Goal: Transaction & Acquisition: Purchase product/service

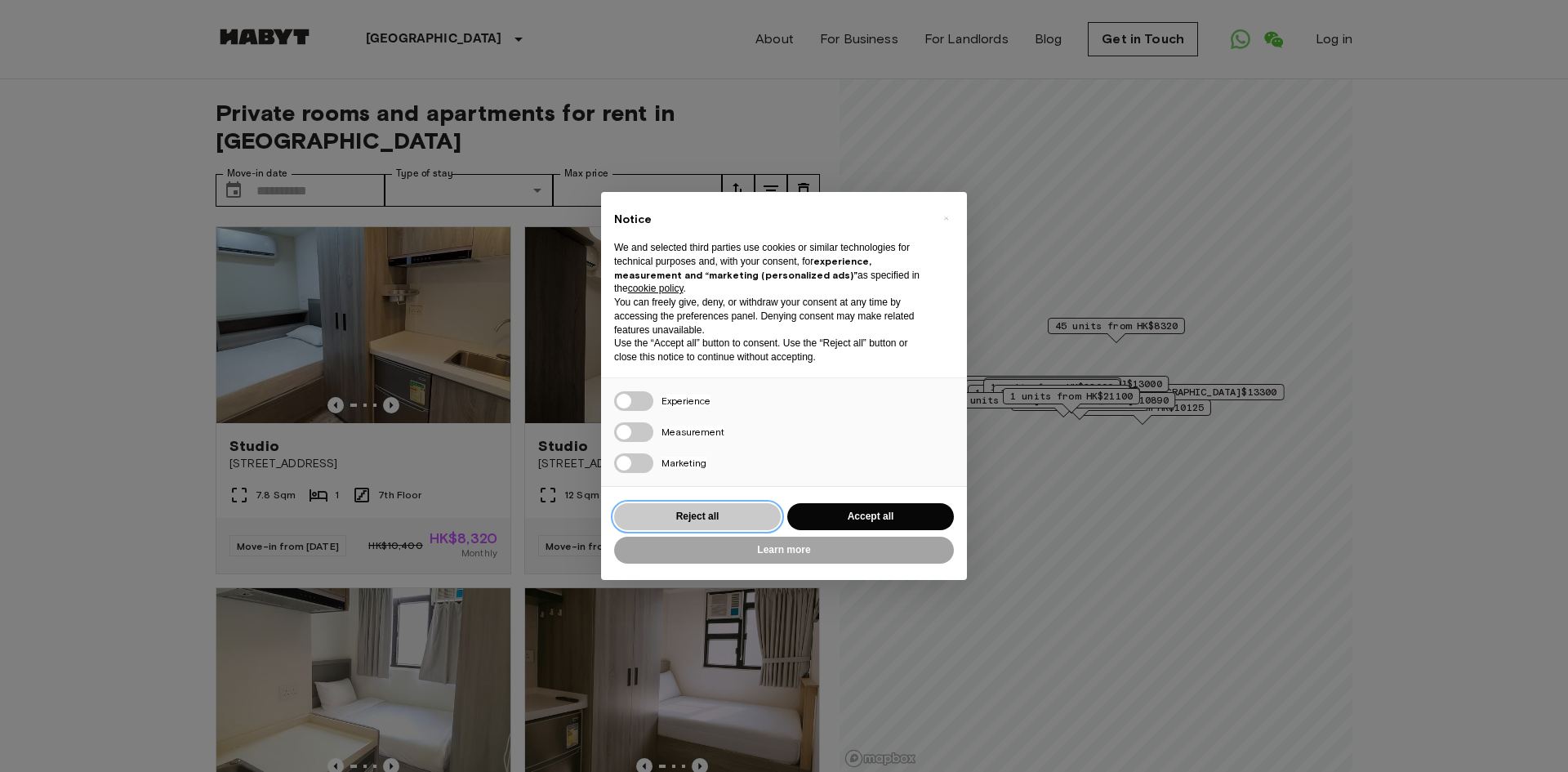
click at [747, 514] on button "Reject all" at bounding box center [697, 516] width 167 height 27
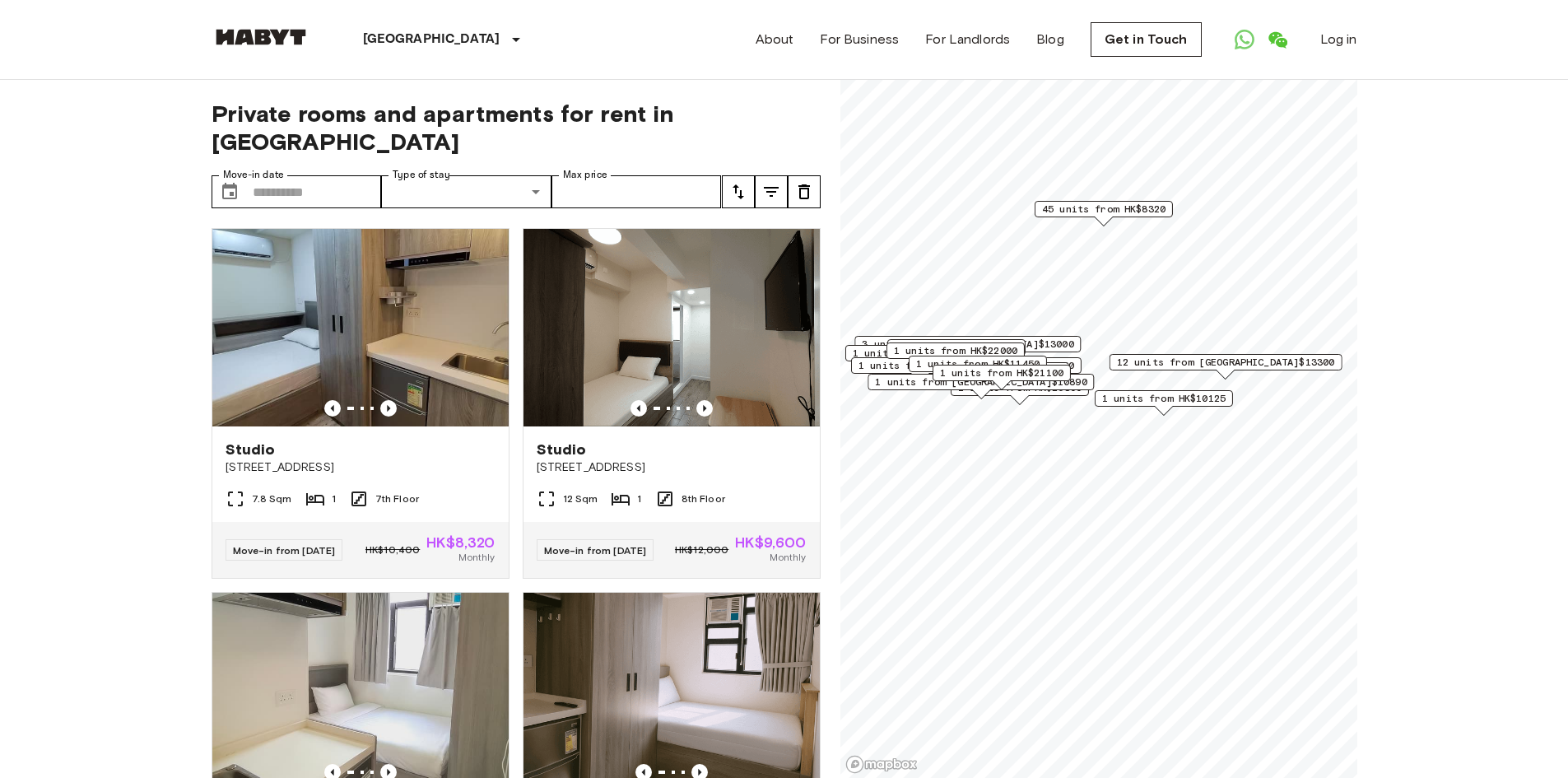
click at [1147, 214] on span "45 units from HK$8320" at bounding box center [1103, 209] width 123 height 15
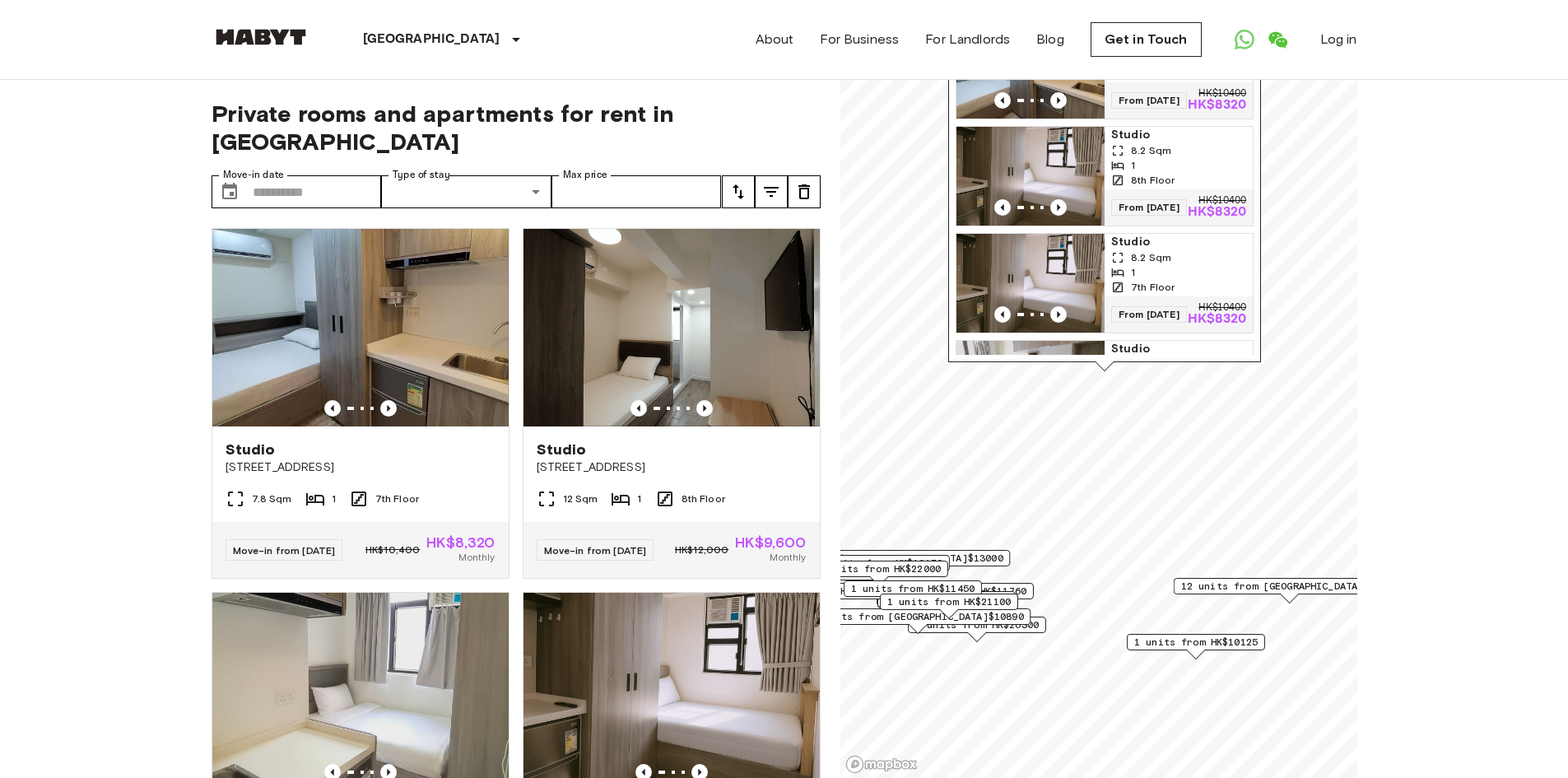
click at [774, 187] on icon "tune" at bounding box center [771, 191] width 15 height 10
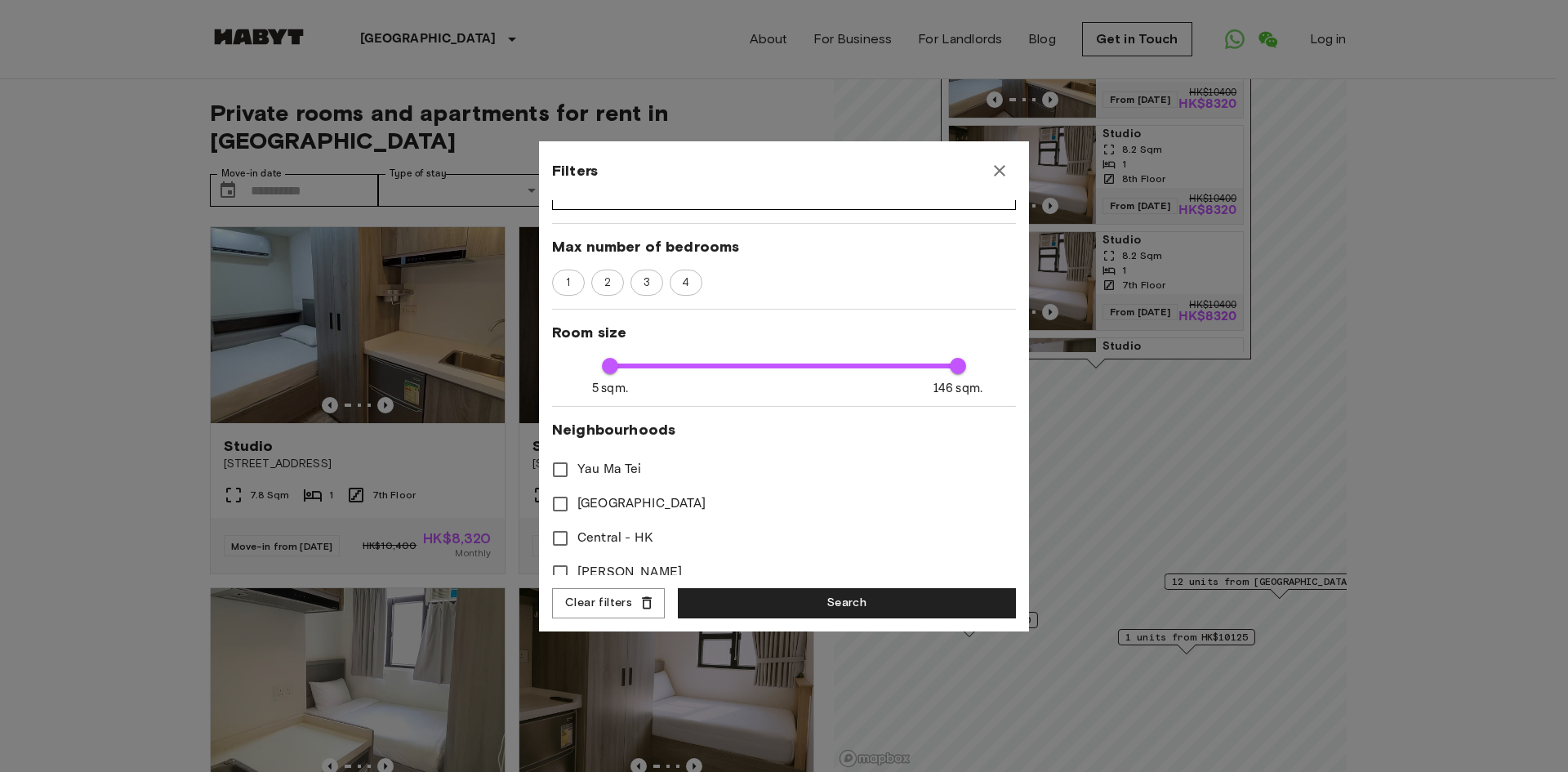
scroll to position [271, 0]
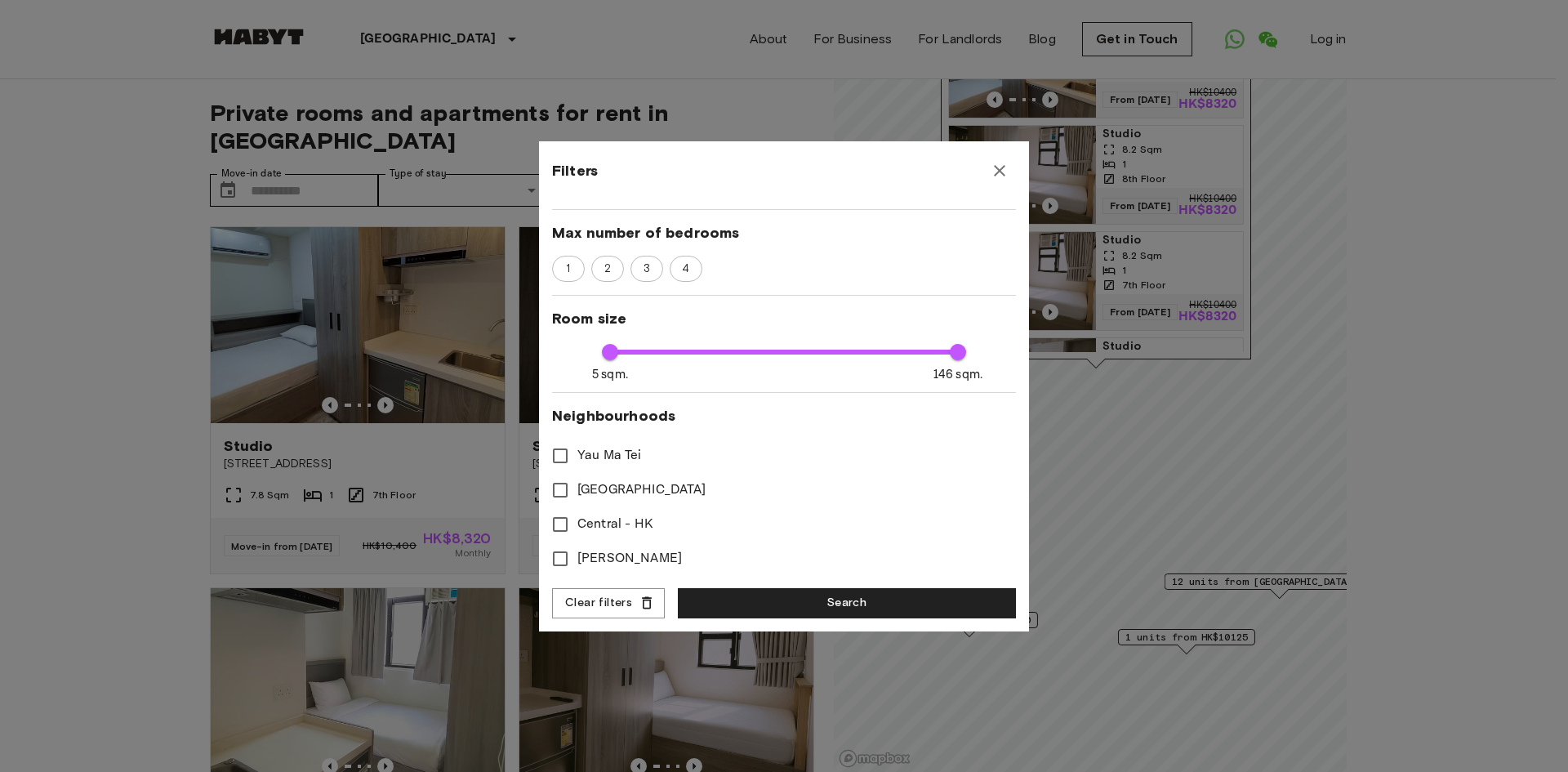
click at [598, 446] on span "Yau Ma Tei" at bounding box center [610, 455] width 64 height 19
click at [781, 601] on button "Search" at bounding box center [846, 603] width 338 height 30
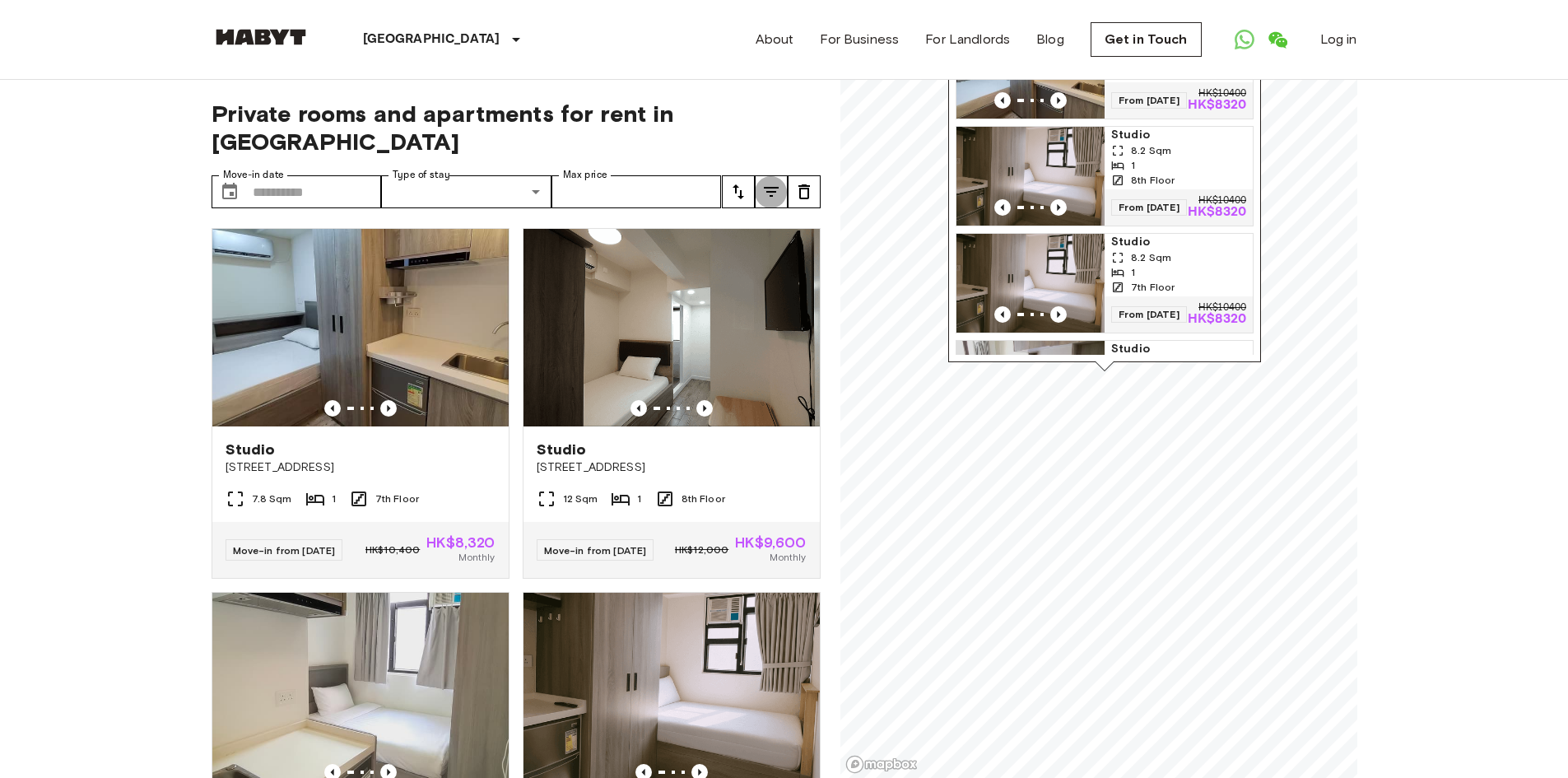
click at [774, 187] on icon "tune" at bounding box center [771, 191] width 15 height 10
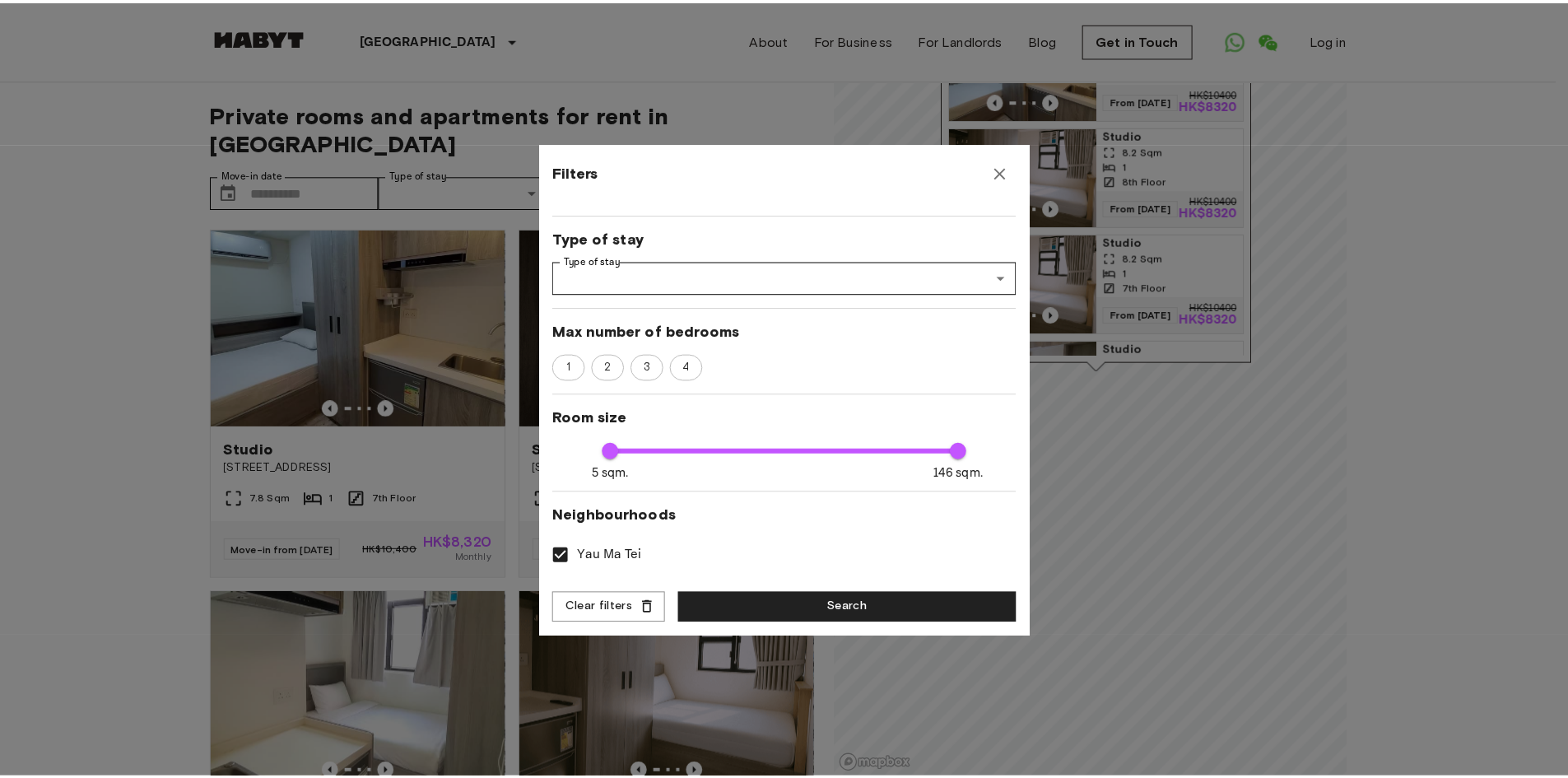
scroll to position [273, 0]
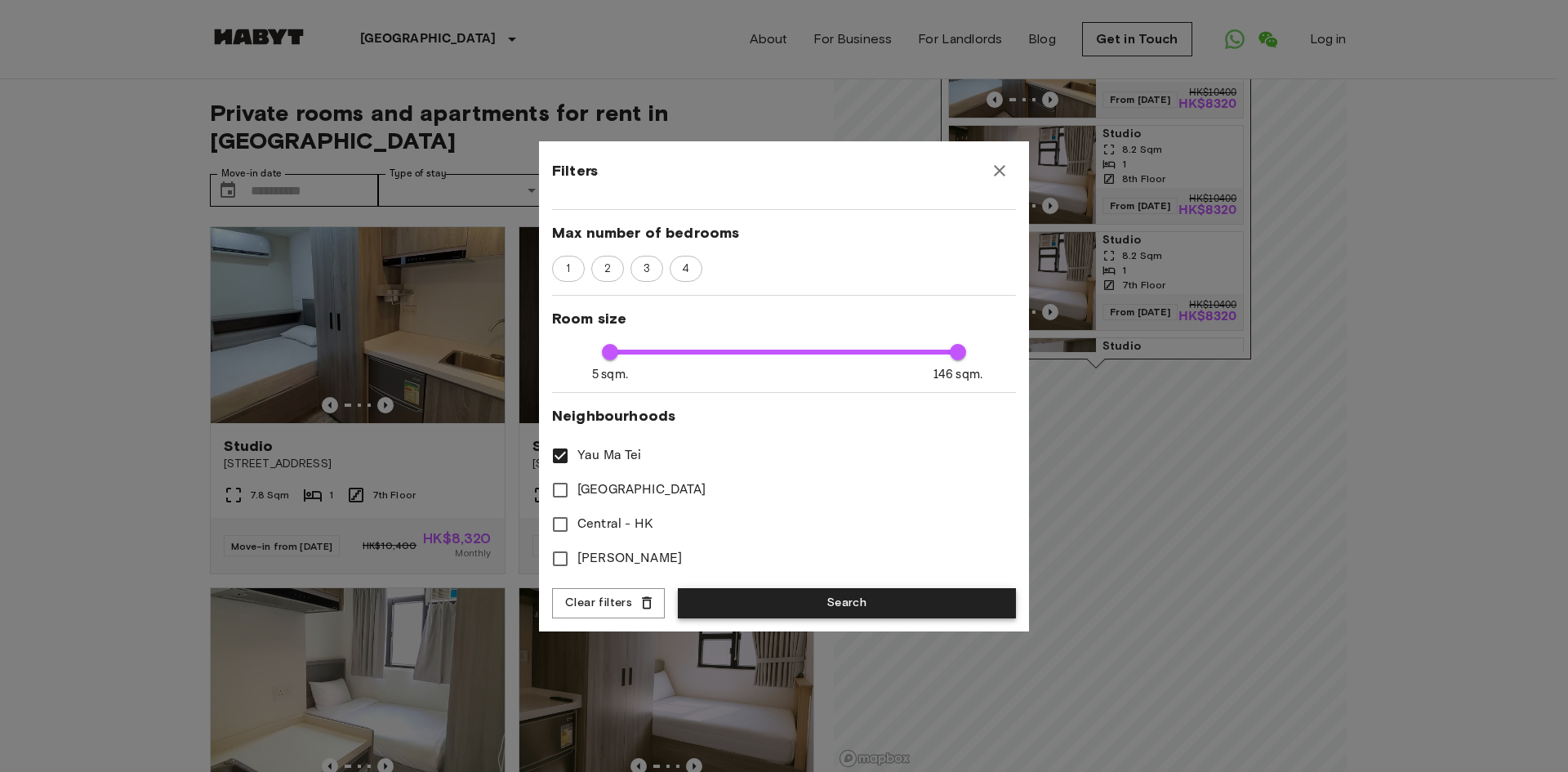
click at [750, 602] on button "Search" at bounding box center [846, 603] width 338 height 30
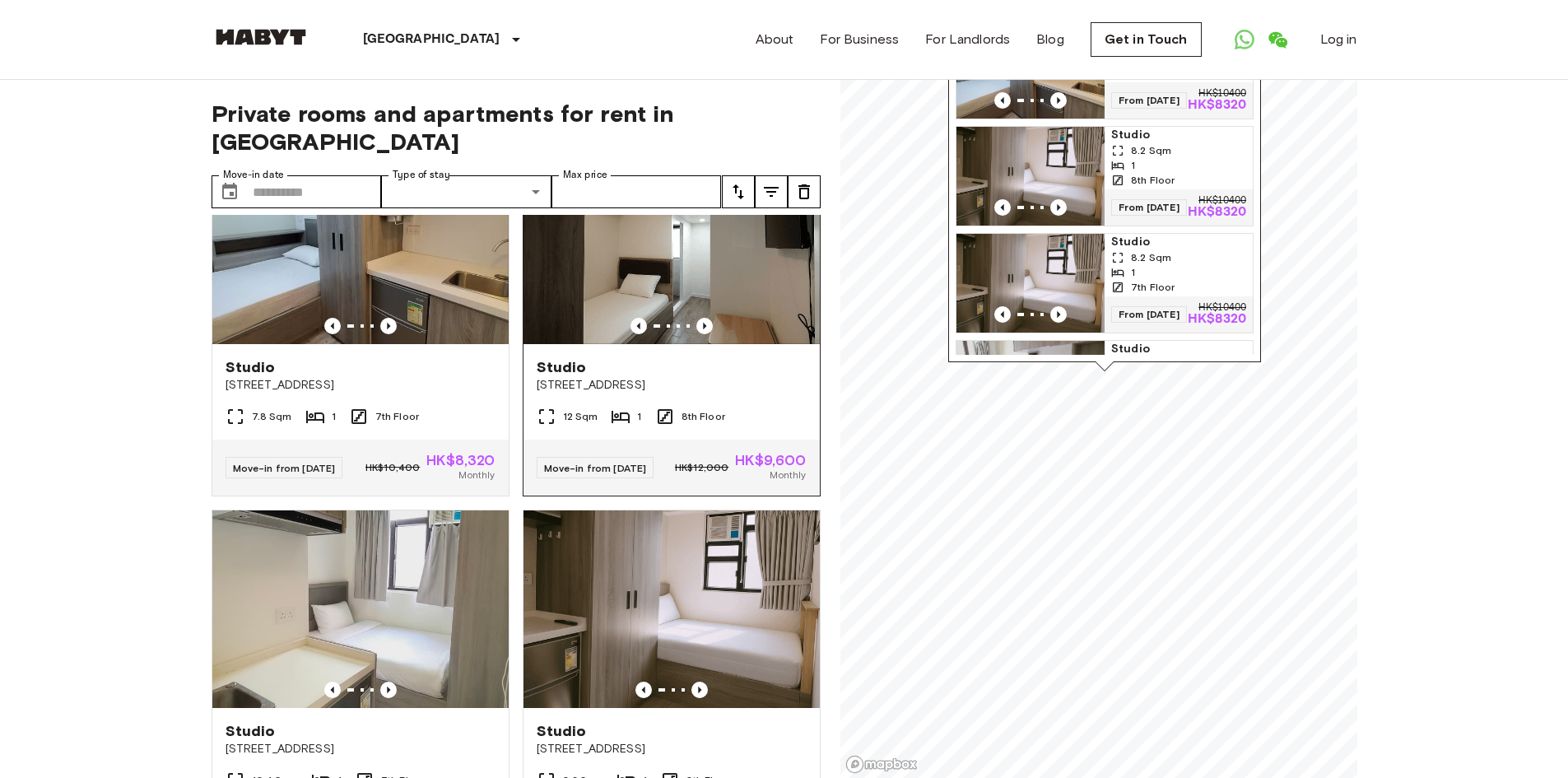
scroll to position [0, 0]
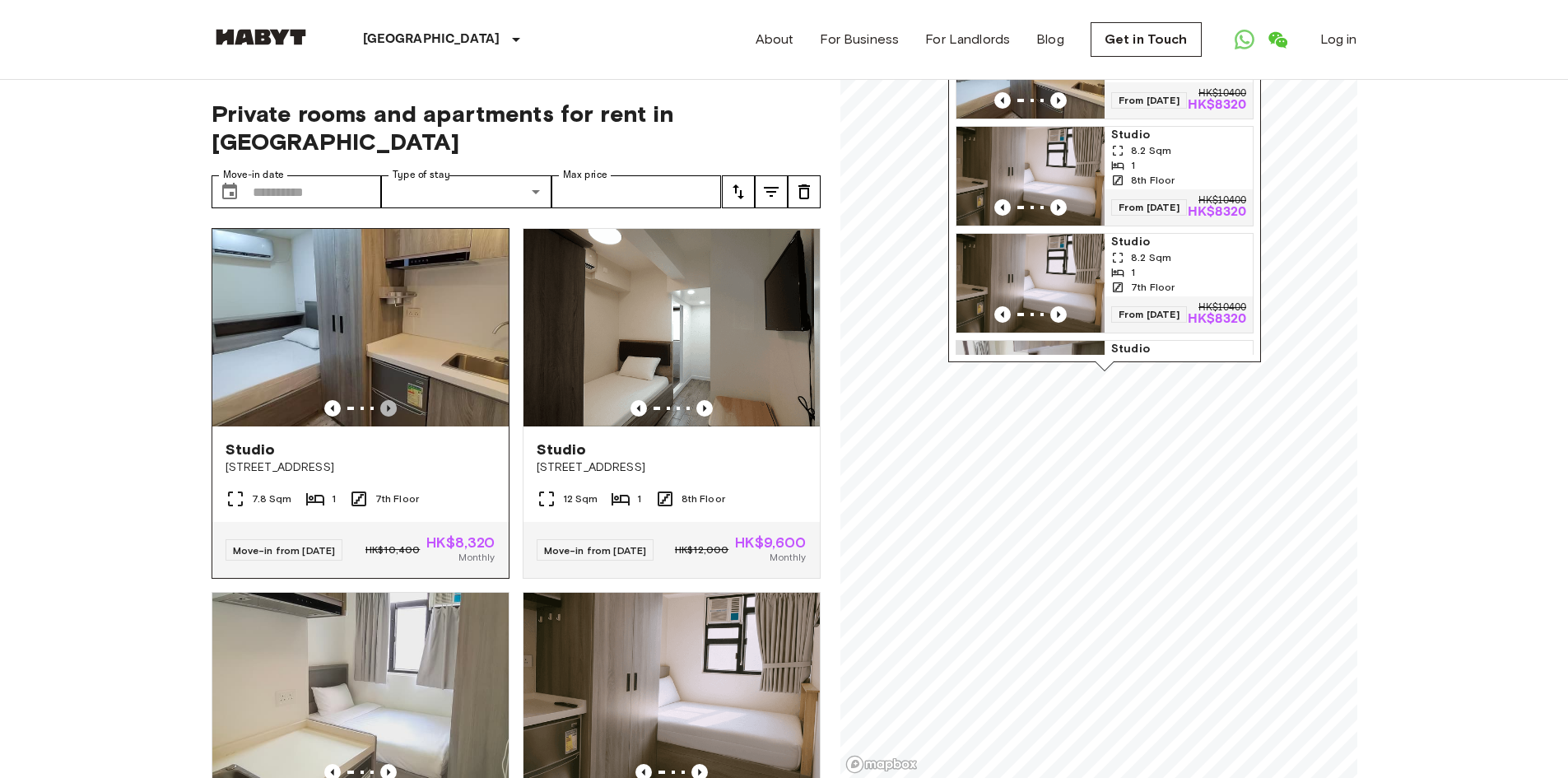
click at [389, 400] on icon "Previous image" at bounding box center [389, 408] width 17 height 17
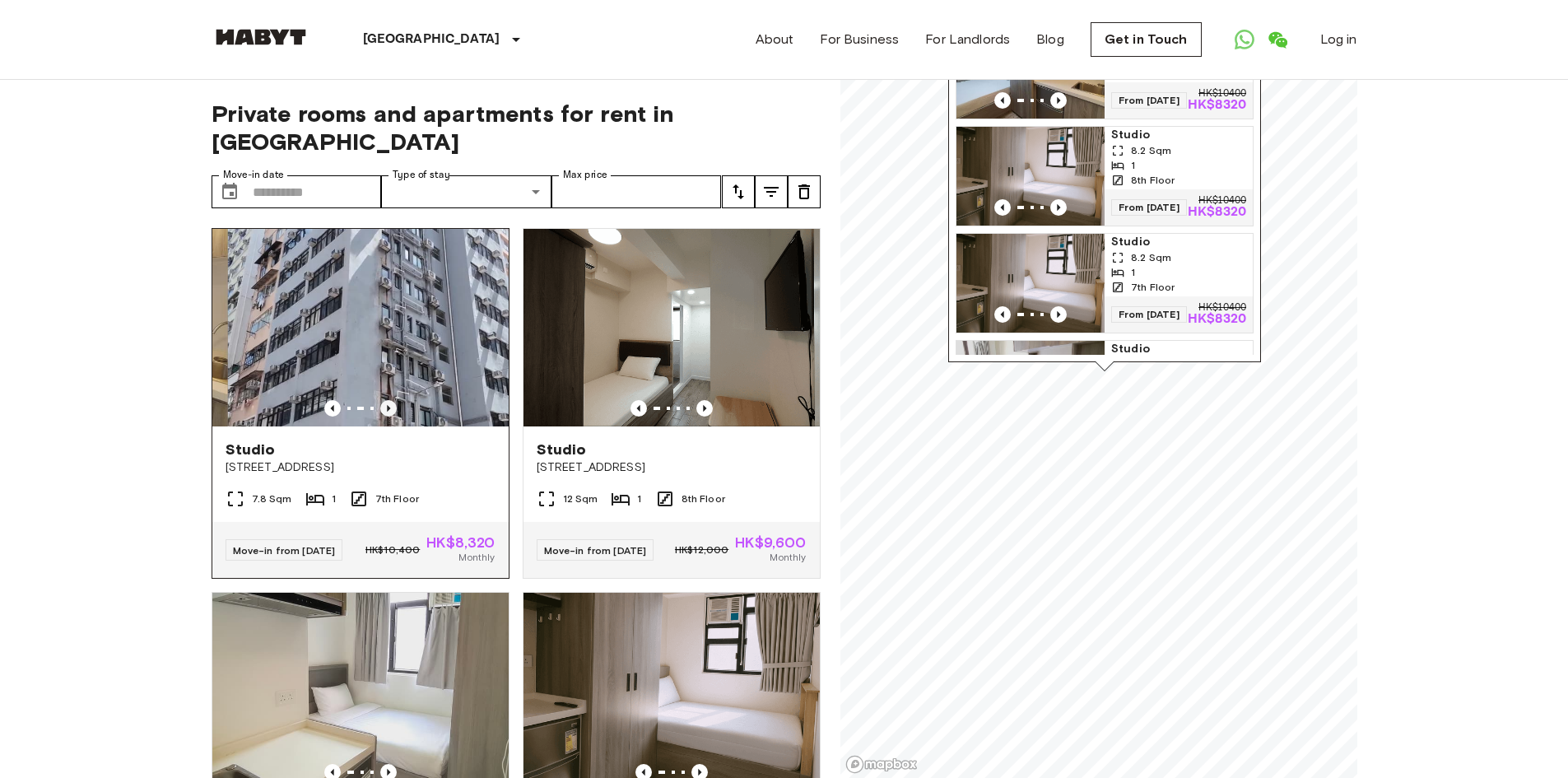
click at [389, 400] on icon "Previous image" at bounding box center [389, 408] width 17 height 17
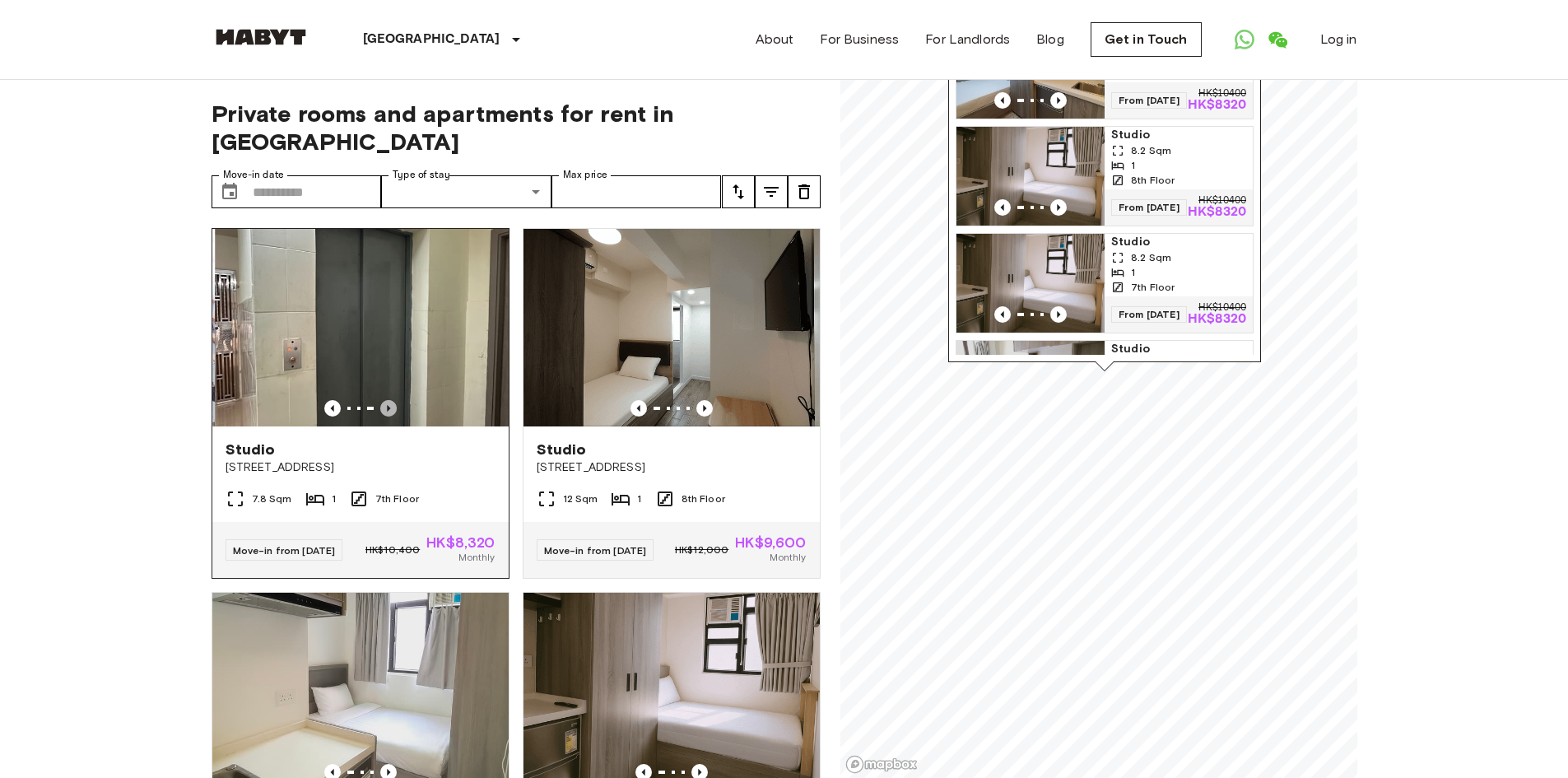
click at [389, 400] on icon "Previous image" at bounding box center [389, 408] width 17 height 17
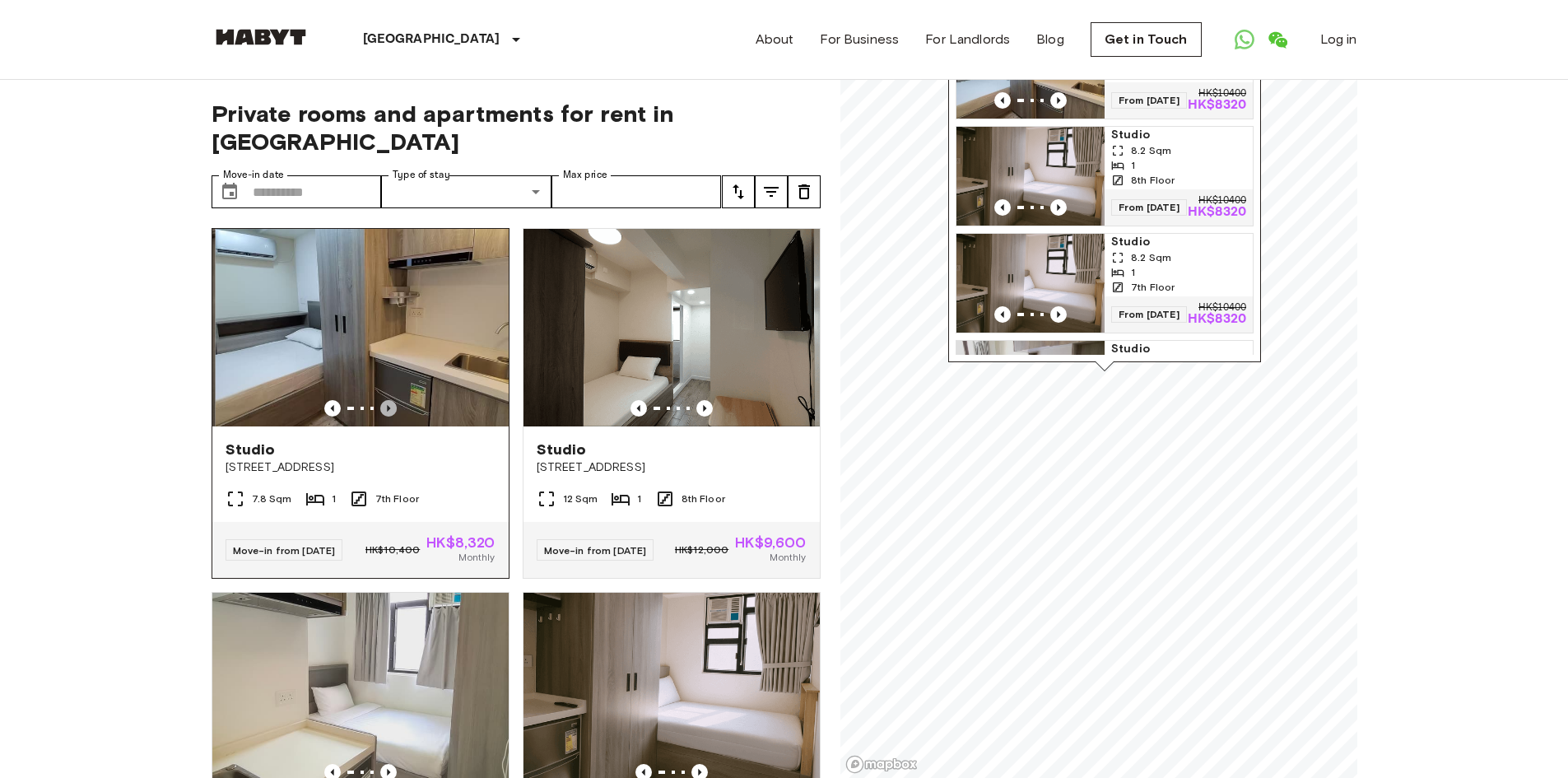
click at [389, 400] on icon "Previous image" at bounding box center [389, 408] width 17 height 17
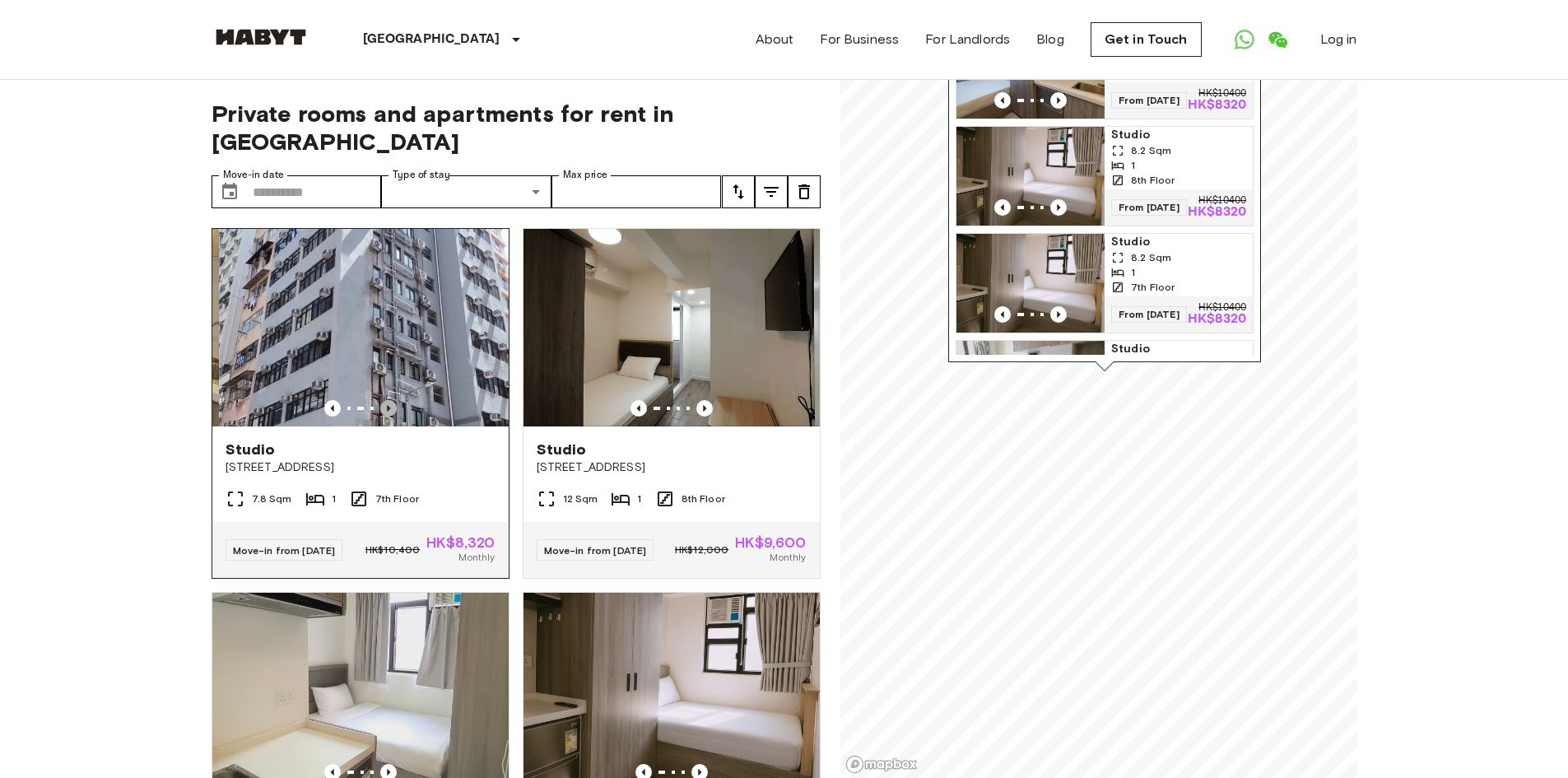
click at [389, 400] on icon "Previous image" at bounding box center [389, 408] width 17 height 17
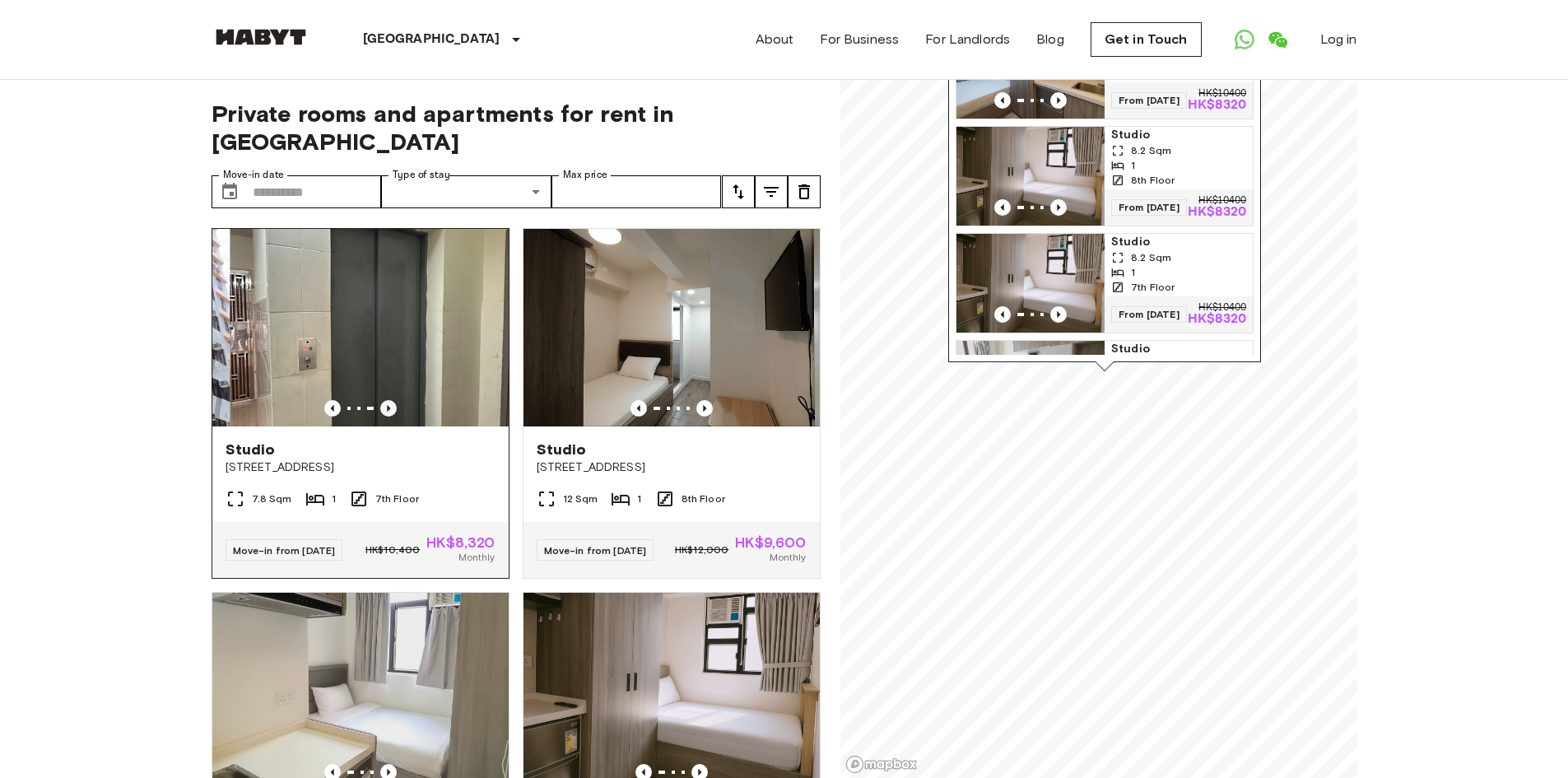
click at [389, 400] on icon "Previous image" at bounding box center [389, 408] width 17 height 17
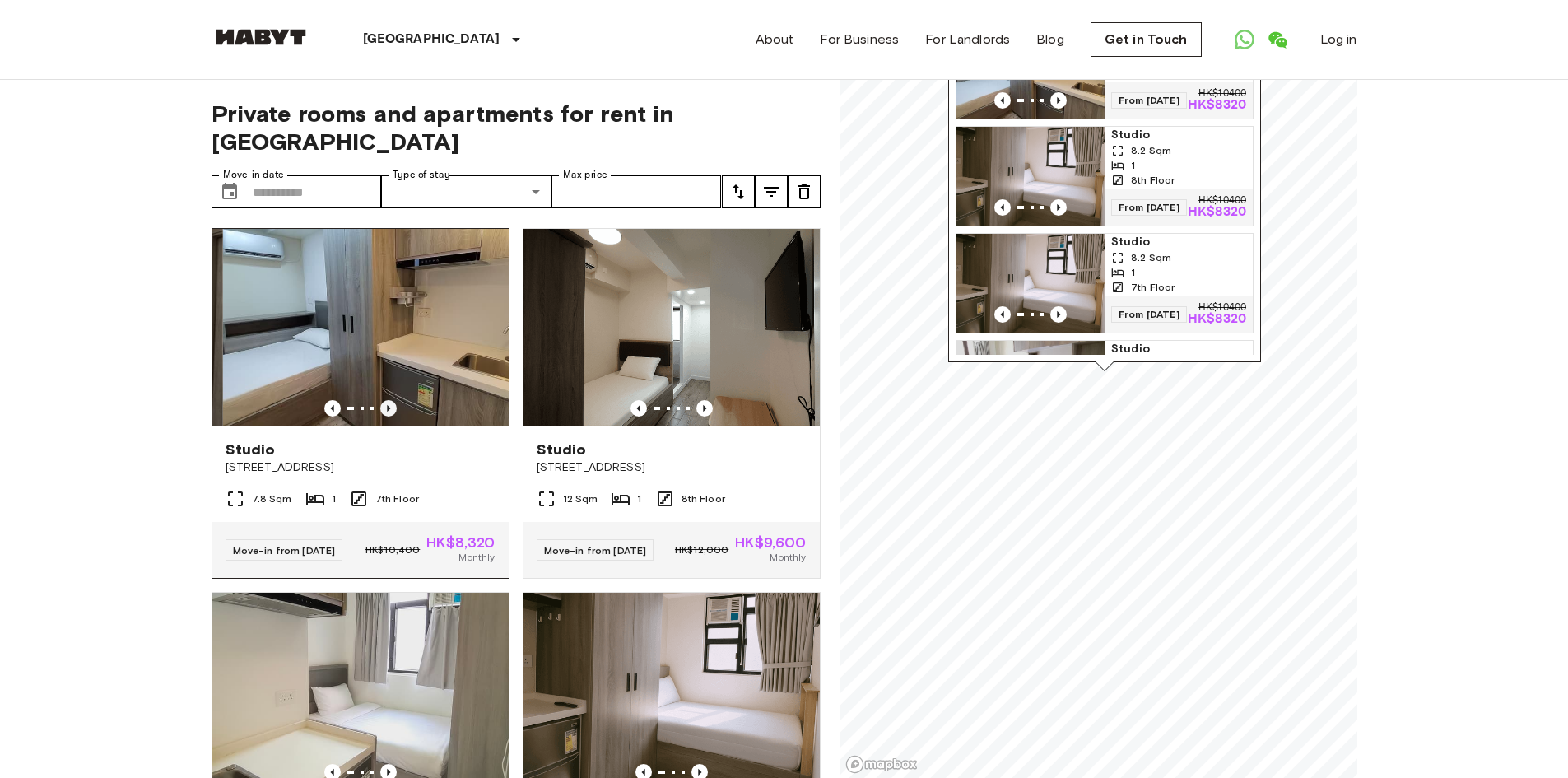
click at [389, 400] on icon "Previous image" at bounding box center [389, 408] width 17 height 17
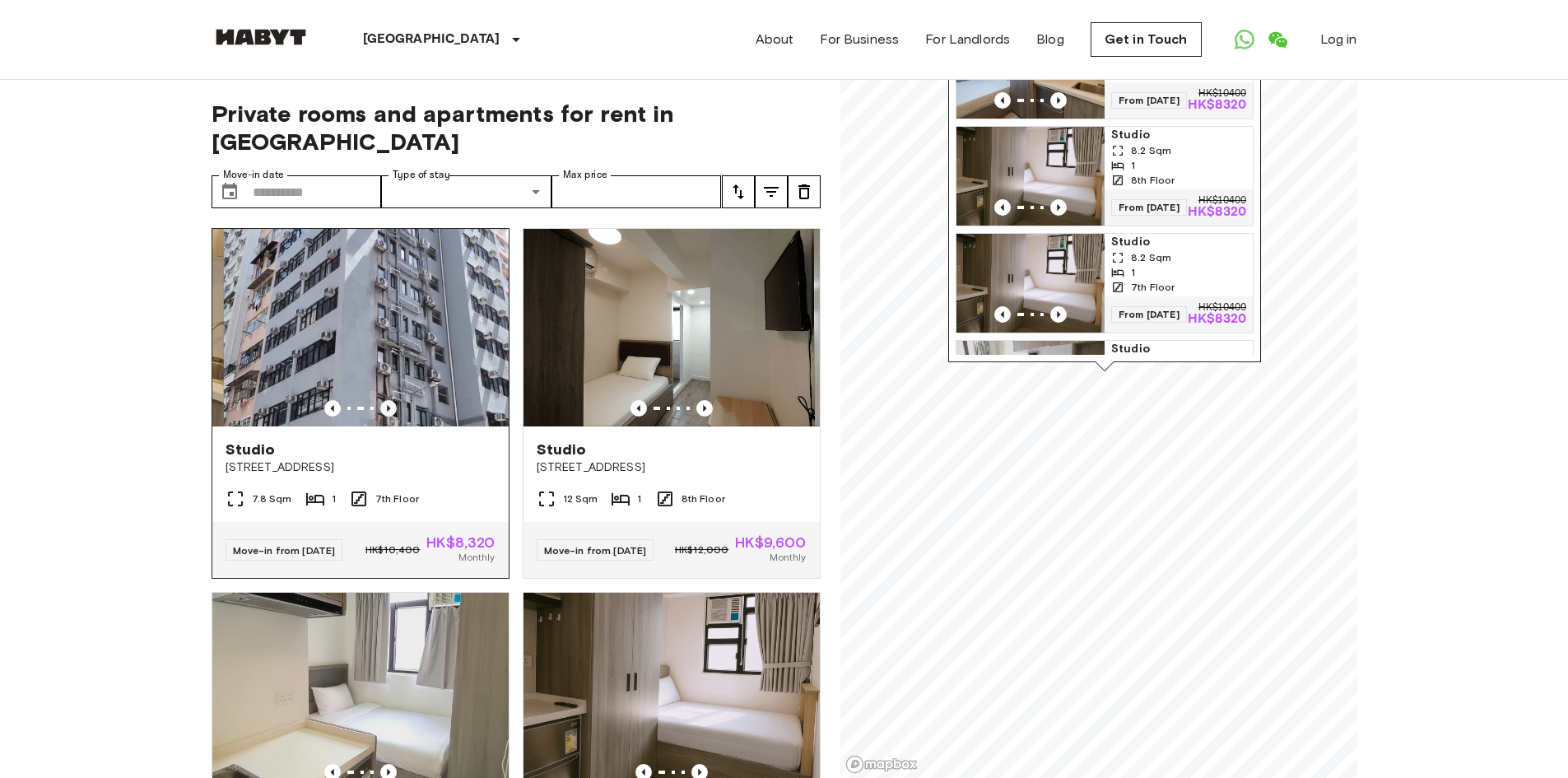
click at [389, 400] on icon "Previous image" at bounding box center [389, 408] width 17 height 17
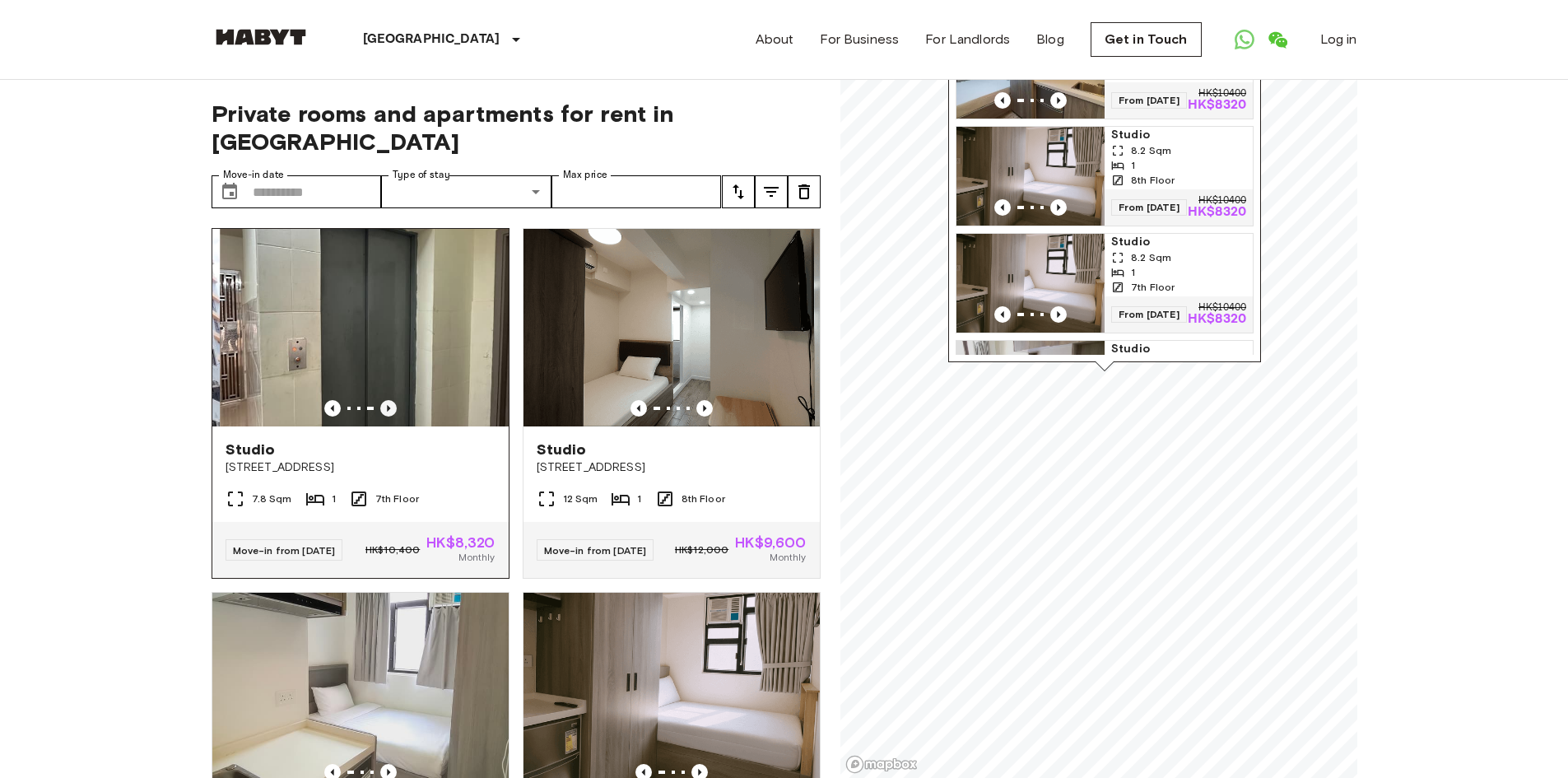
click at [389, 400] on icon "Previous image" at bounding box center [389, 408] width 17 height 17
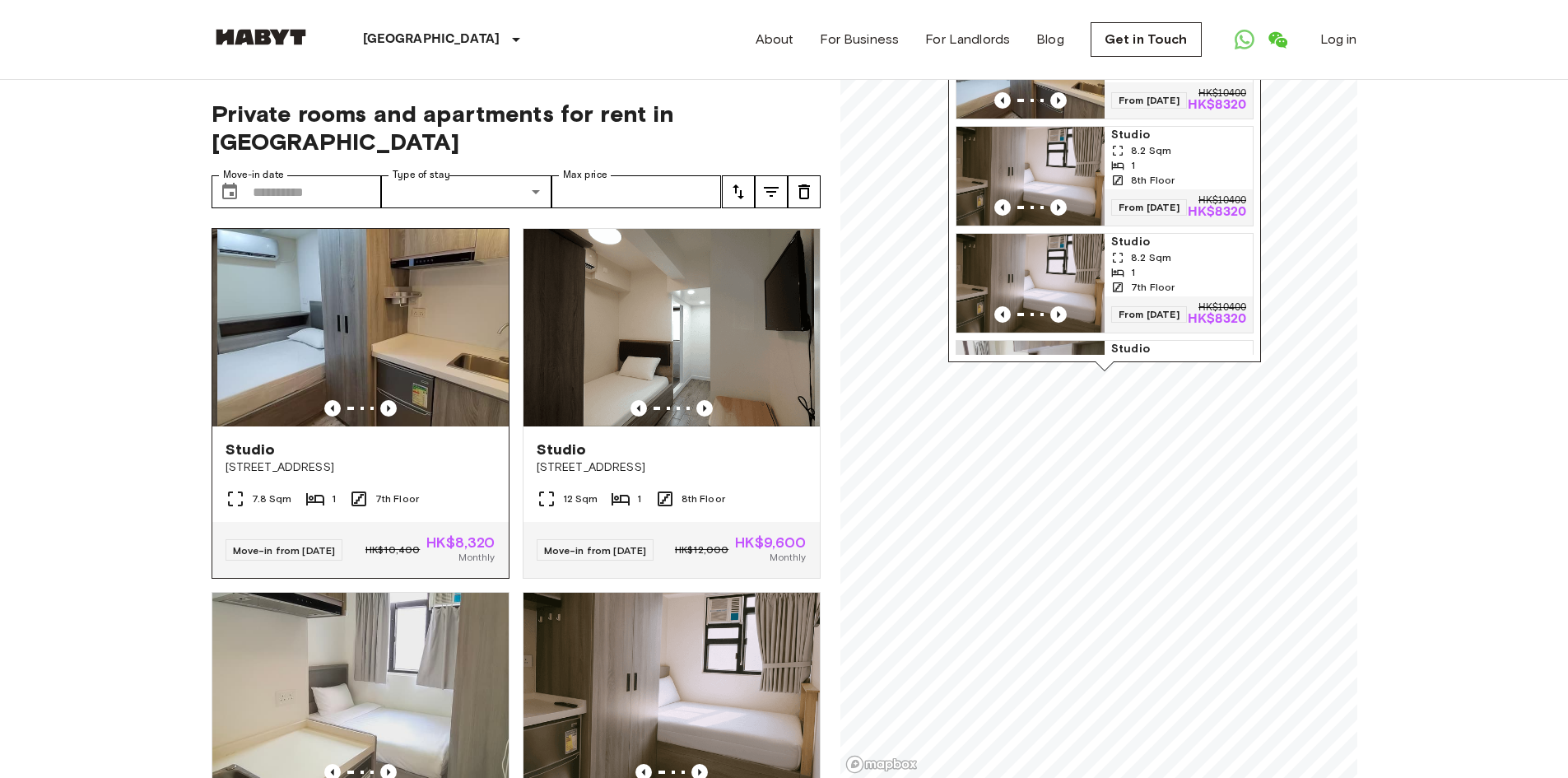
click at [428, 277] on img at bounding box center [365, 328] width 296 height 198
click at [678, 294] on img at bounding box center [671, 328] width 296 height 198
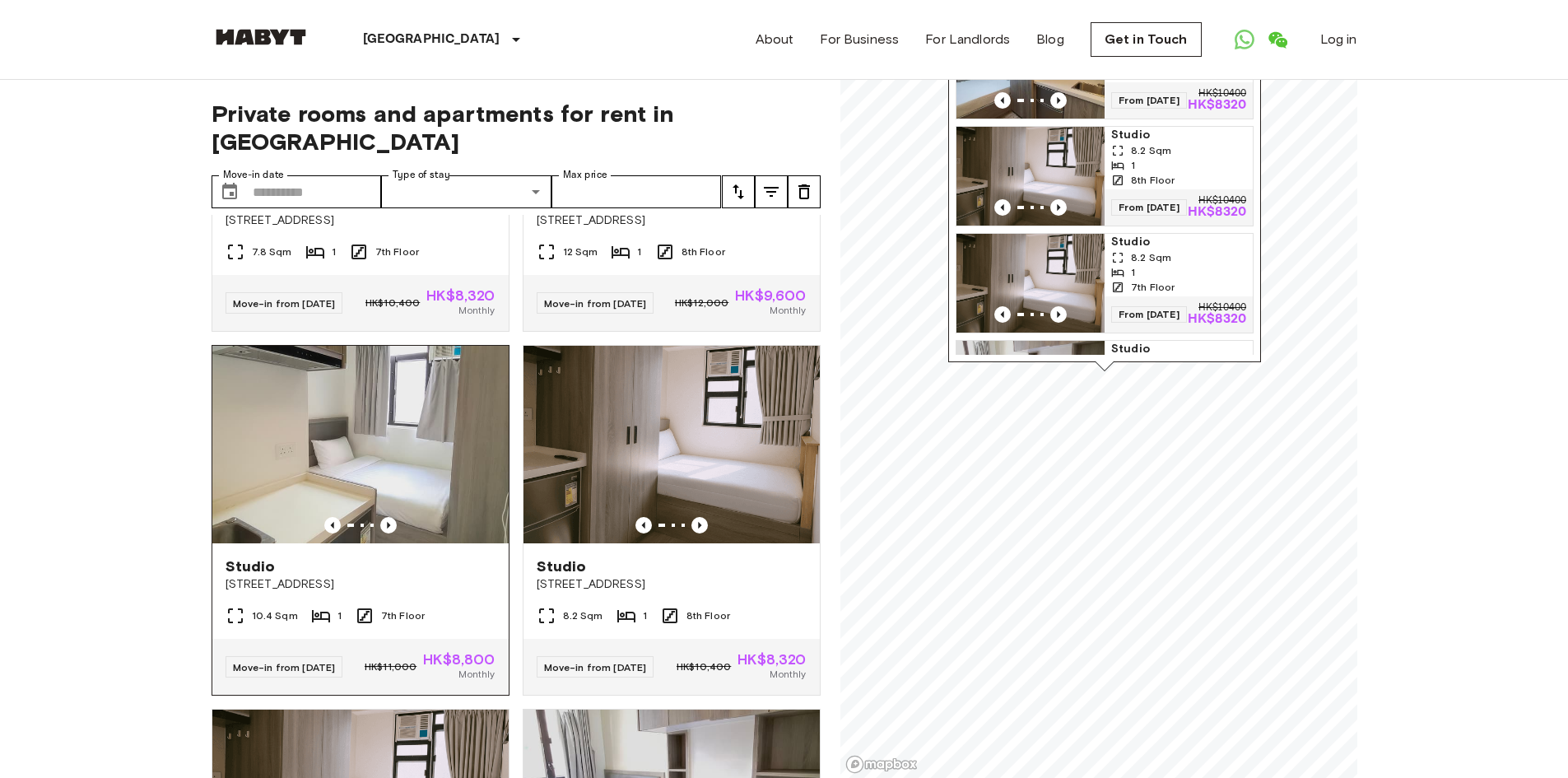
scroll to position [330, 0]
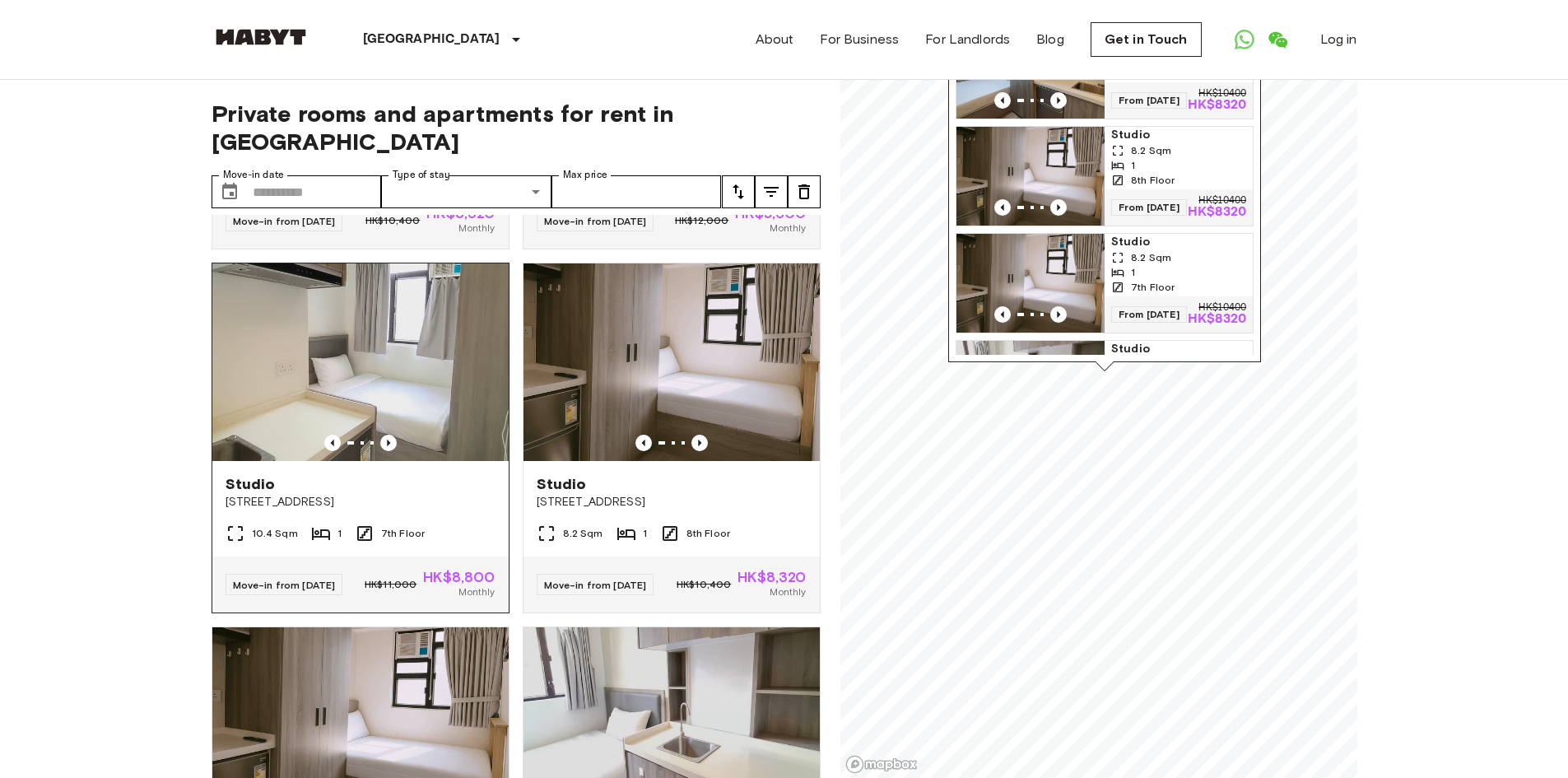
click at [395, 362] on img at bounding box center [360, 362] width 296 height 198
click at [723, 338] on img at bounding box center [671, 362] width 296 height 198
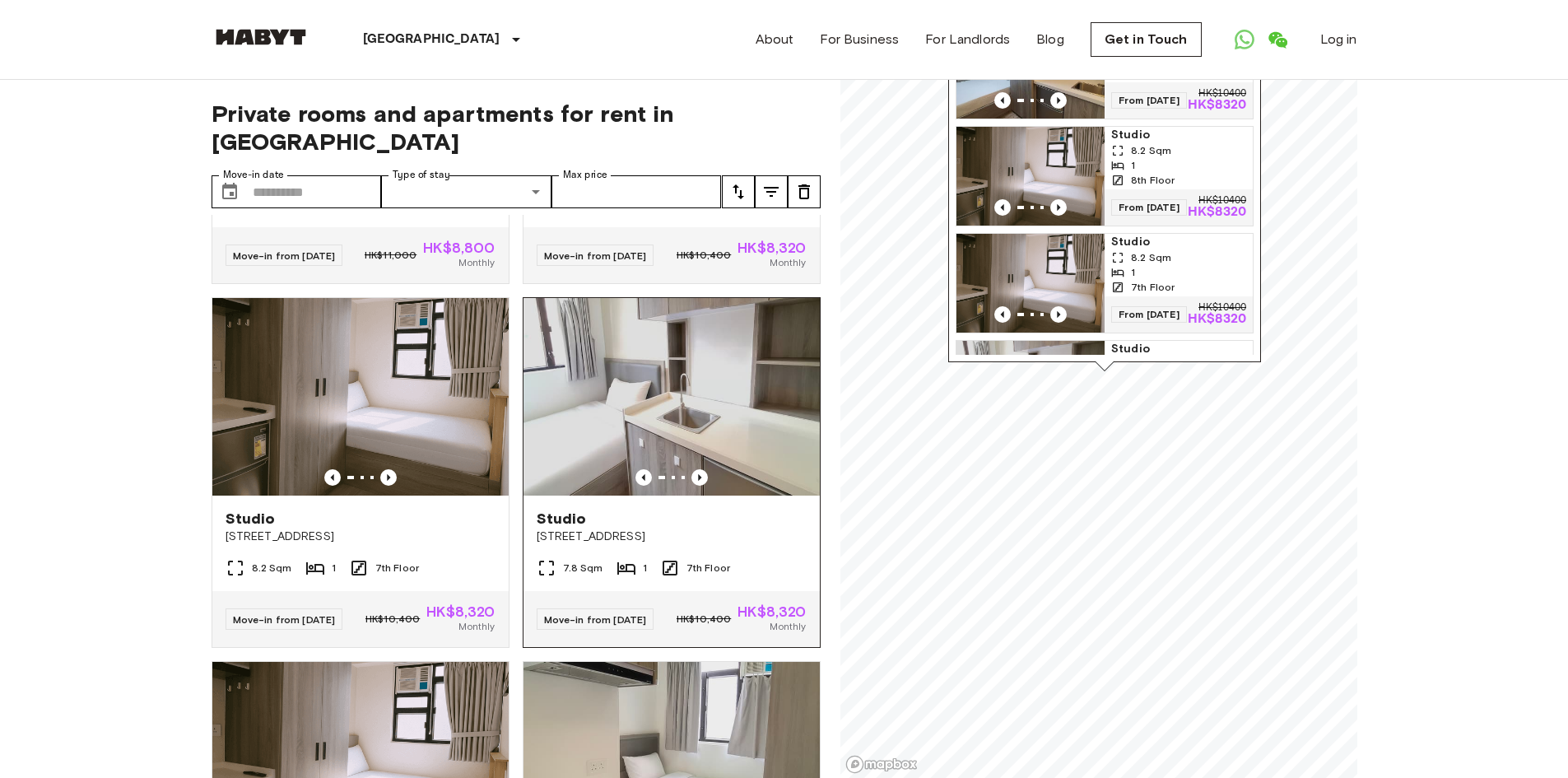
scroll to position [741, 0]
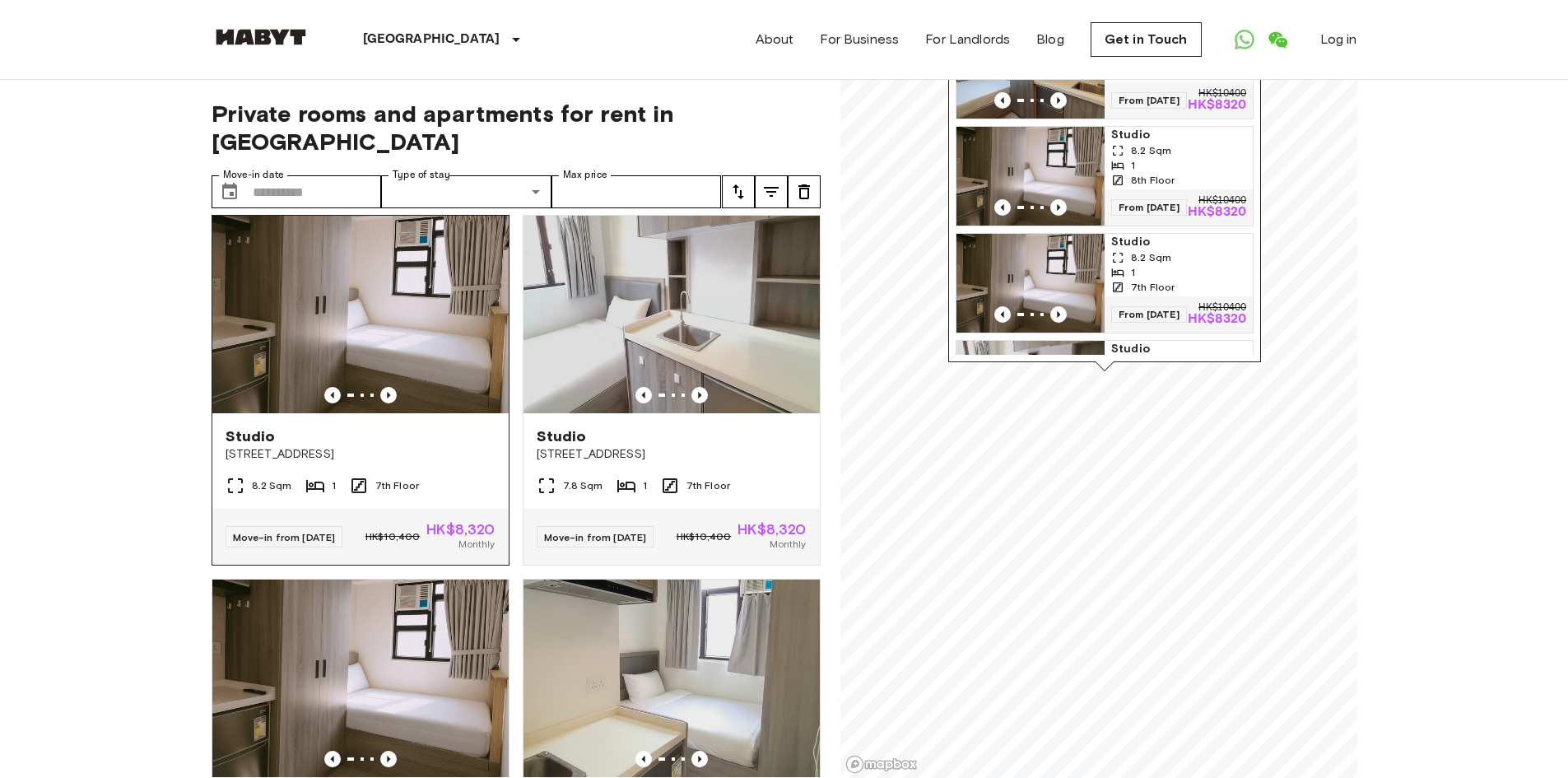
click at [378, 317] on img at bounding box center [360, 314] width 296 height 198
click at [705, 315] on img at bounding box center [671, 314] width 296 height 198
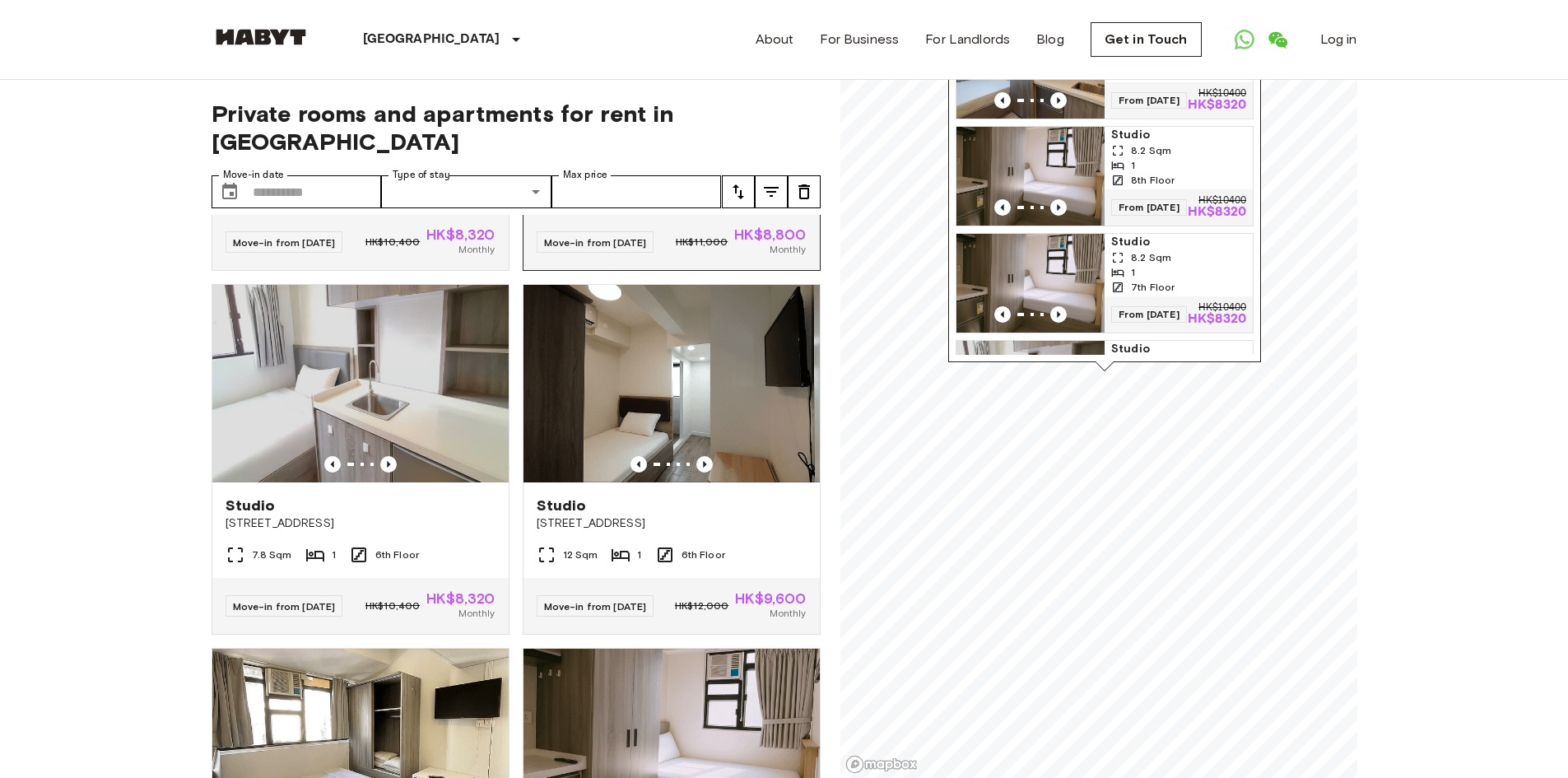
scroll to position [1153, 0]
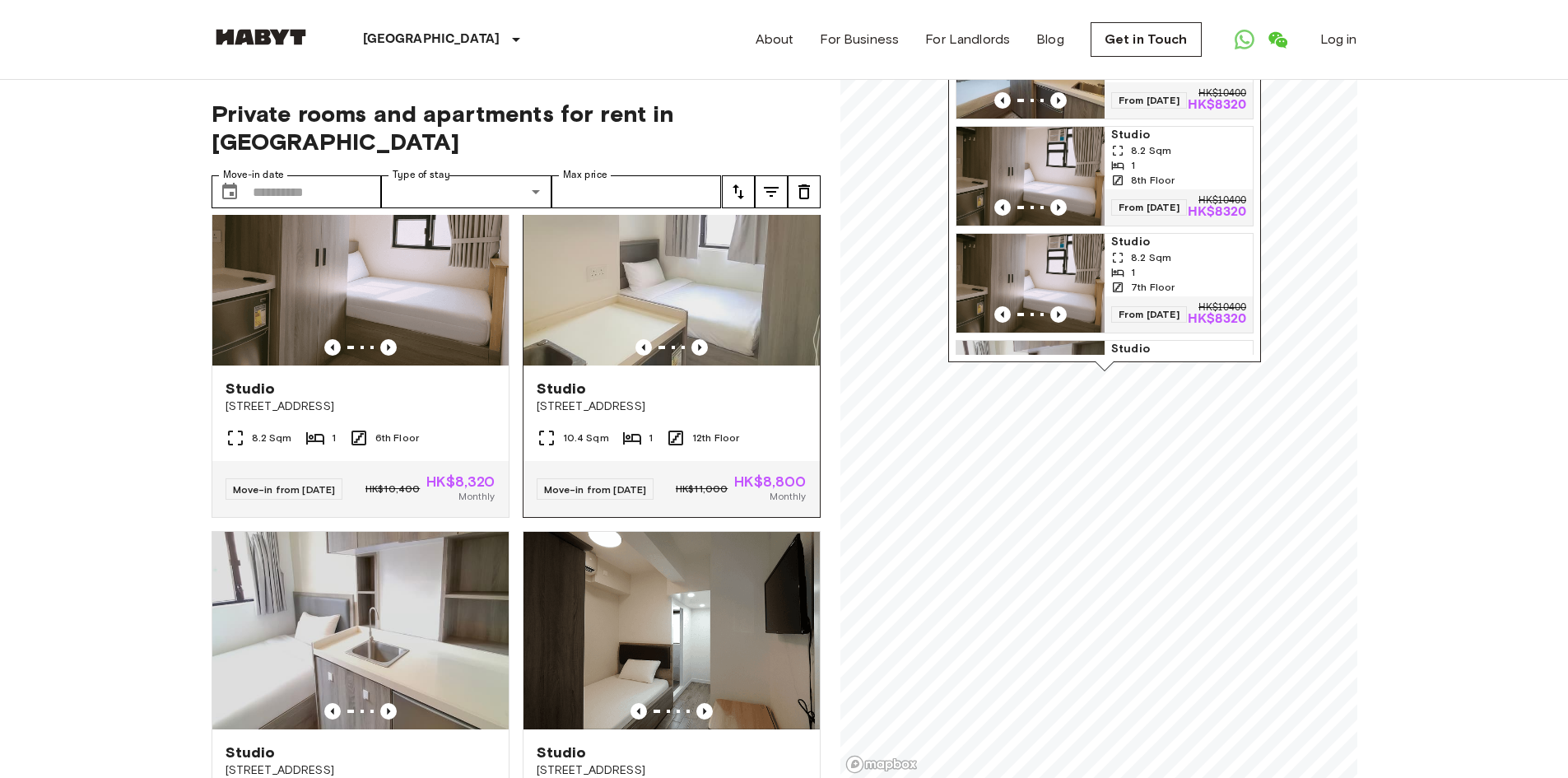
click at [691, 293] on img at bounding box center [671, 266] width 296 height 198
click at [679, 337] on img at bounding box center [670, 266] width 296 height 198
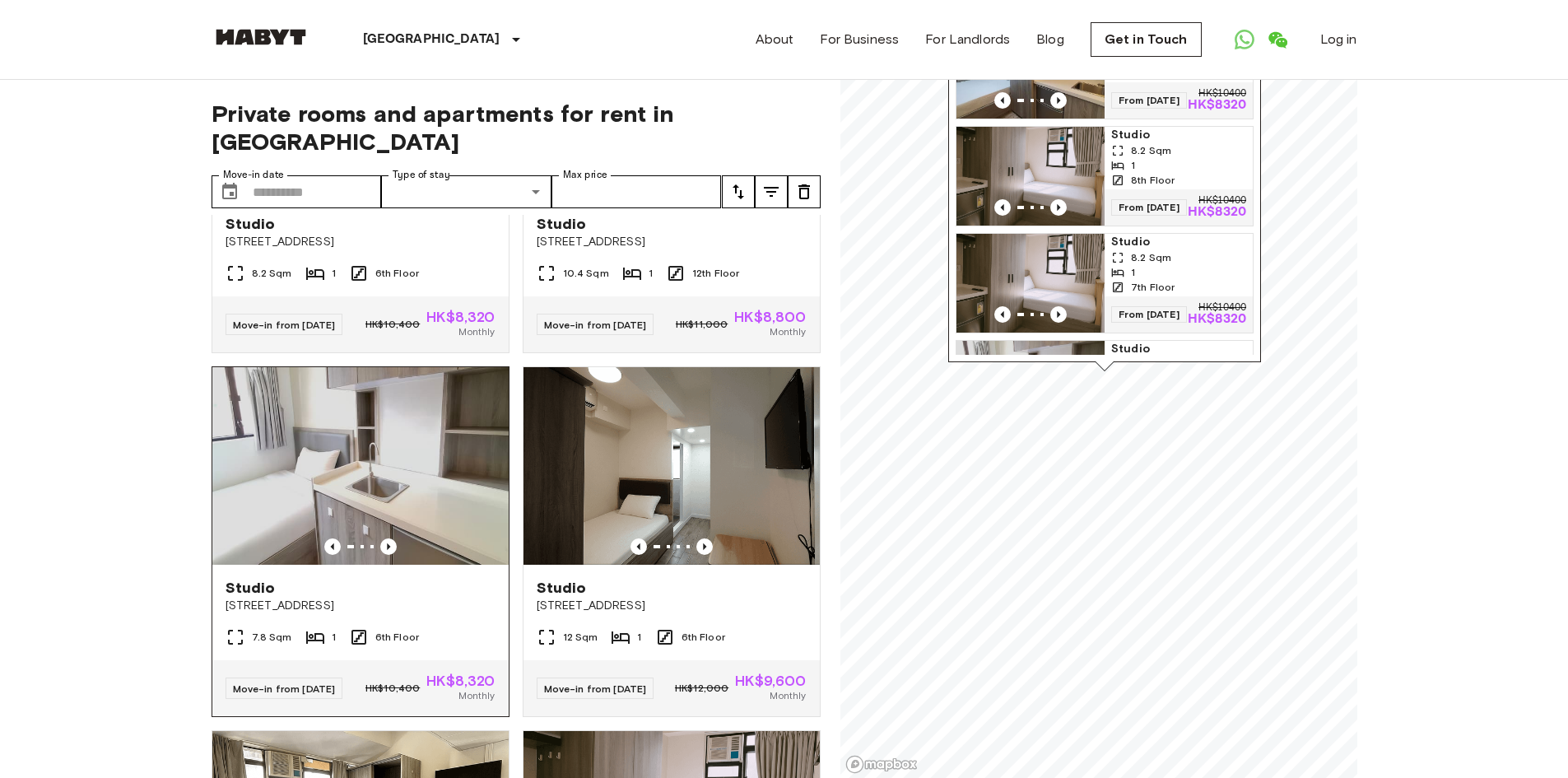
scroll to position [1400, 0]
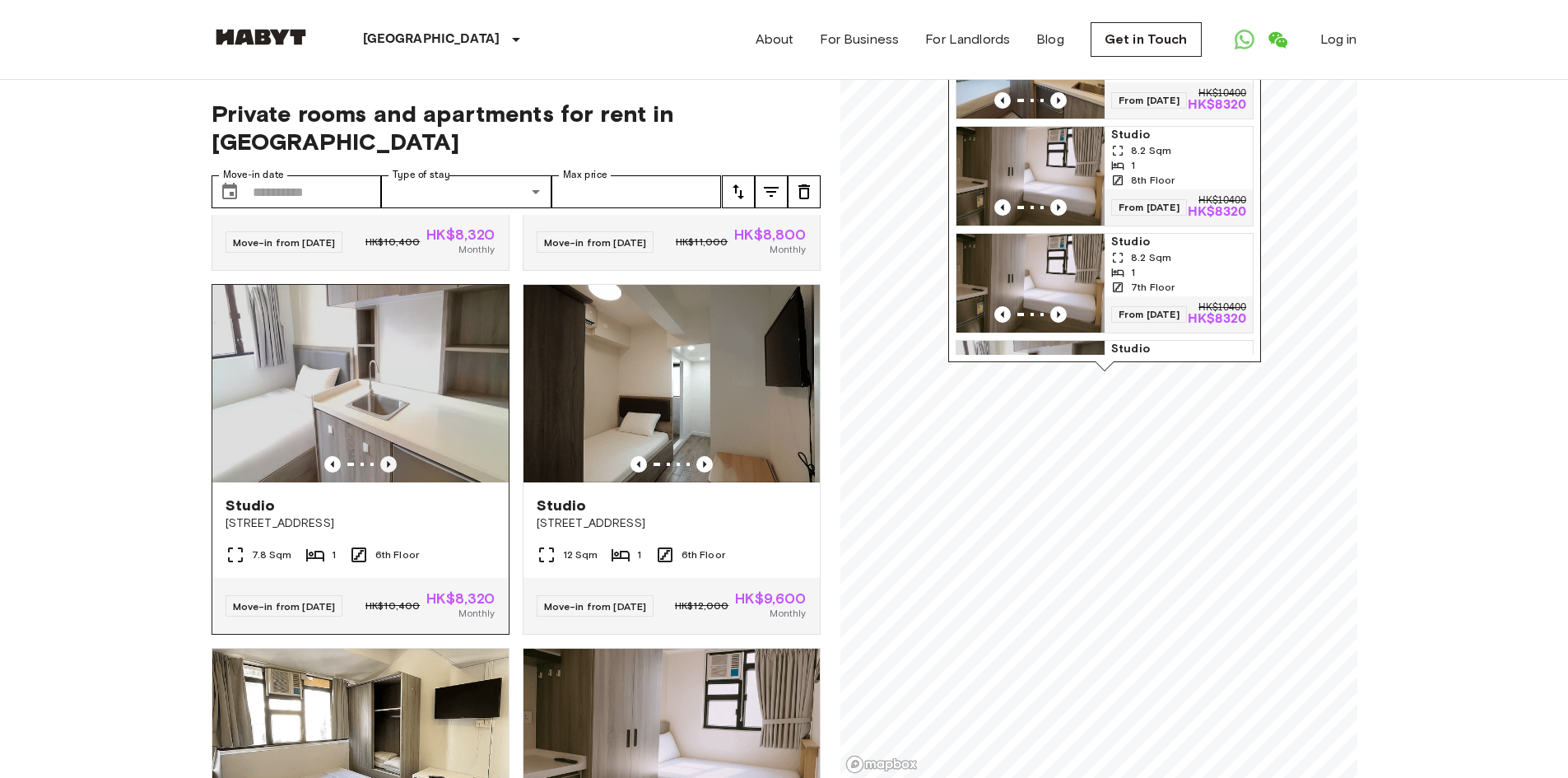
click at [389, 473] on icon "Previous image" at bounding box center [389, 464] width 17 height 17
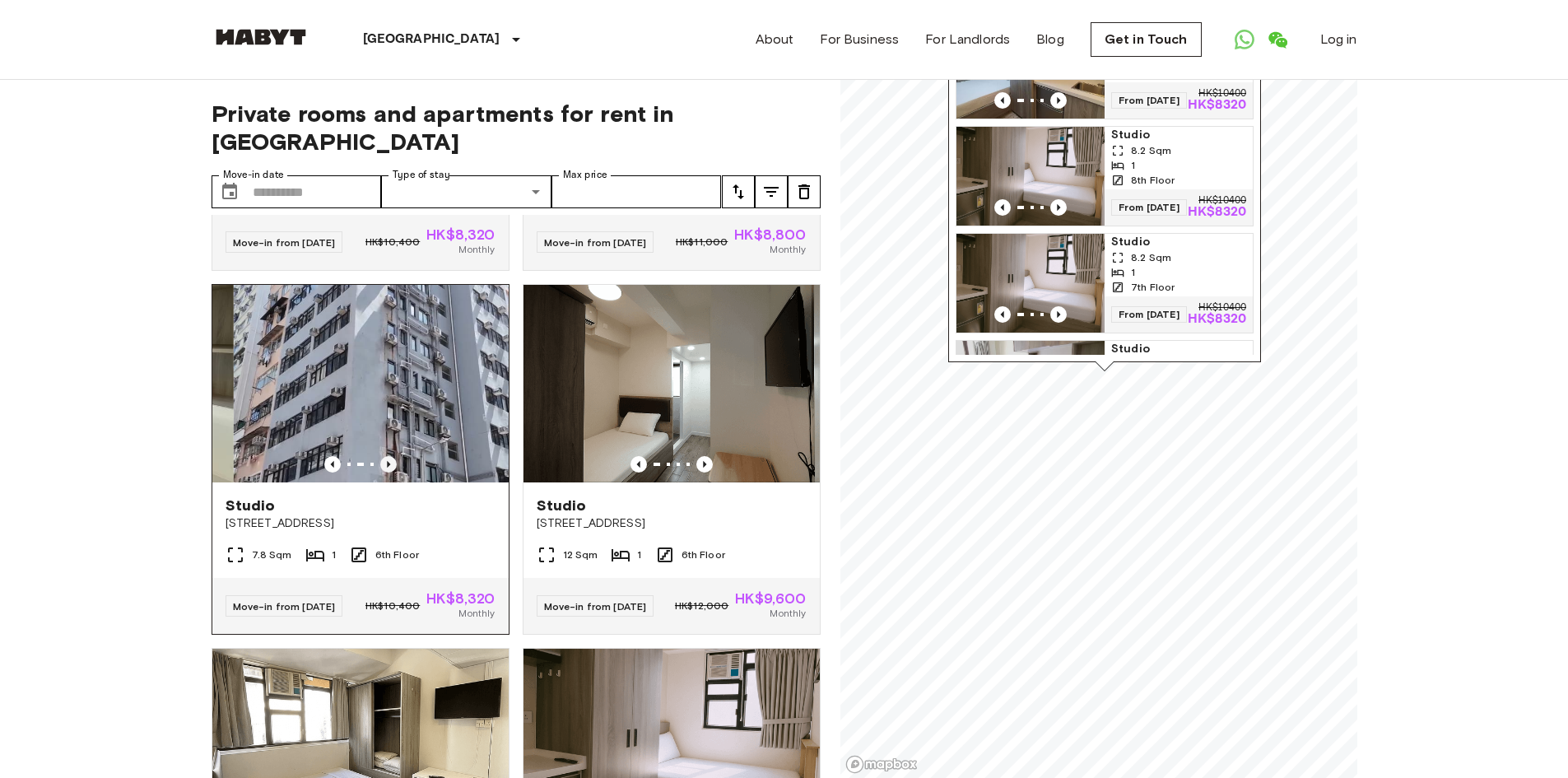
click at [389, 473] on icon "Previous image" at bounding box center [389, 464] width 17 height 17
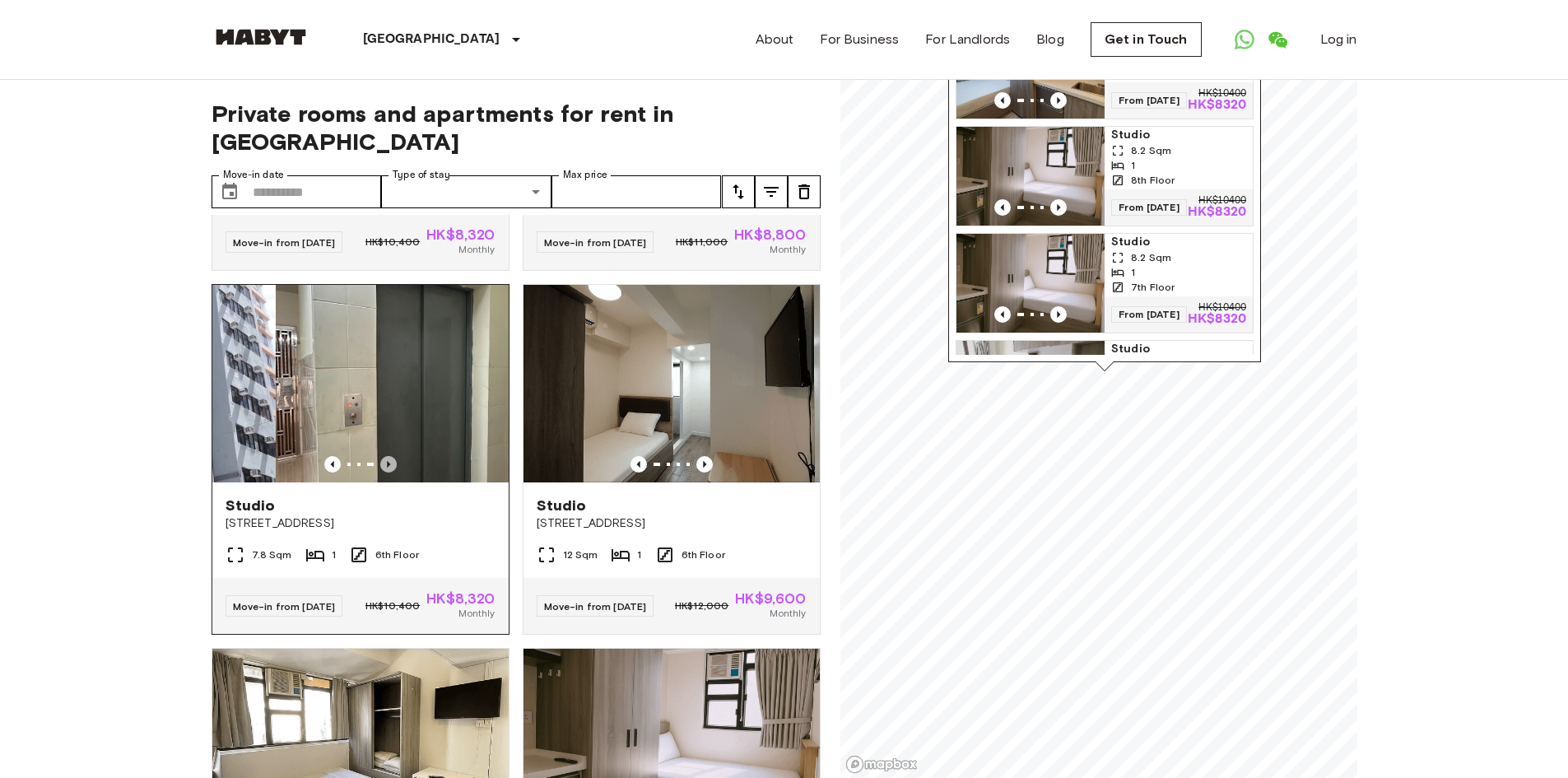
click at [389, 473] on icon "Previous image" at bounding box center [389, 464] width 17 height 17
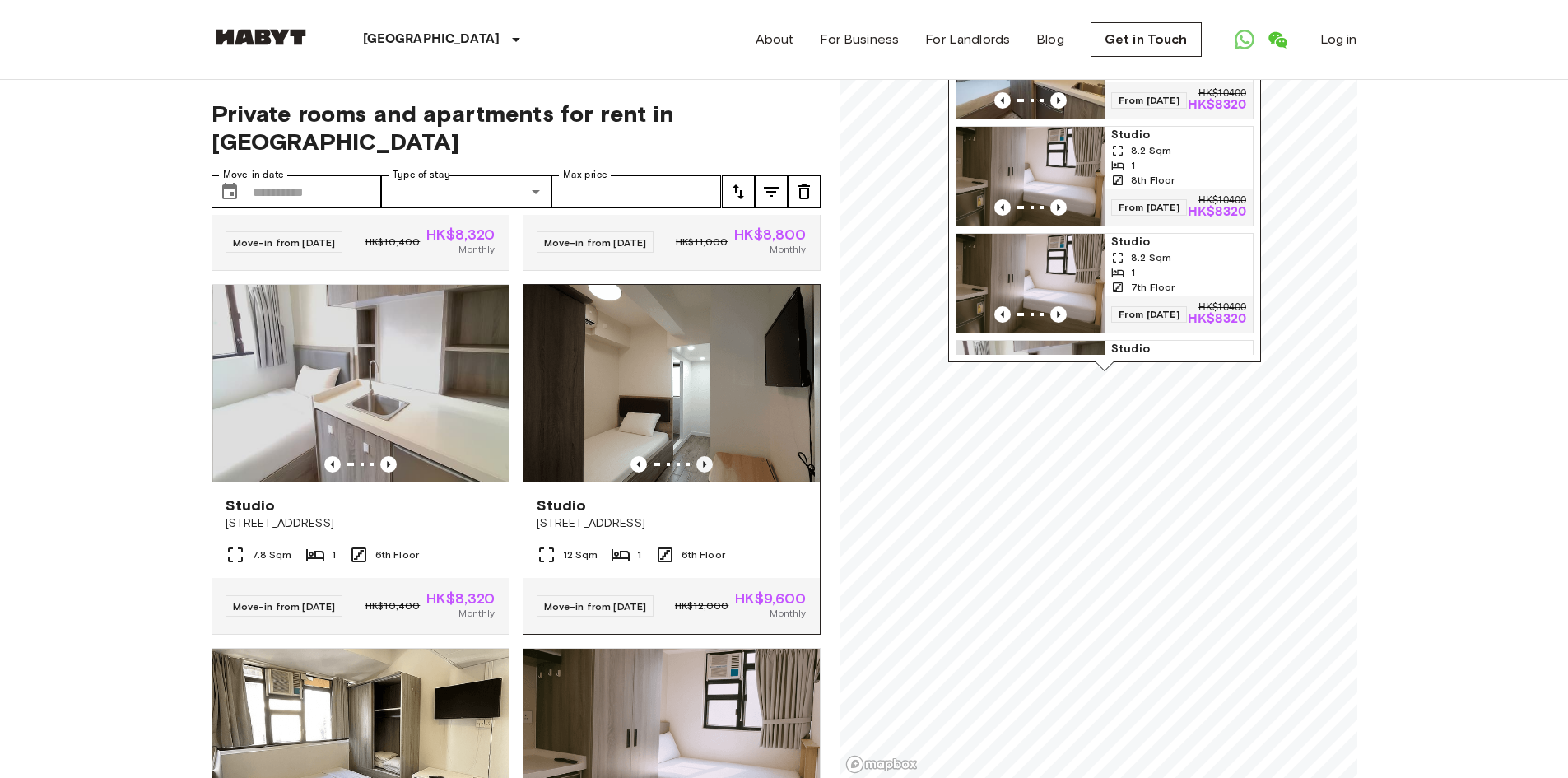
click at [696, 473] on icon "Previous image" at bounding box center [705, 464] width 17 height 17
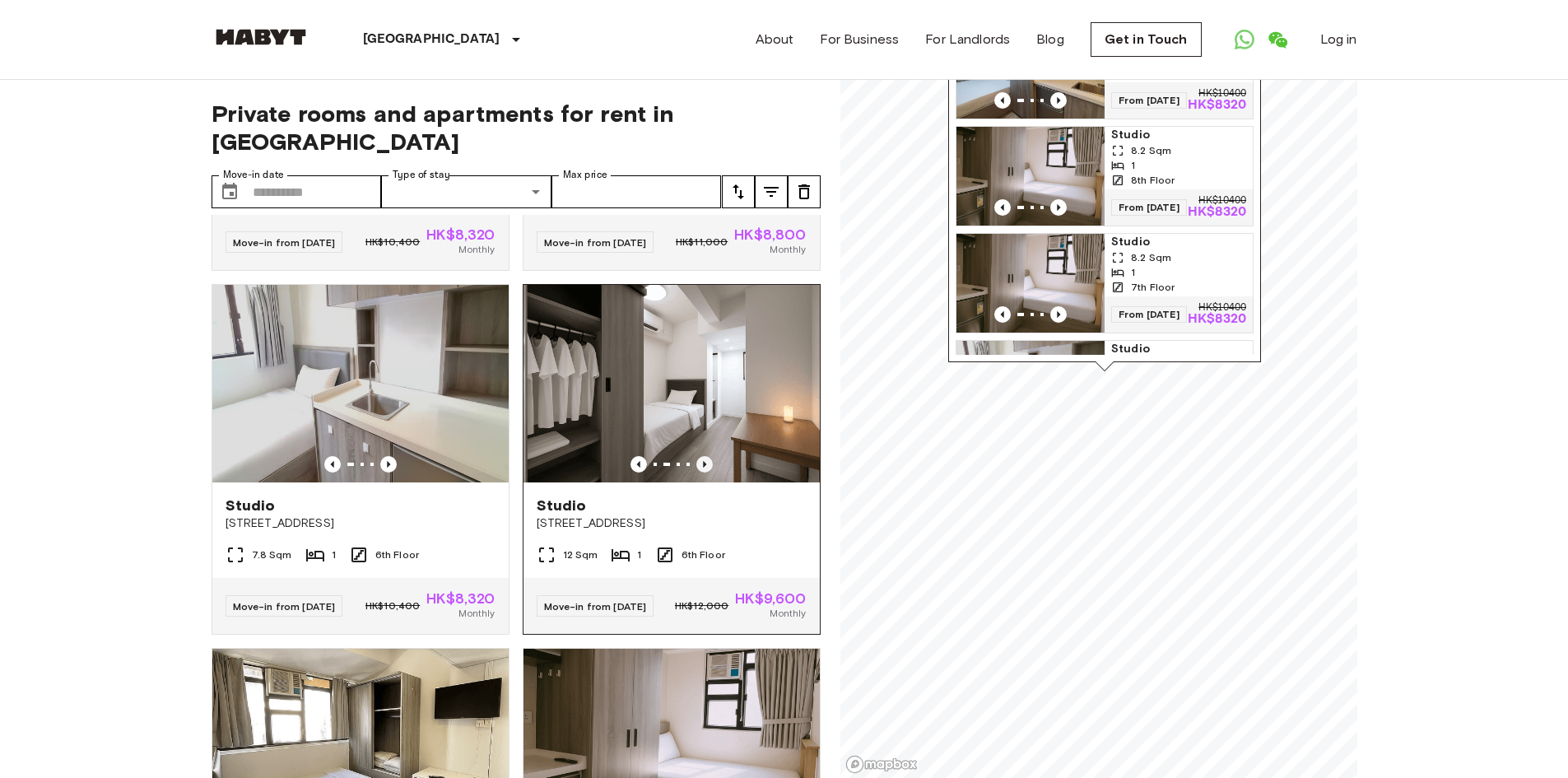
click at [696, 473] on icon "Previous image" at bounding box center [705, 464] width 17 height 17
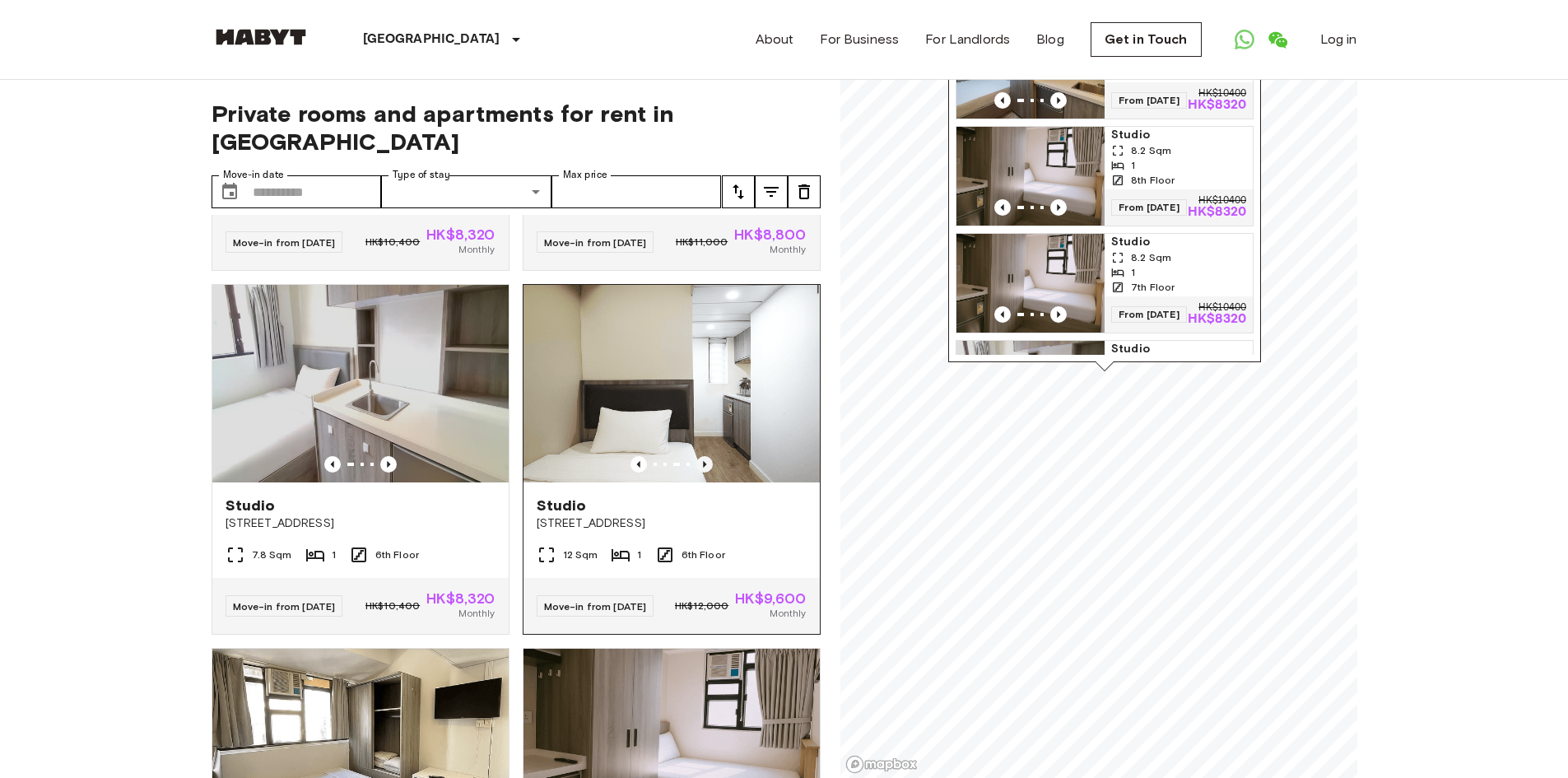
click at [696, 473] on icon "Previous image" at bounding box center [705, 464] width 17 height 17
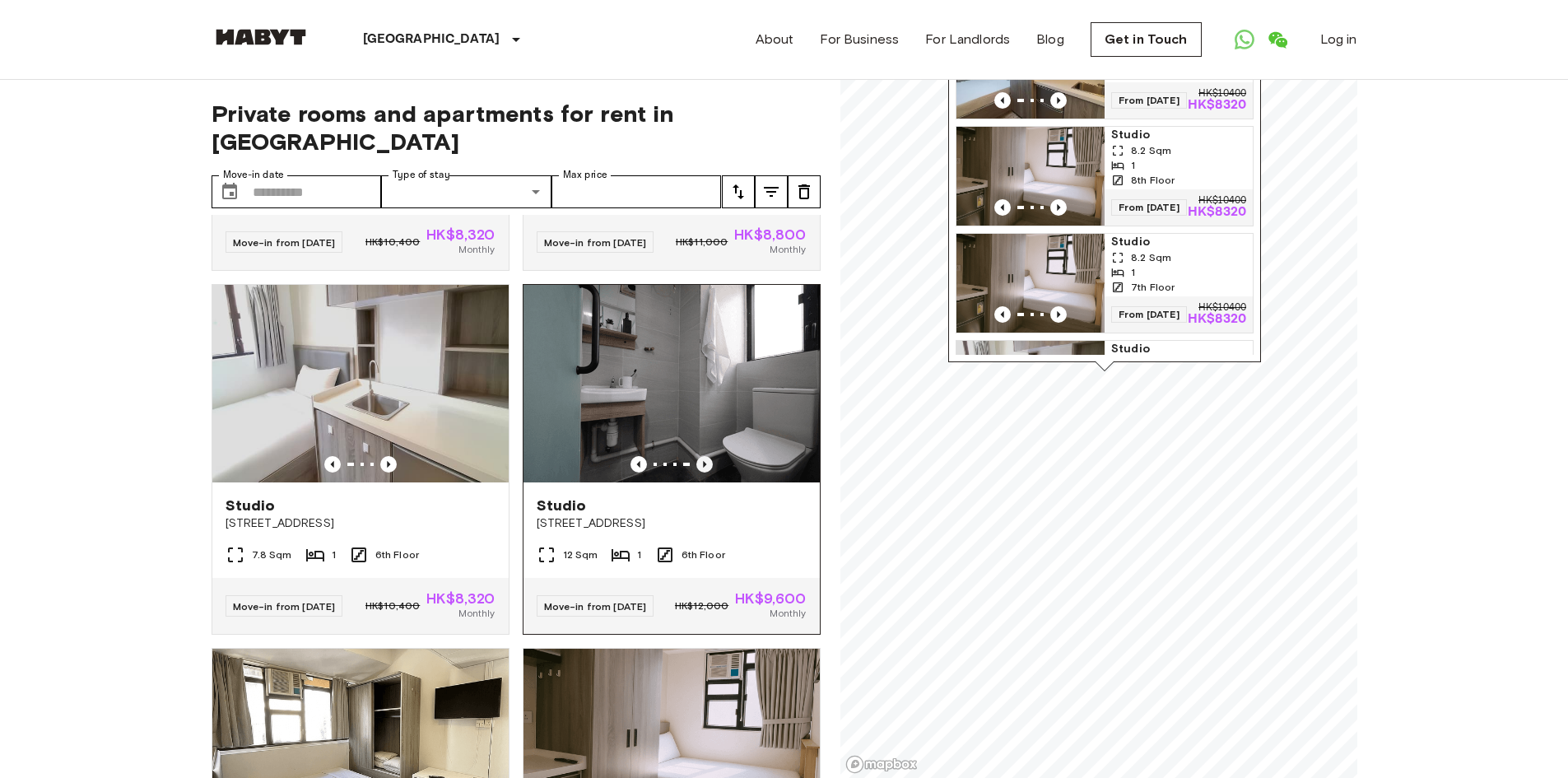
click at [696, 473] on icon "Previous image" at bounding box center [705, 464] width 17 height 17
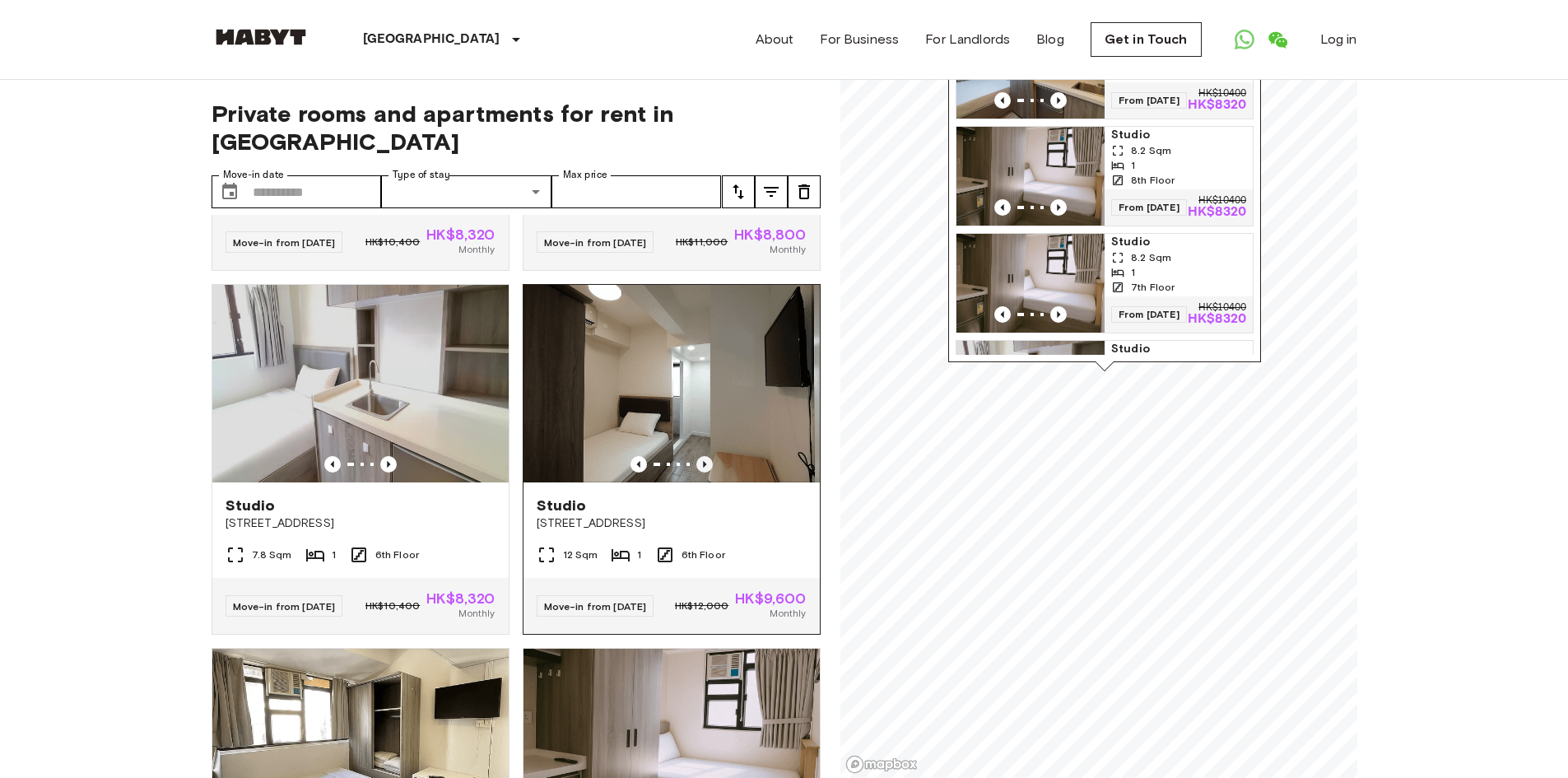
click at [703, 468] on icon "Previous image" at bounding box center [705, 464] width 4 height 6
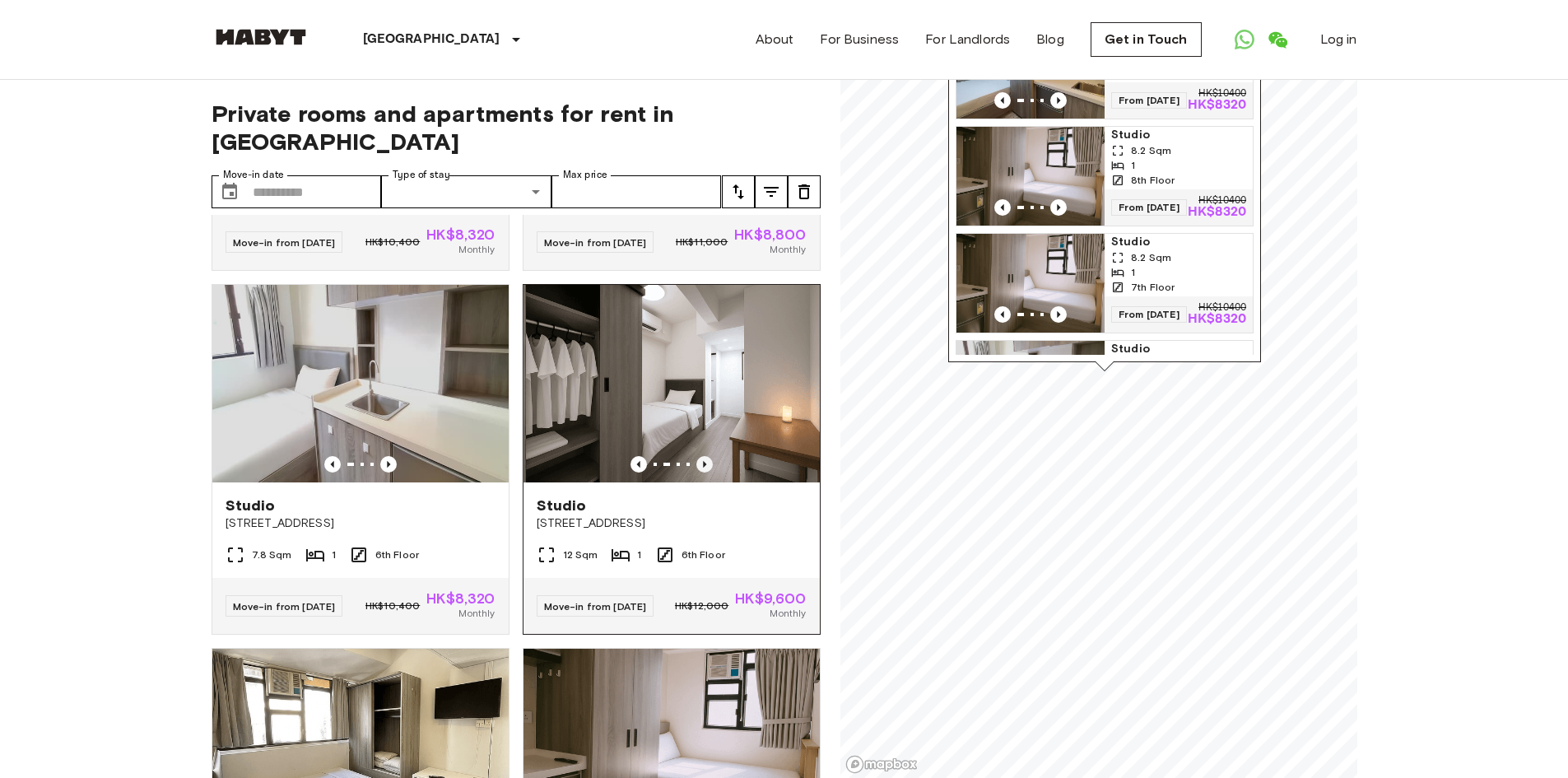
click at [703, 468] on icon "Previous image" at bounding box center [705, 464] width 4 height 6
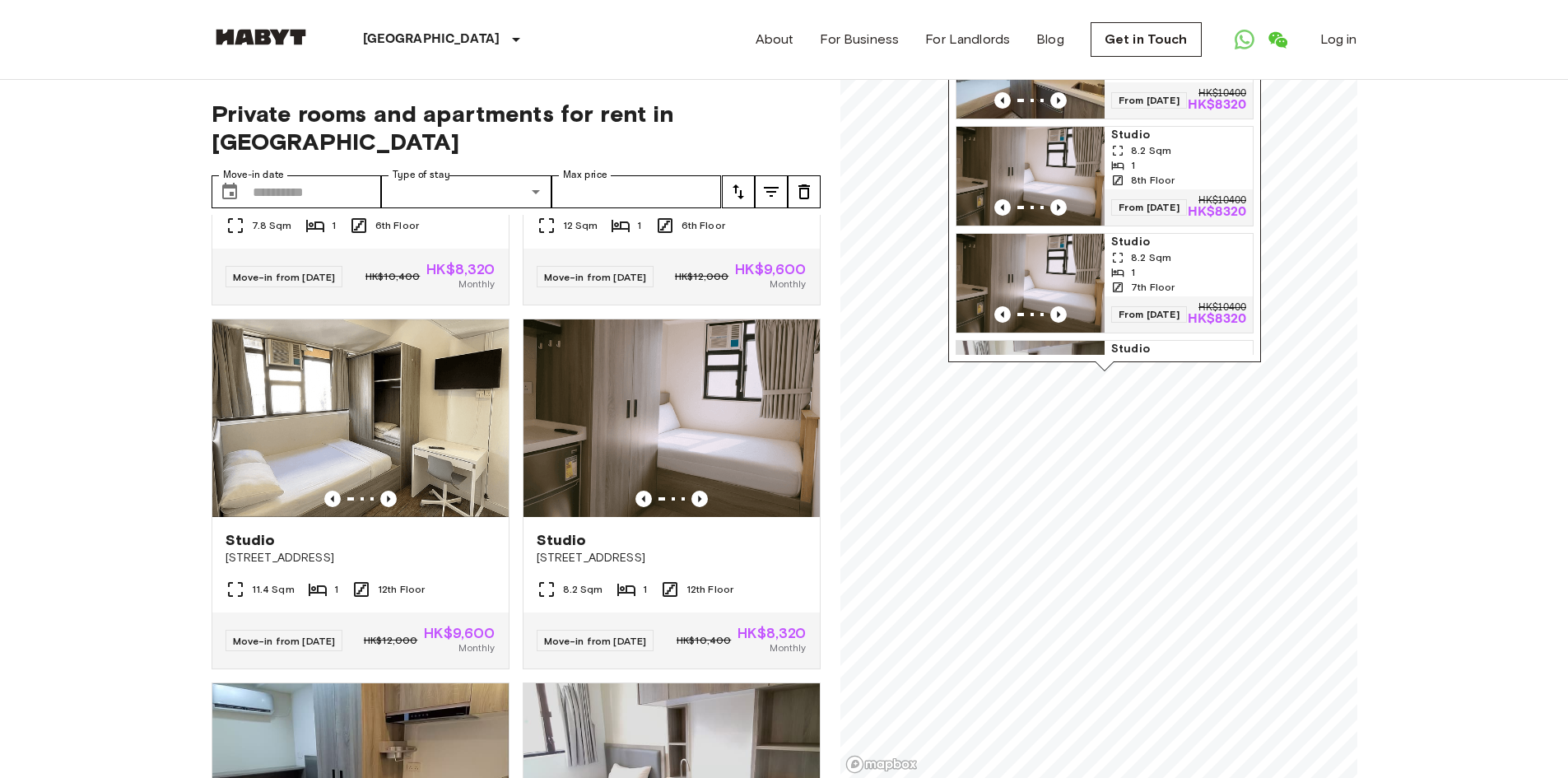
scroll to position [1811, 0]
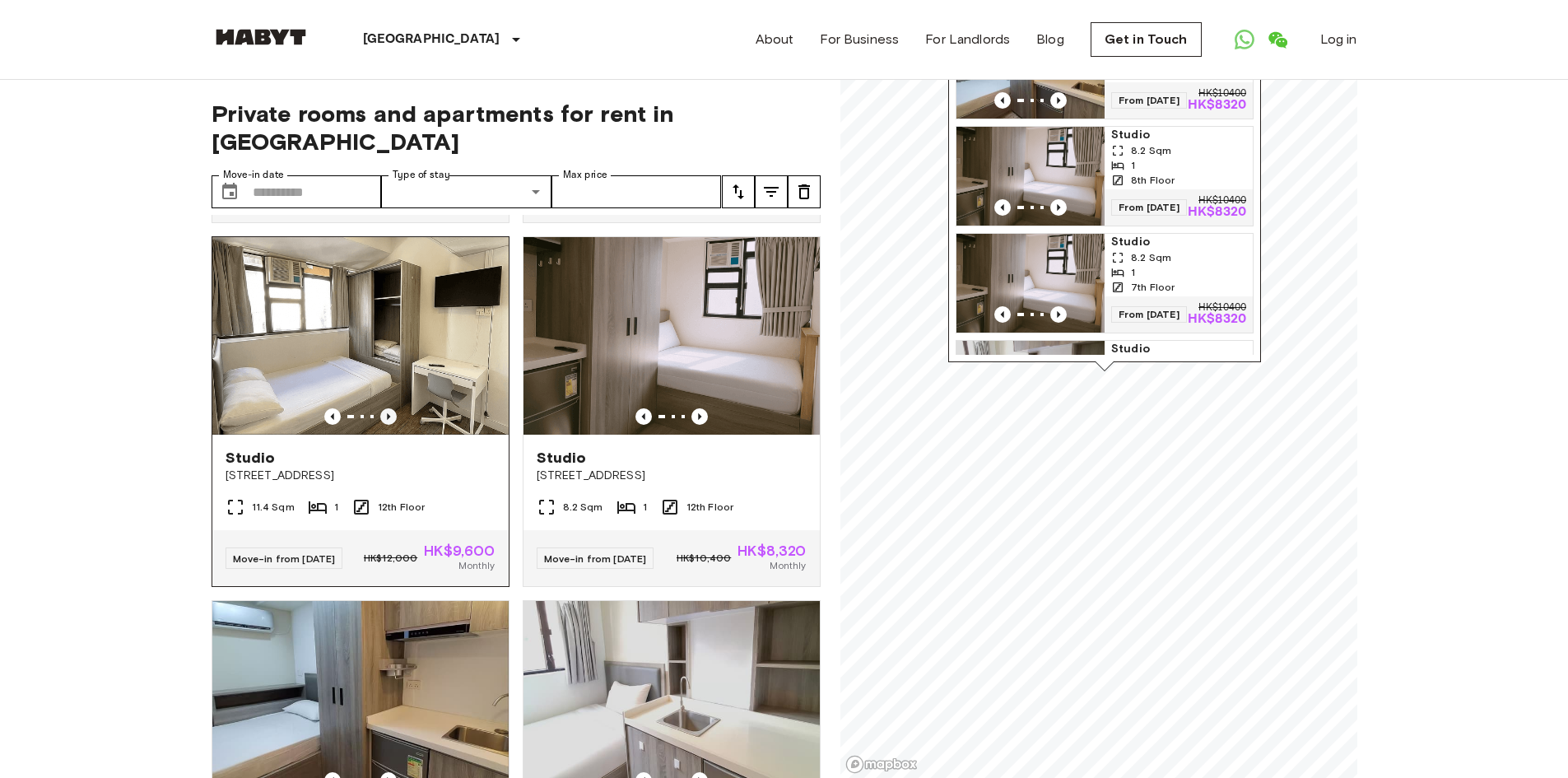
click at [385, 425] on icon "Previous image" at bounding box center [389, 417] width 17 height 17
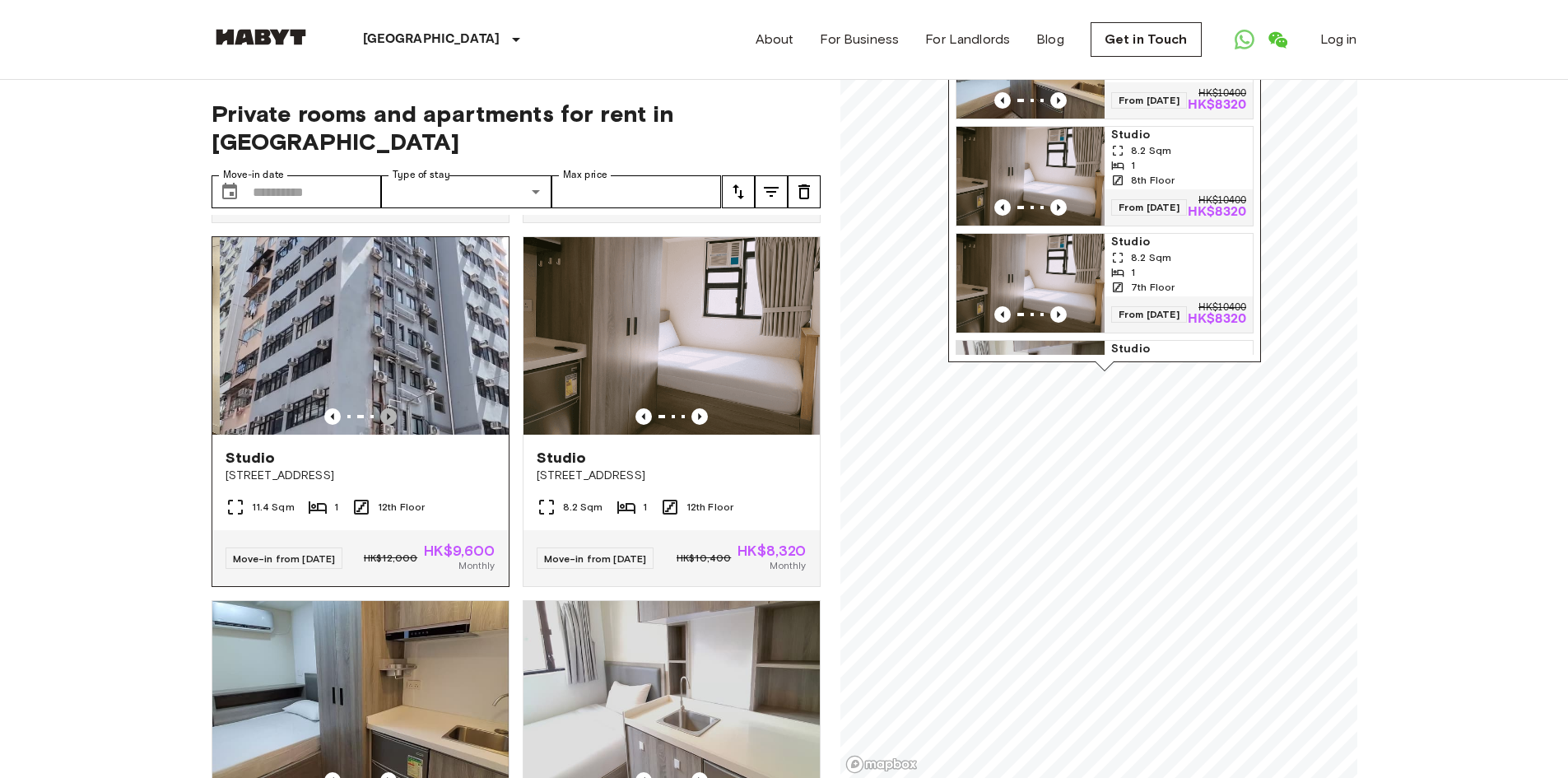
click at [385, 425] on icon "Previous image" at bounding box center [389, 417] width 17 height 17
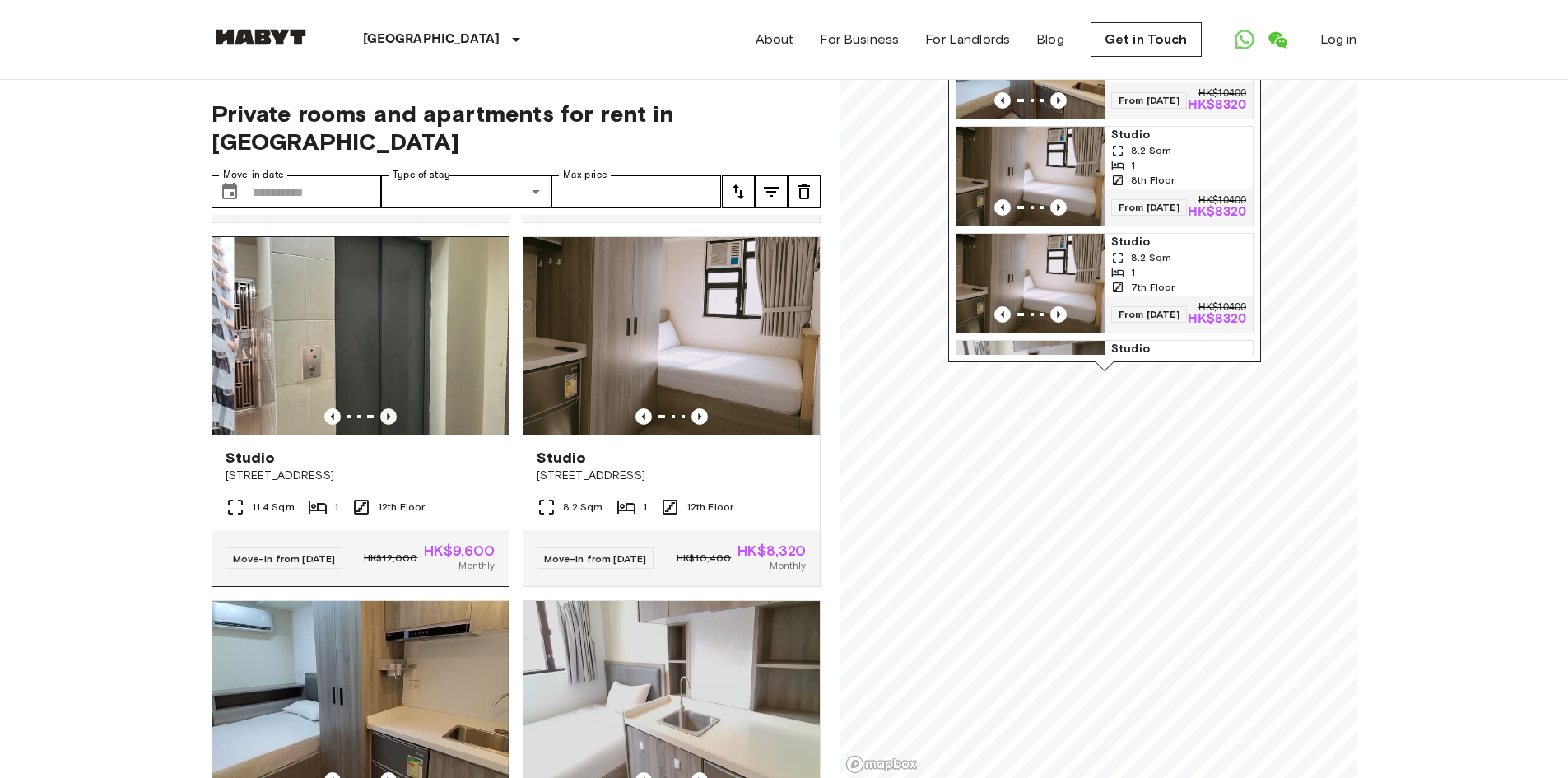
click at [385, 425] on icon "Previous image" at bounding box center [389, 417] width 17 height 17
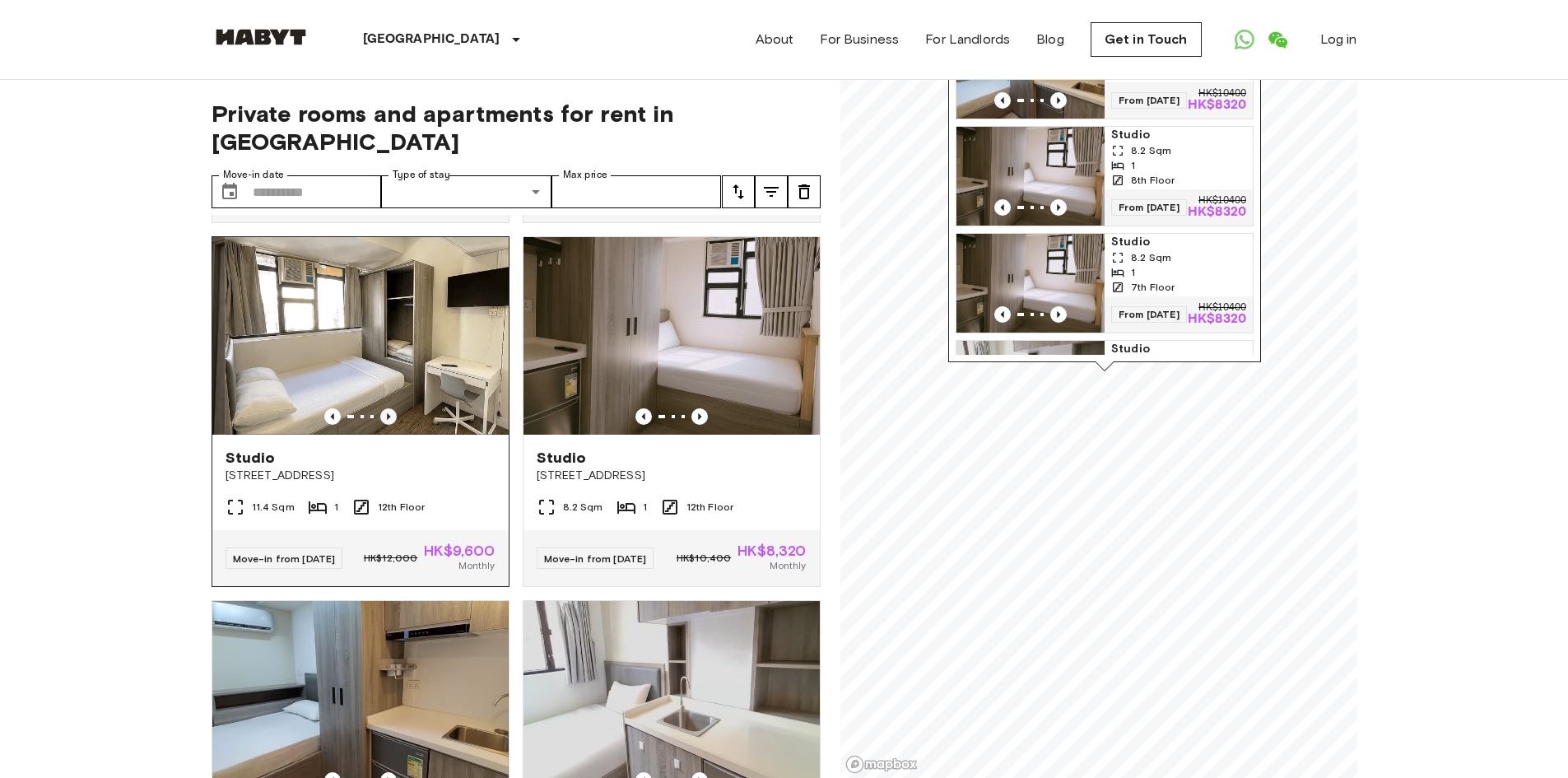
click at [385, 425] on icon "Previous image" at bounding box center [389, 417] width 17 height 17
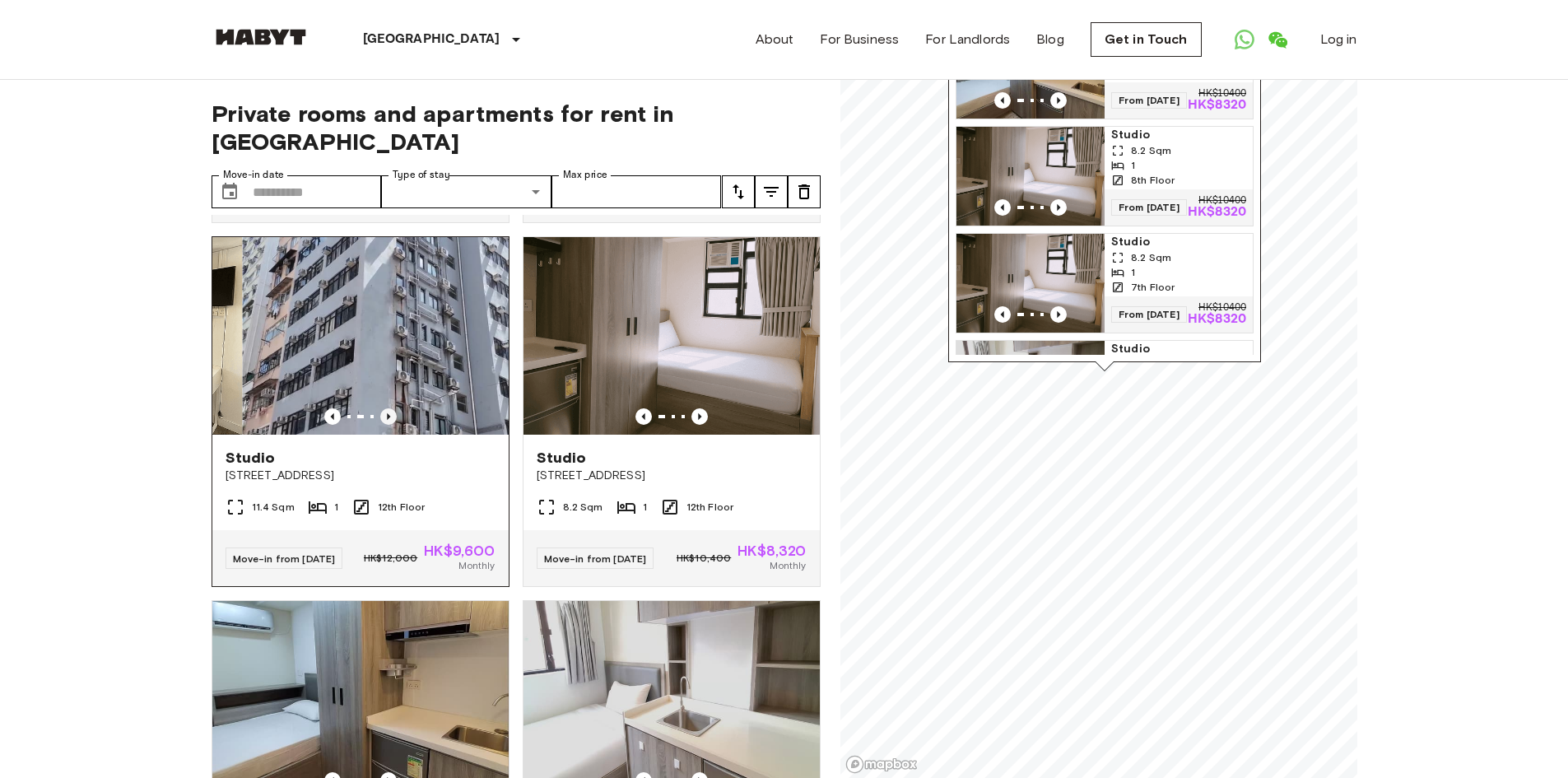
click at [385, 425] on icon "Previous image" at bounding box center [389, 417] width 17 height 17
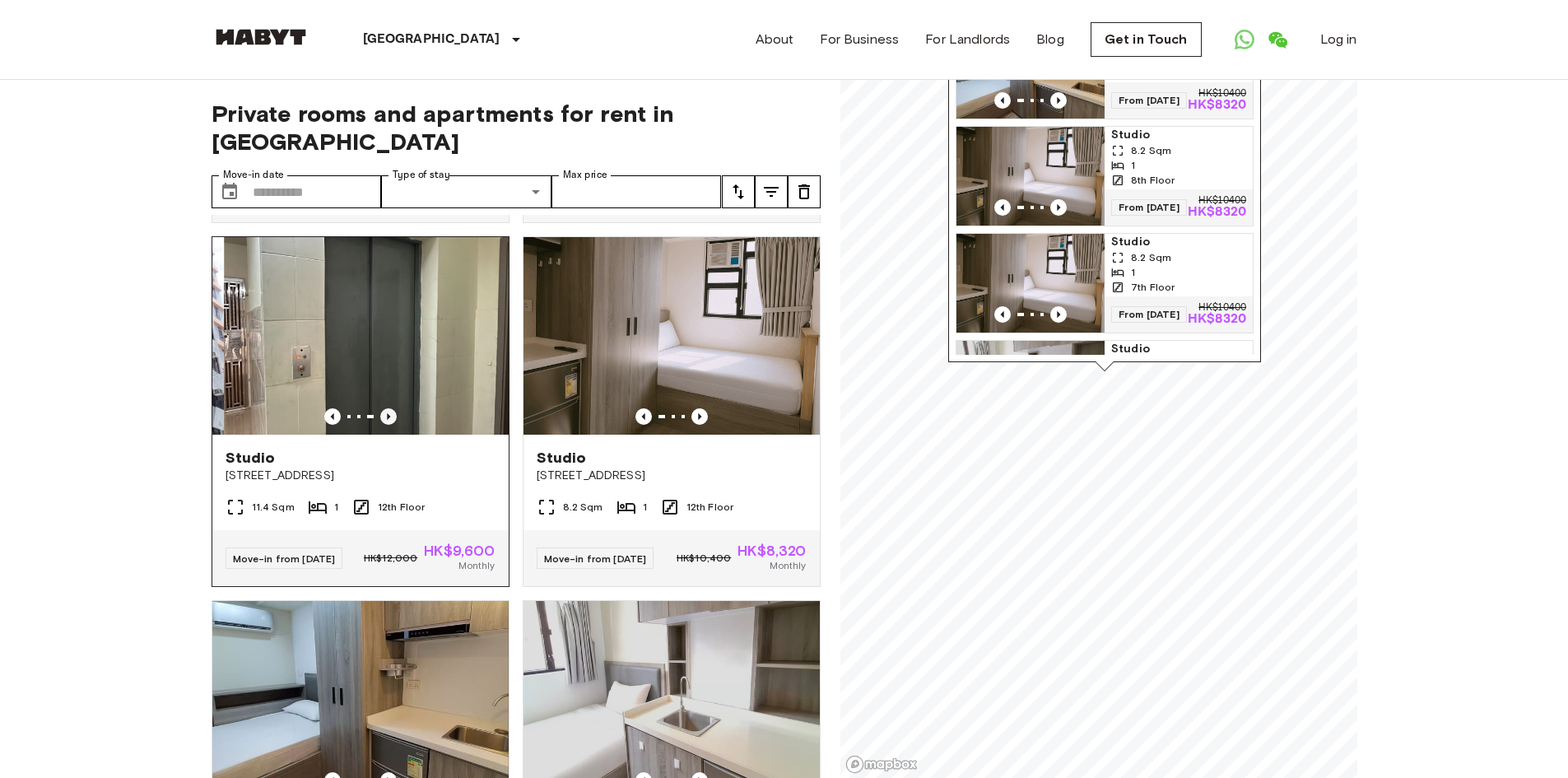
click at [385, 425] on icon "Previous image" at bounding box center [389, 417] width 17 height 17
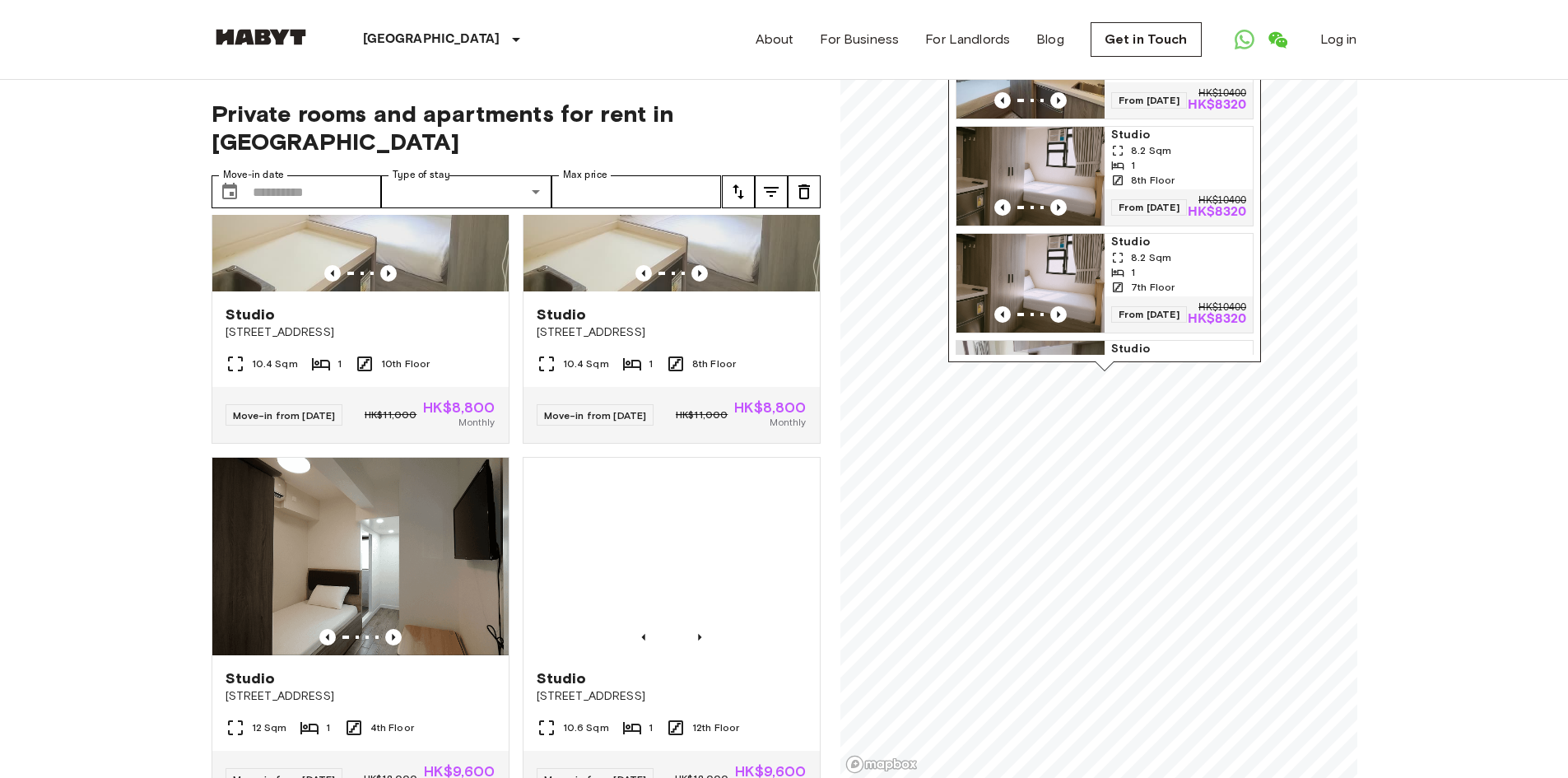
scroll to position [3129, 0]
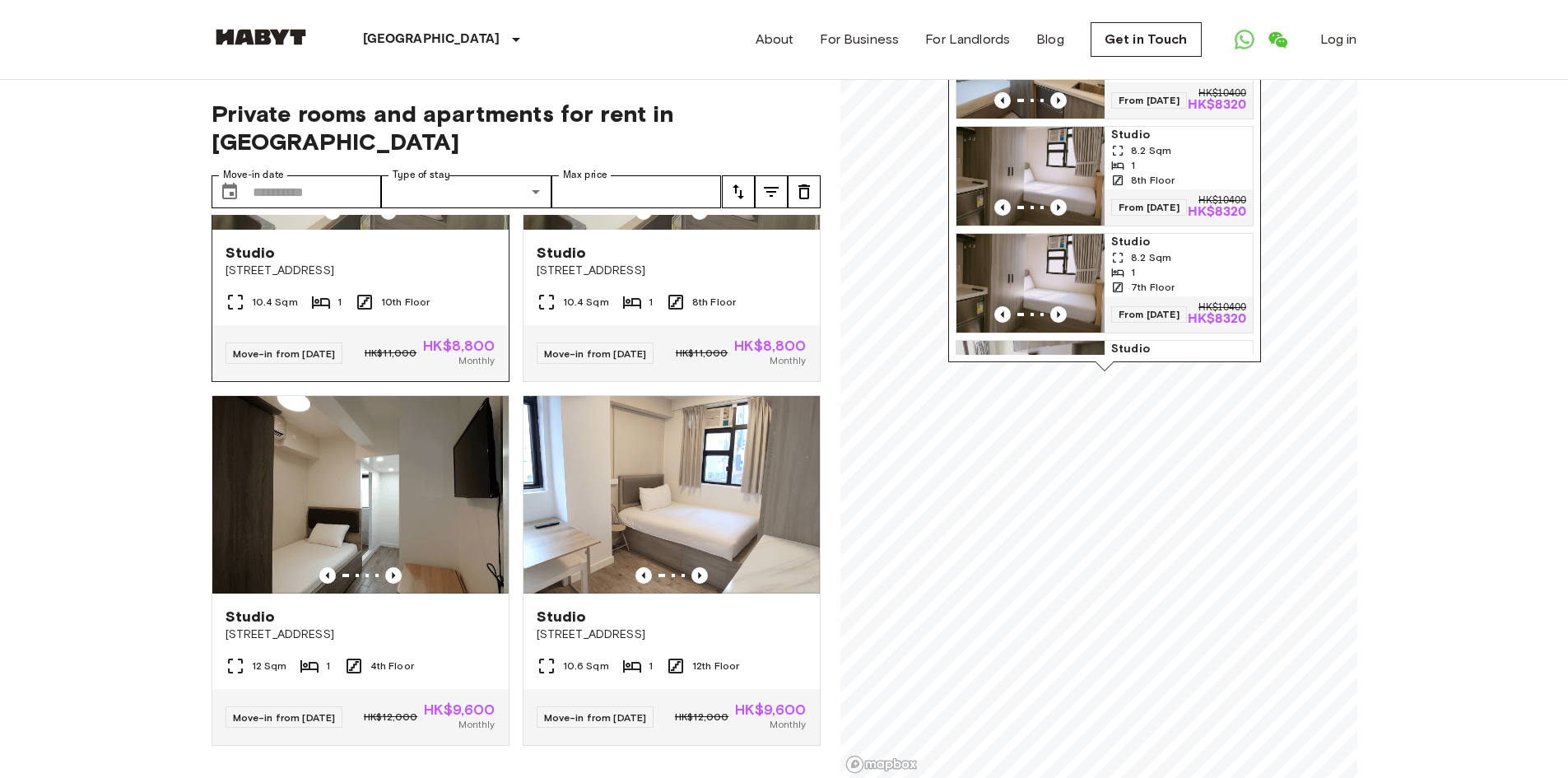
click at [389, 220] on icon "Previous image" at bounding box center [389, 212] width 17 height 17
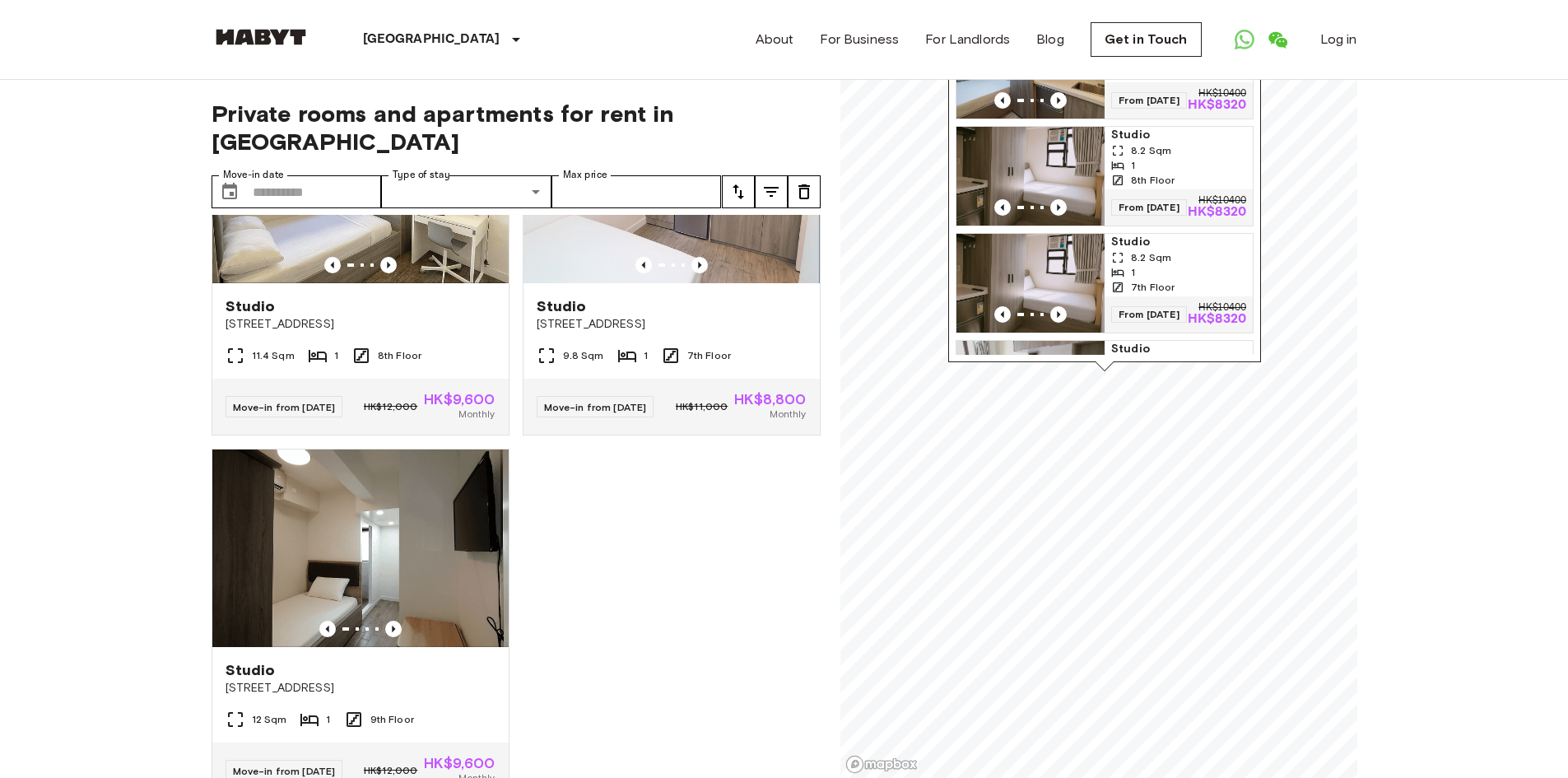
scroll to position [8278, 0]
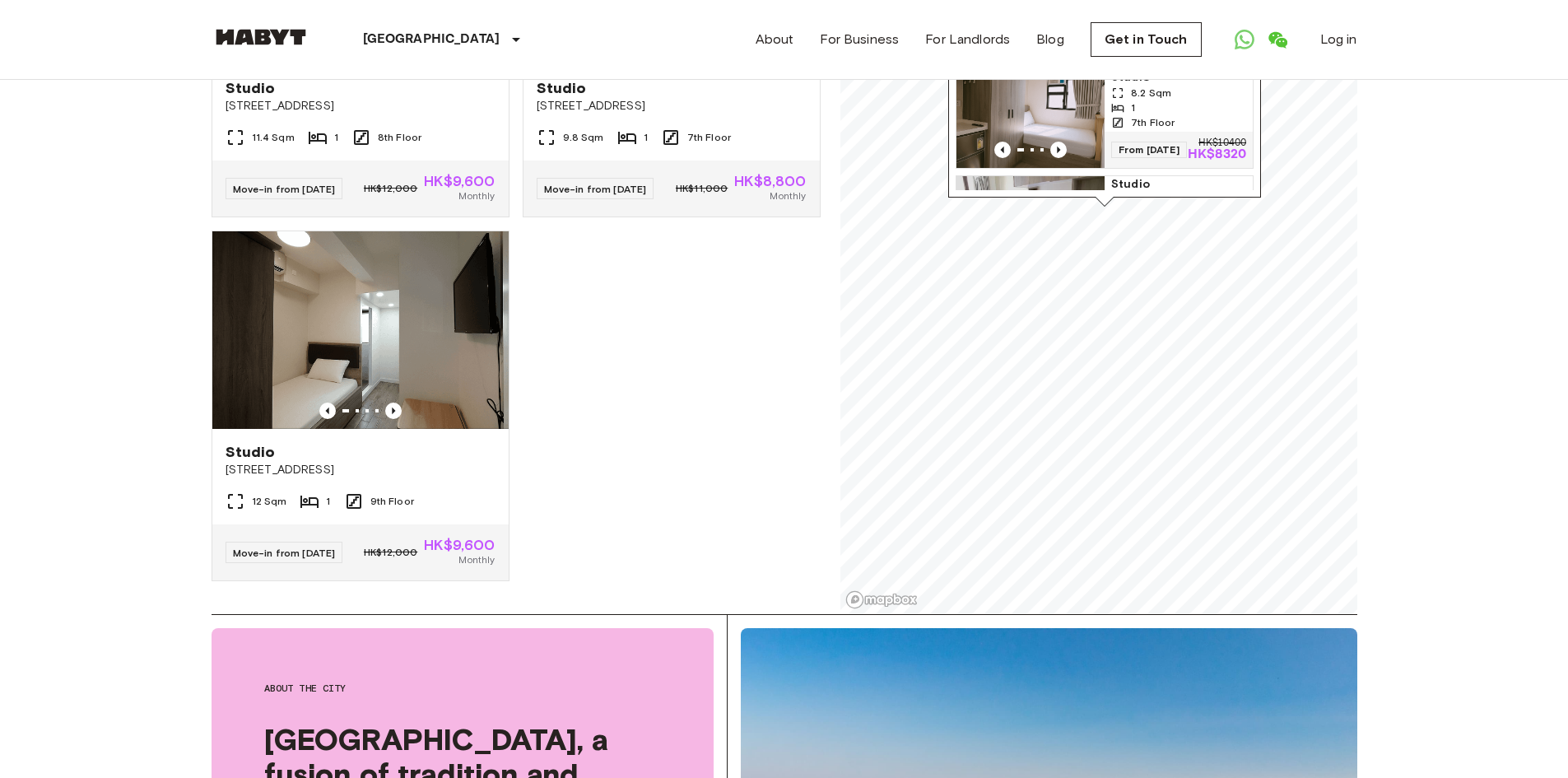
scroll to position [0, 0]
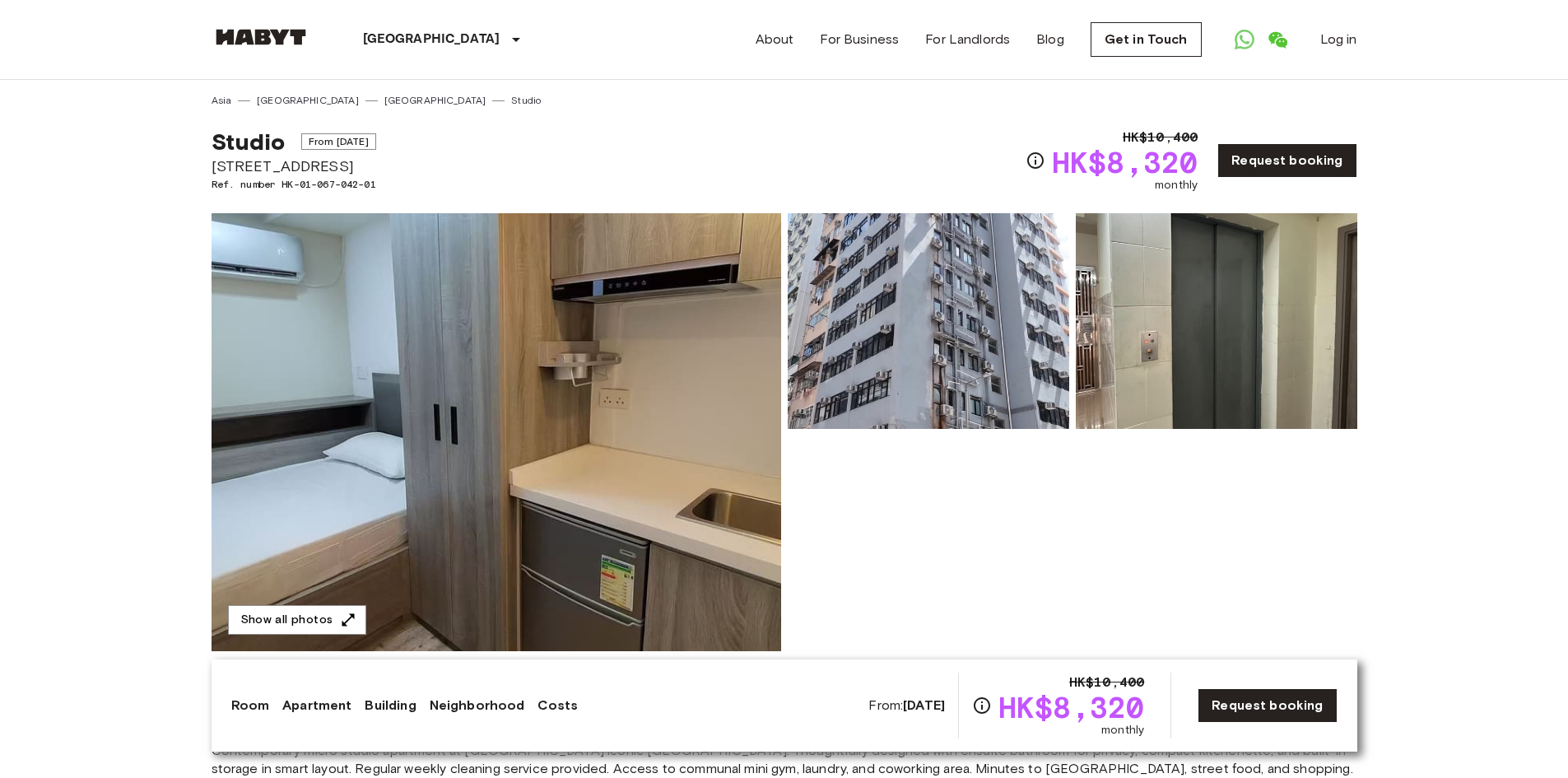
click at [642, 473] on img at bounding box center [497, 433] width 570 height 438
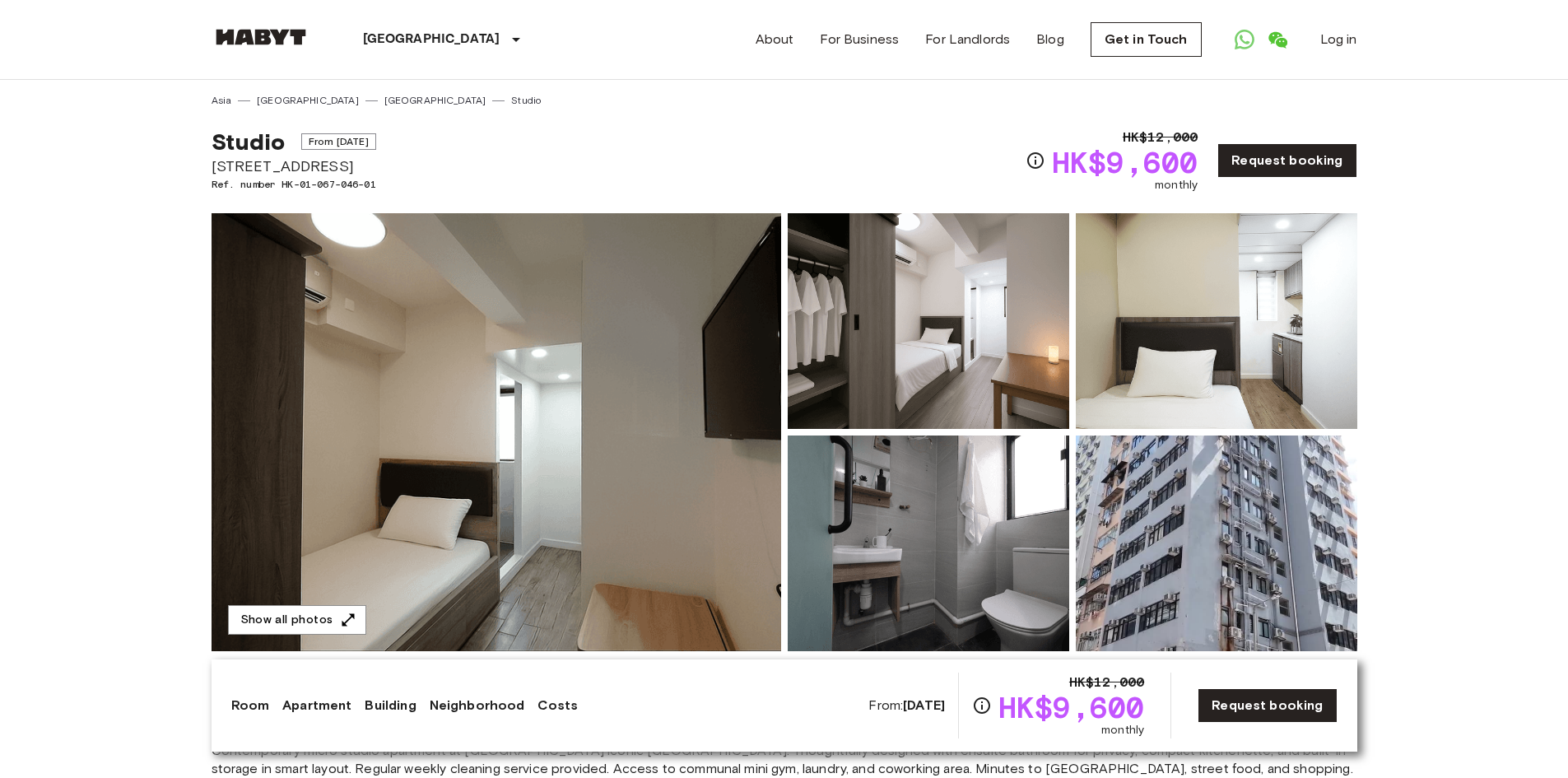
click at [851, 304] on img at bounding box center [928, 321] width 281 height 215
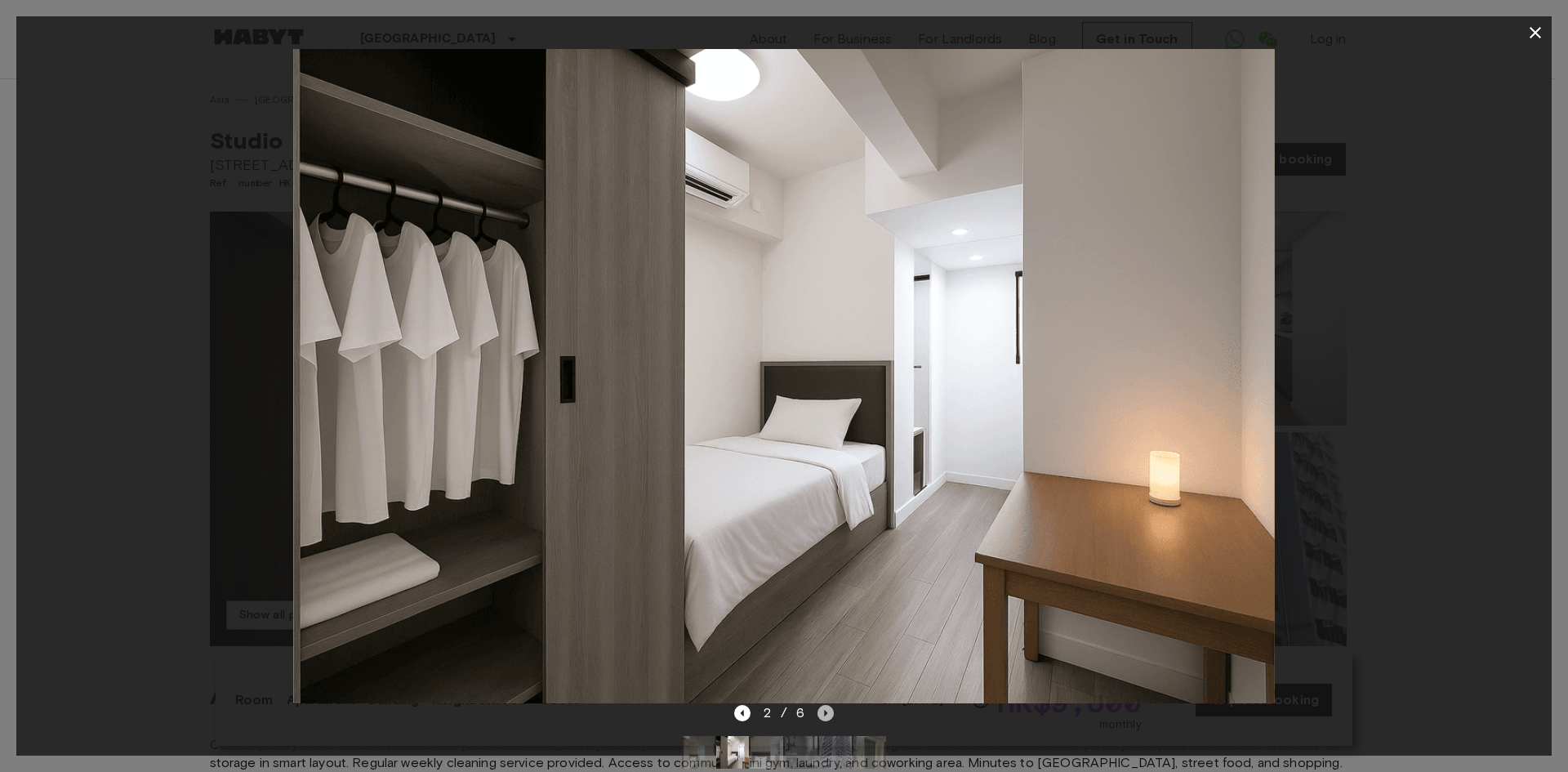
click at [826, 716] on icon "Next image" at bounding box center [826, 713] width 17 height 17
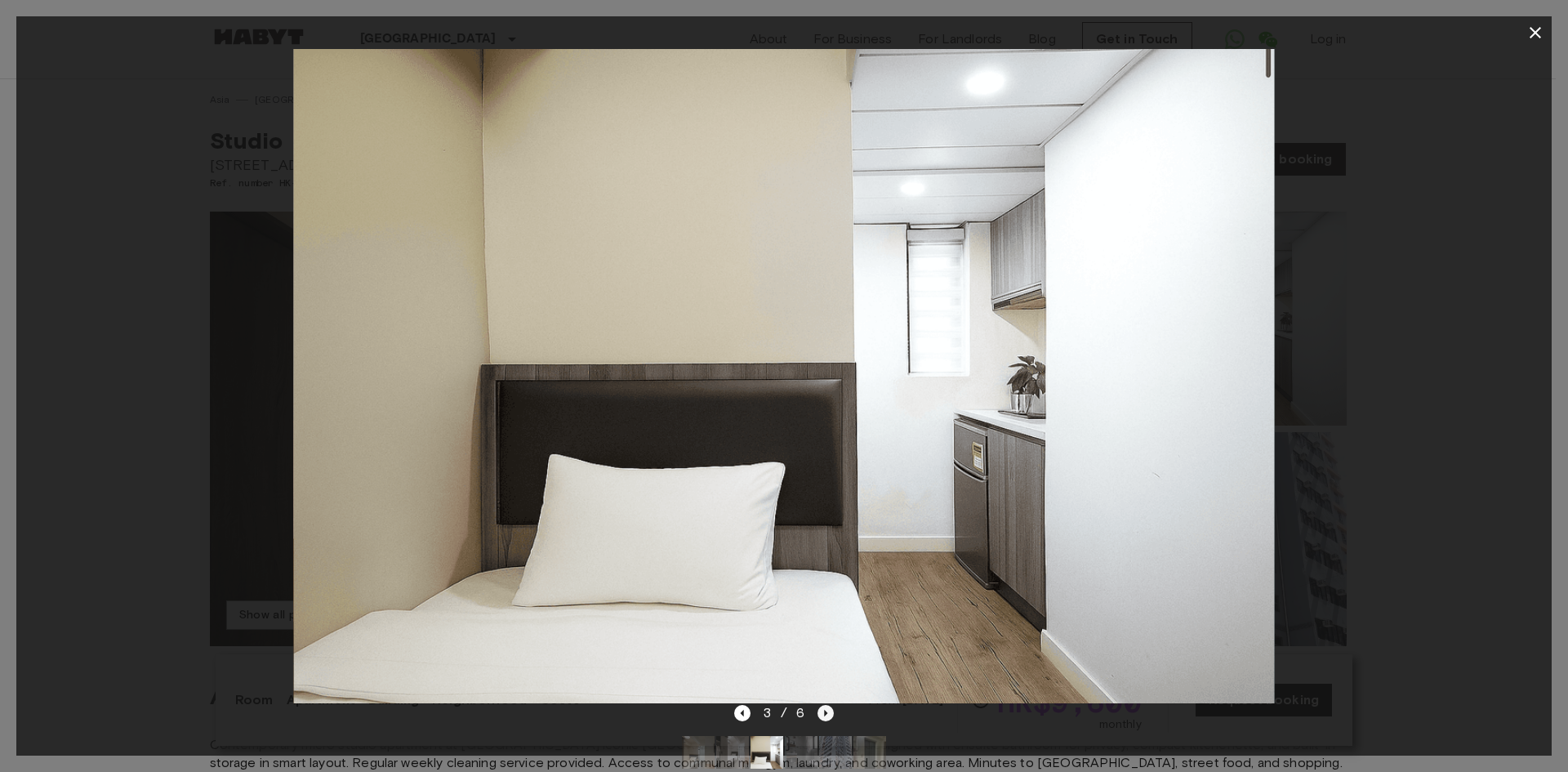
click at [826, 716] on icon "Next image" at bounding box center [826, 713] width 17 height 17
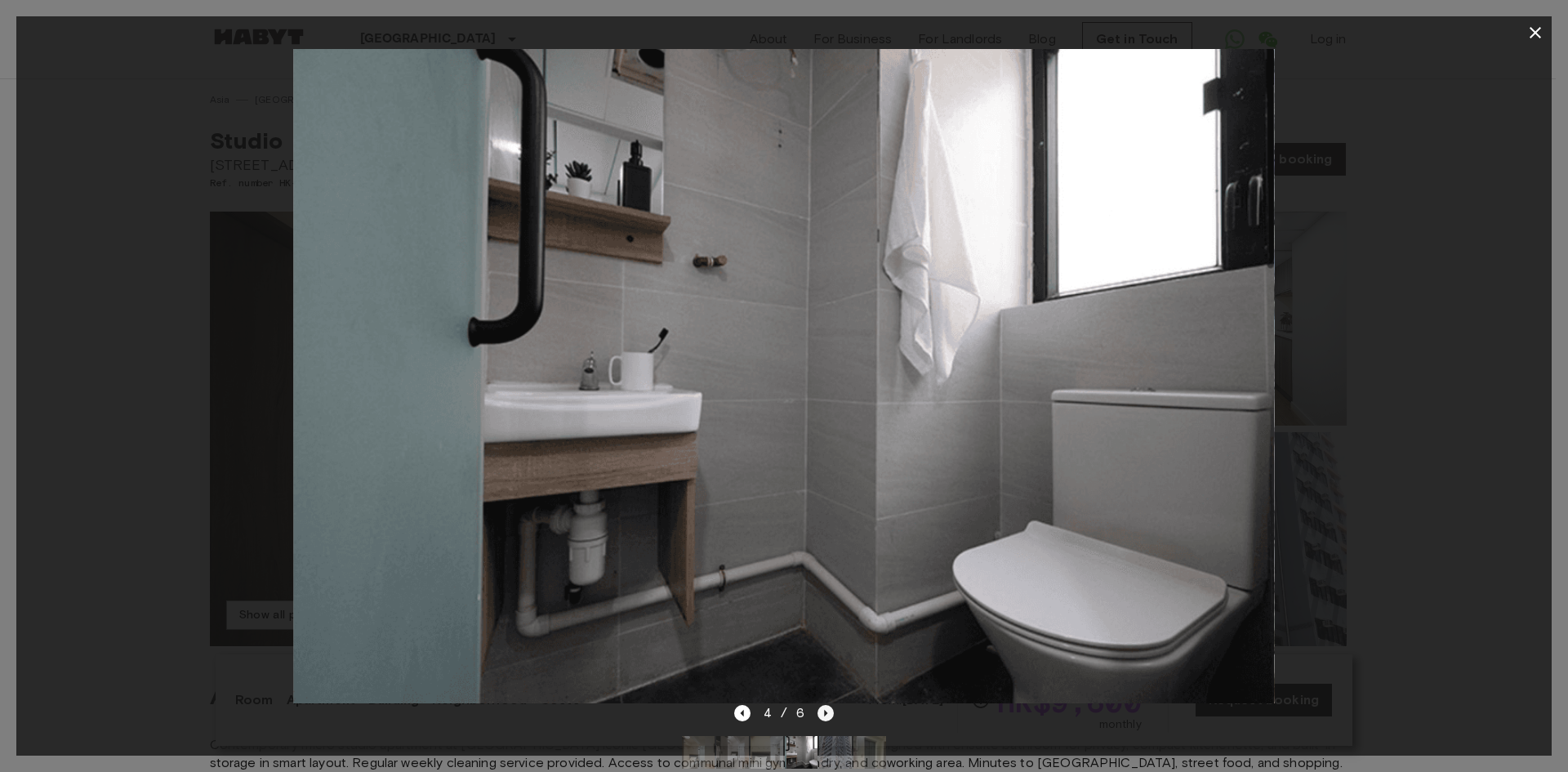
click at [826, 716] on icon "Next image" at bounding box center [826, 713] width 17 height 17
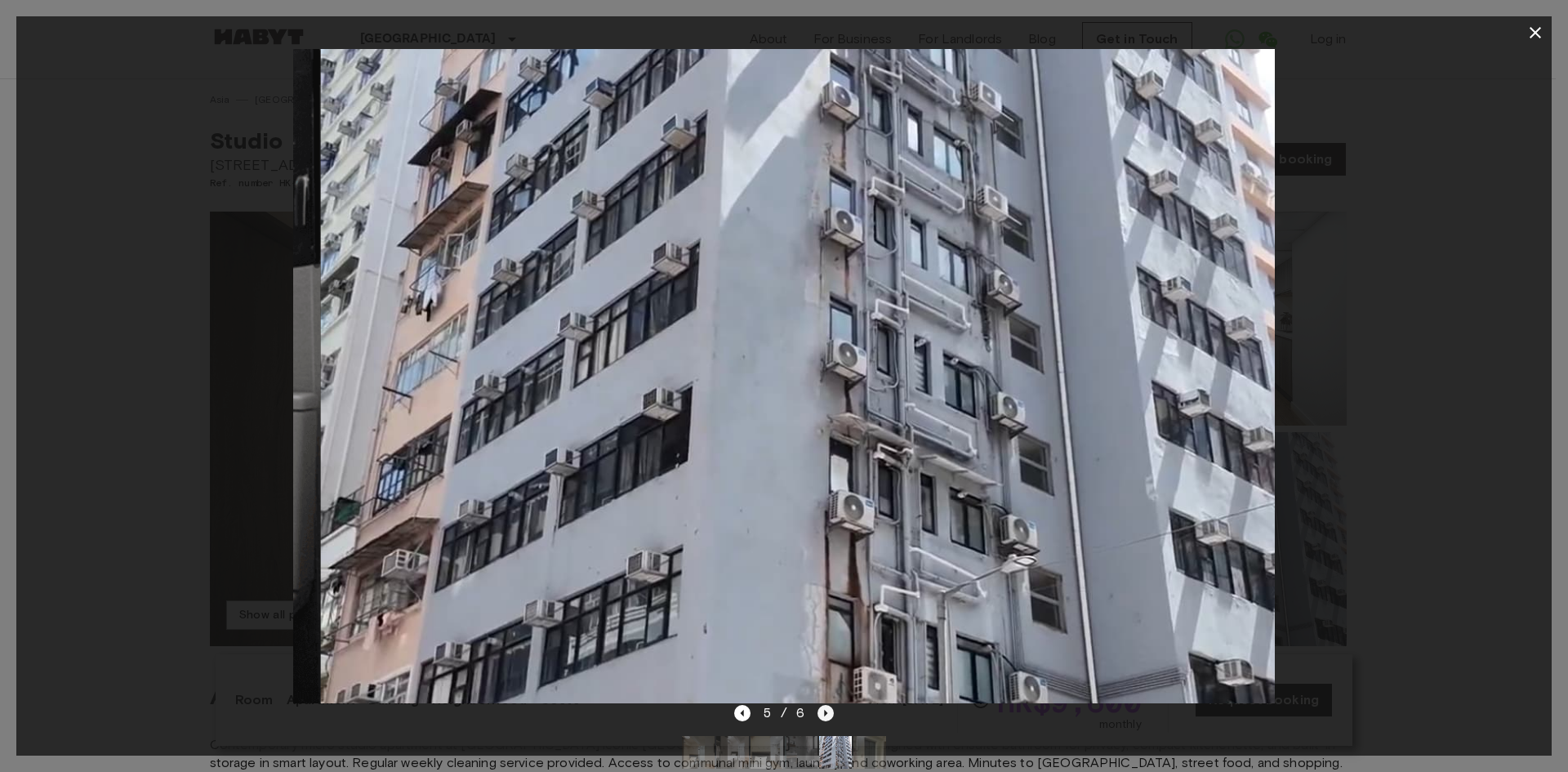
click at [826, 716] on icon "Next image" at bounding box center [826, 713] width 17 height 17
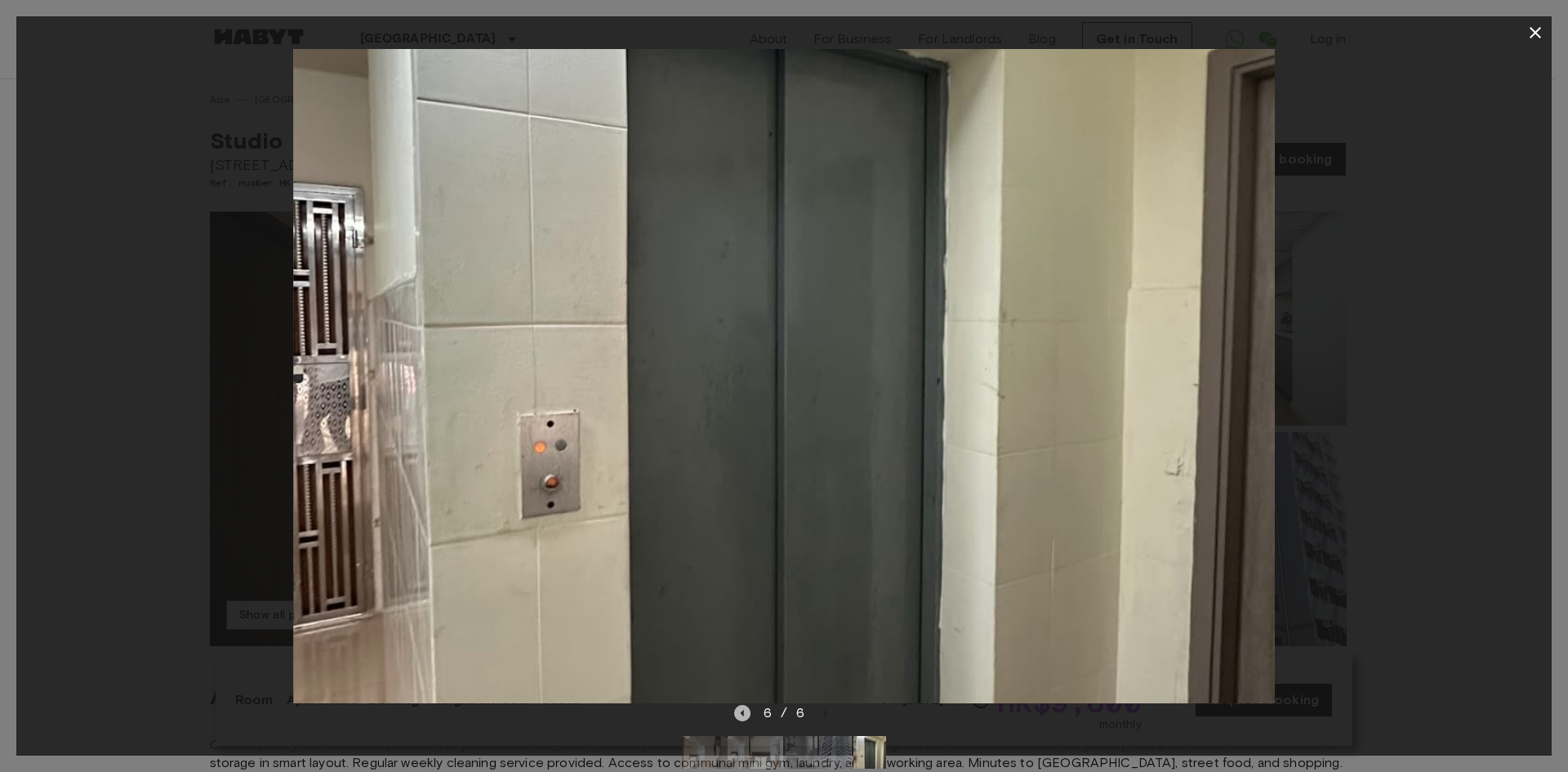
click at [746, 713] on icon "Previous image" at bounding box center [742, 713] width 17 height 17
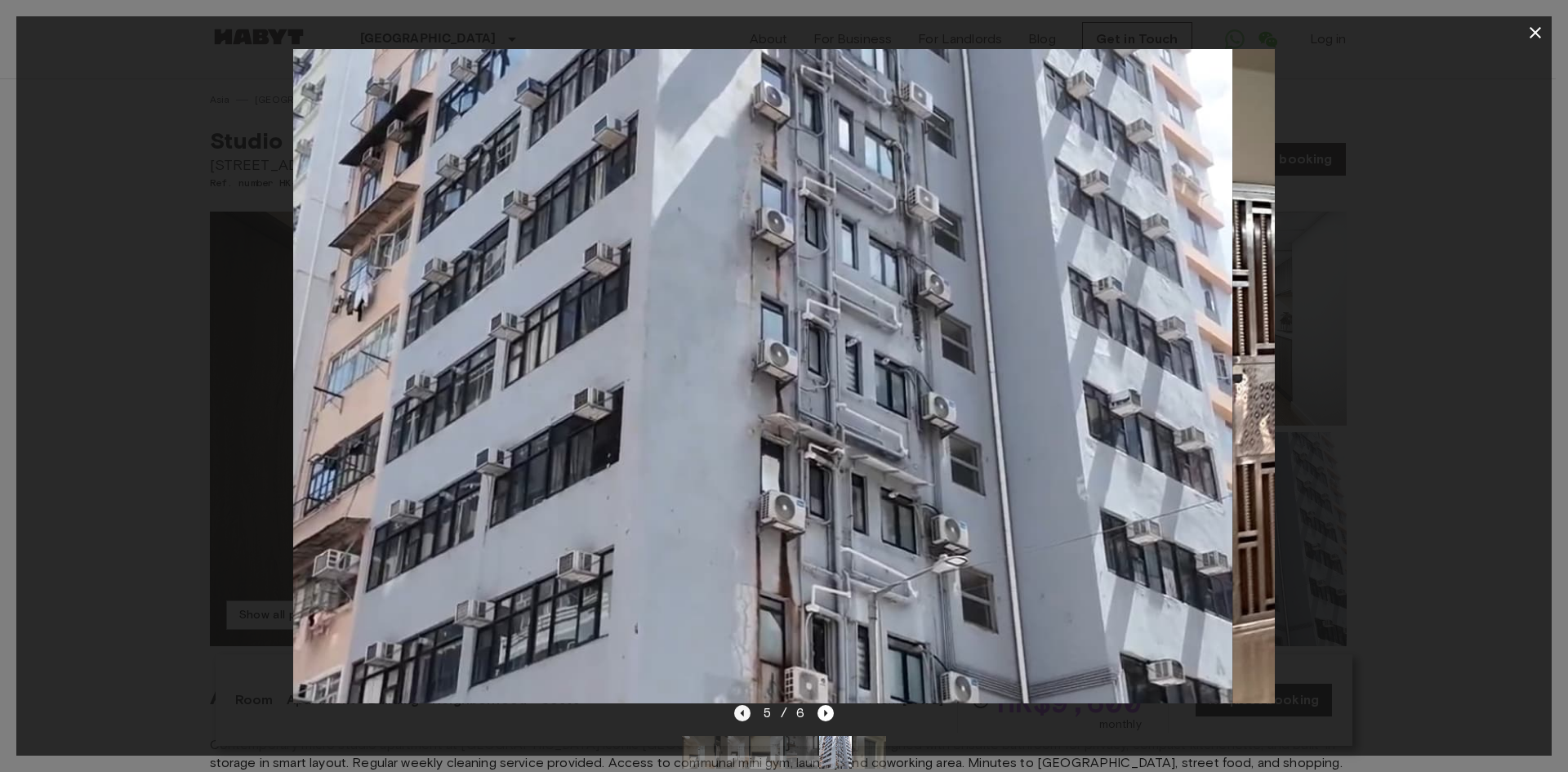
click at [747, 713] on icon "Previous image" at bounding box center [742, 713] width 17 height 17
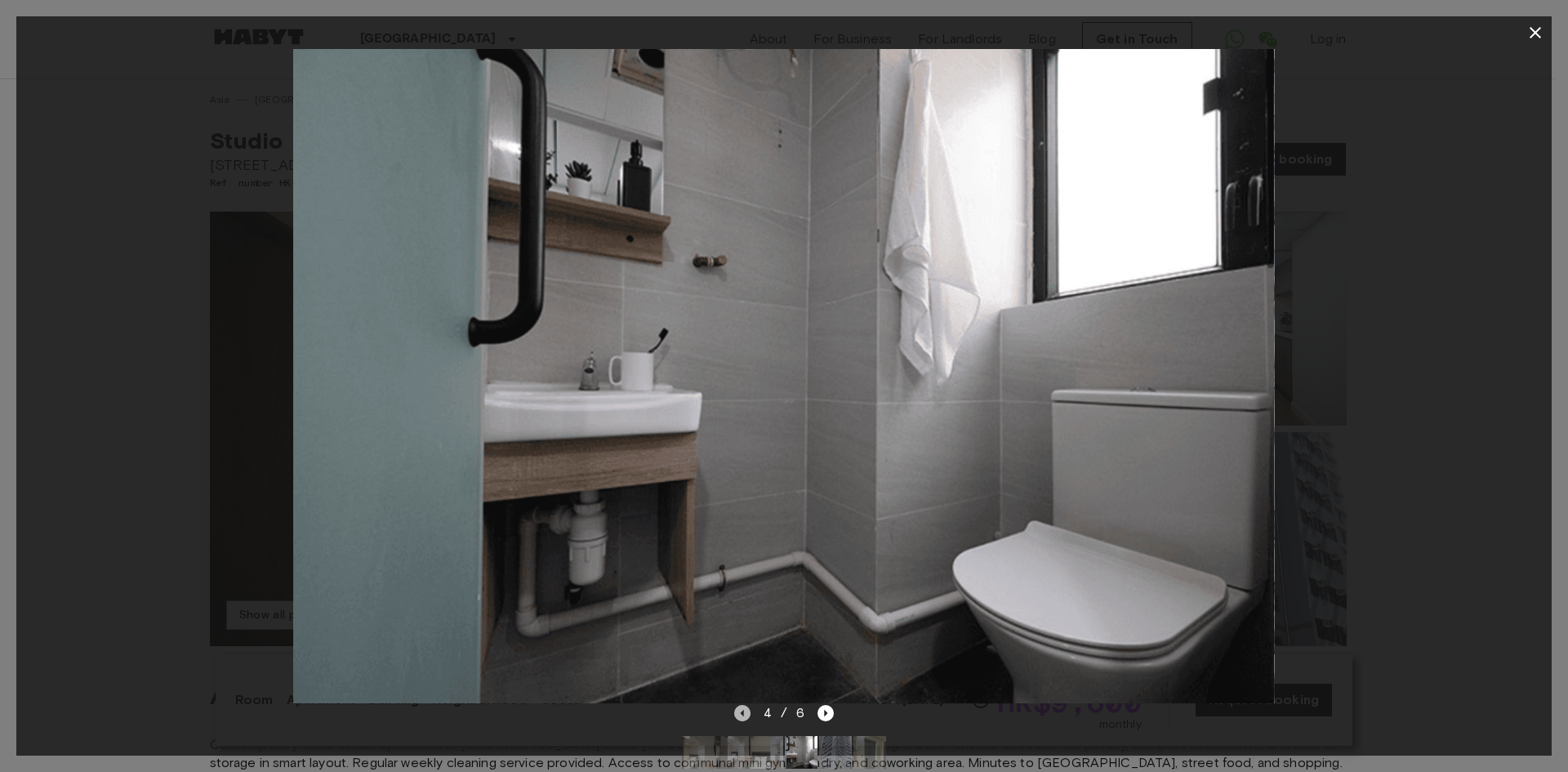
click at [747, 713] on icon "Previous image" at bounding box center [742, 713] width 17 height 17
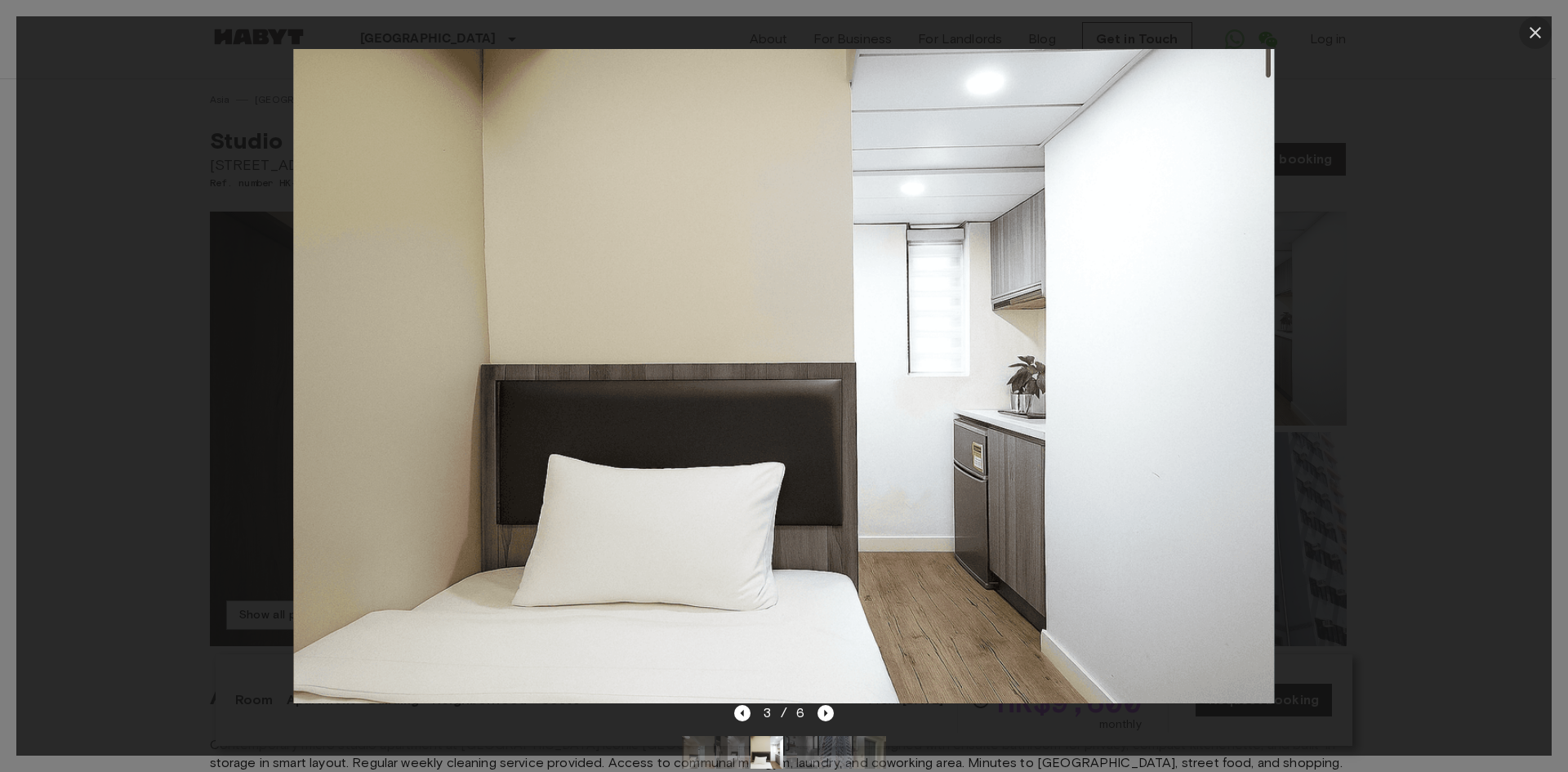
click at [1538, 33] on icon "button" at bounding box center [1535, 32] width 19 height 19
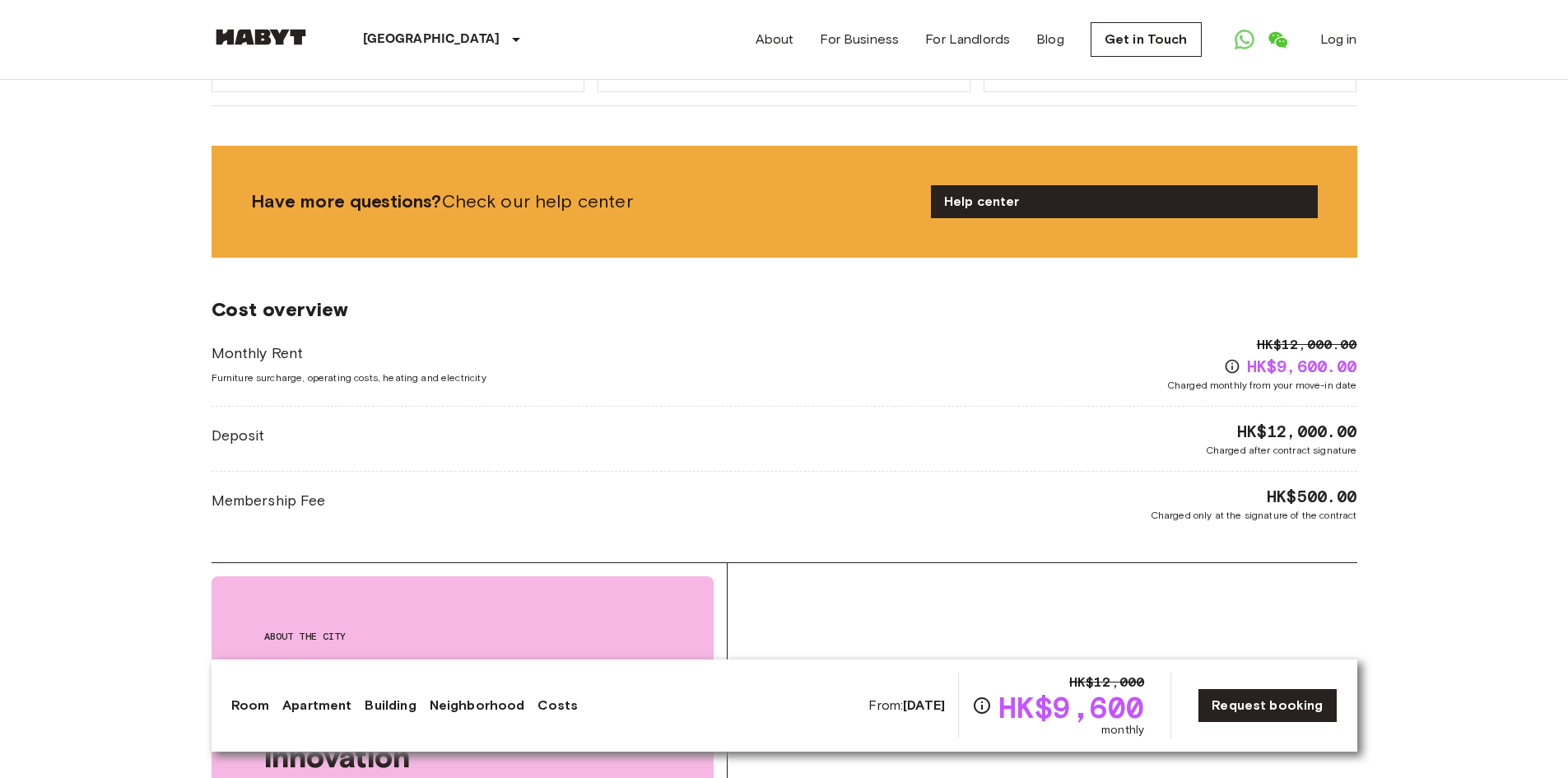
scroll to position [2223, 0]
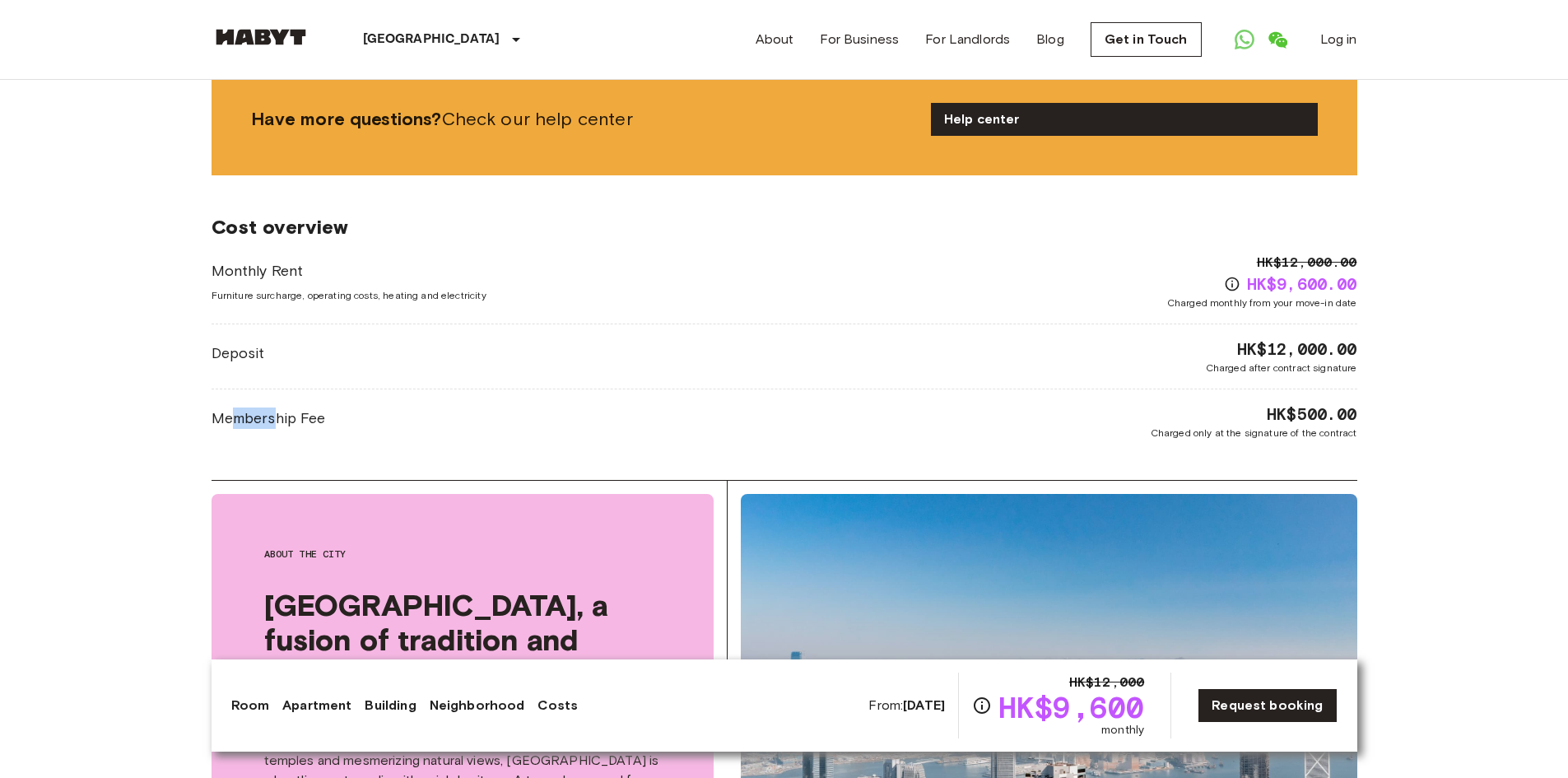
drag, startPoint x: 229, startPoint y: 382, endPoint x: 272, endPoint y: 383, distance: 43.0
click at [272, 408] on span "Membership Fee" at bounding box center [268, 418] width 114 height 21
click at [187, 402] on body "Hong Kong Europe Amsterdam Berlin Brussels Cologne Dusseldorf Frankfurt Graz Ha…" at bounding box center [784, 252] width 1568 height 4949
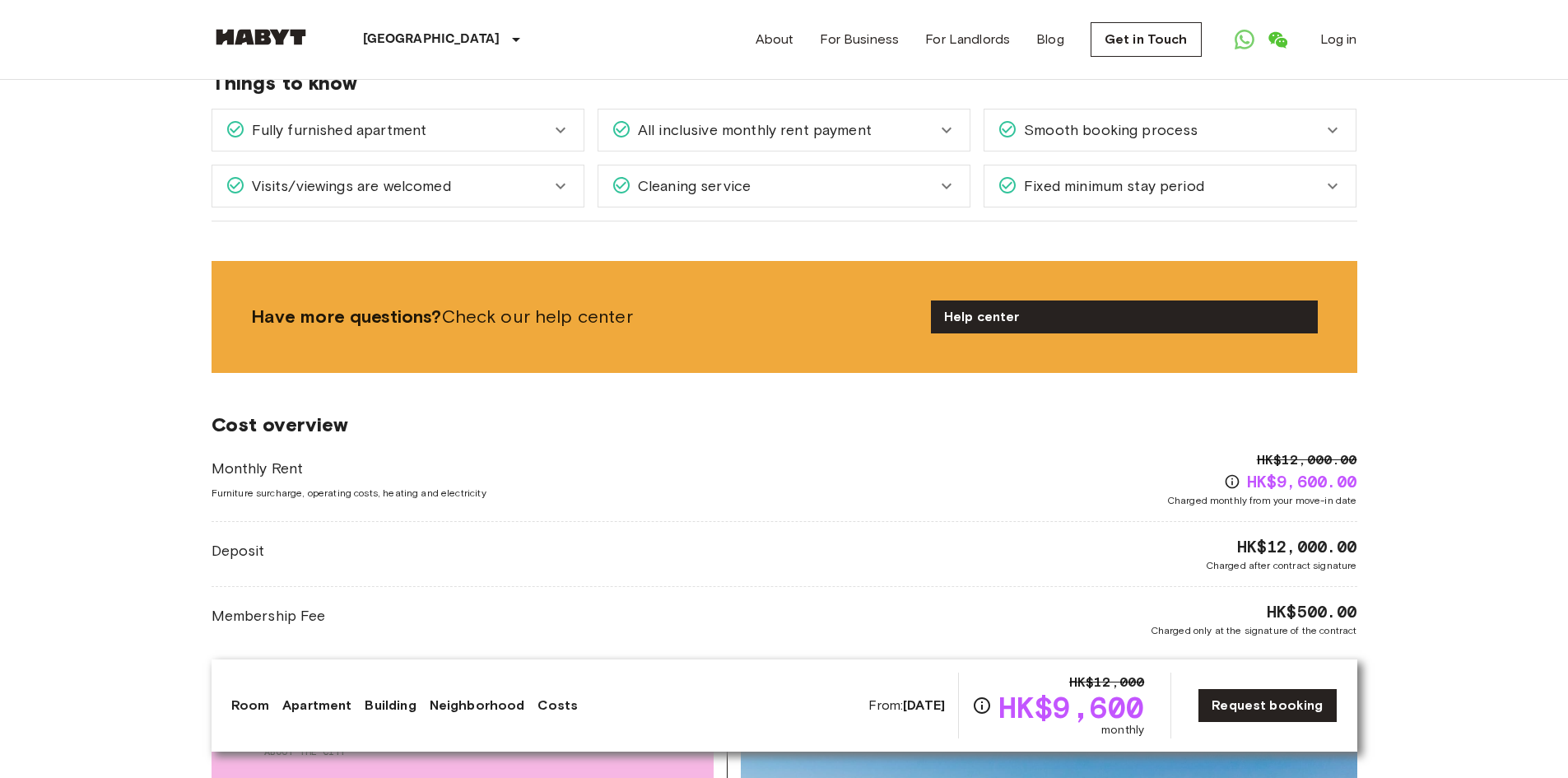
scroll to position [1696, 0]
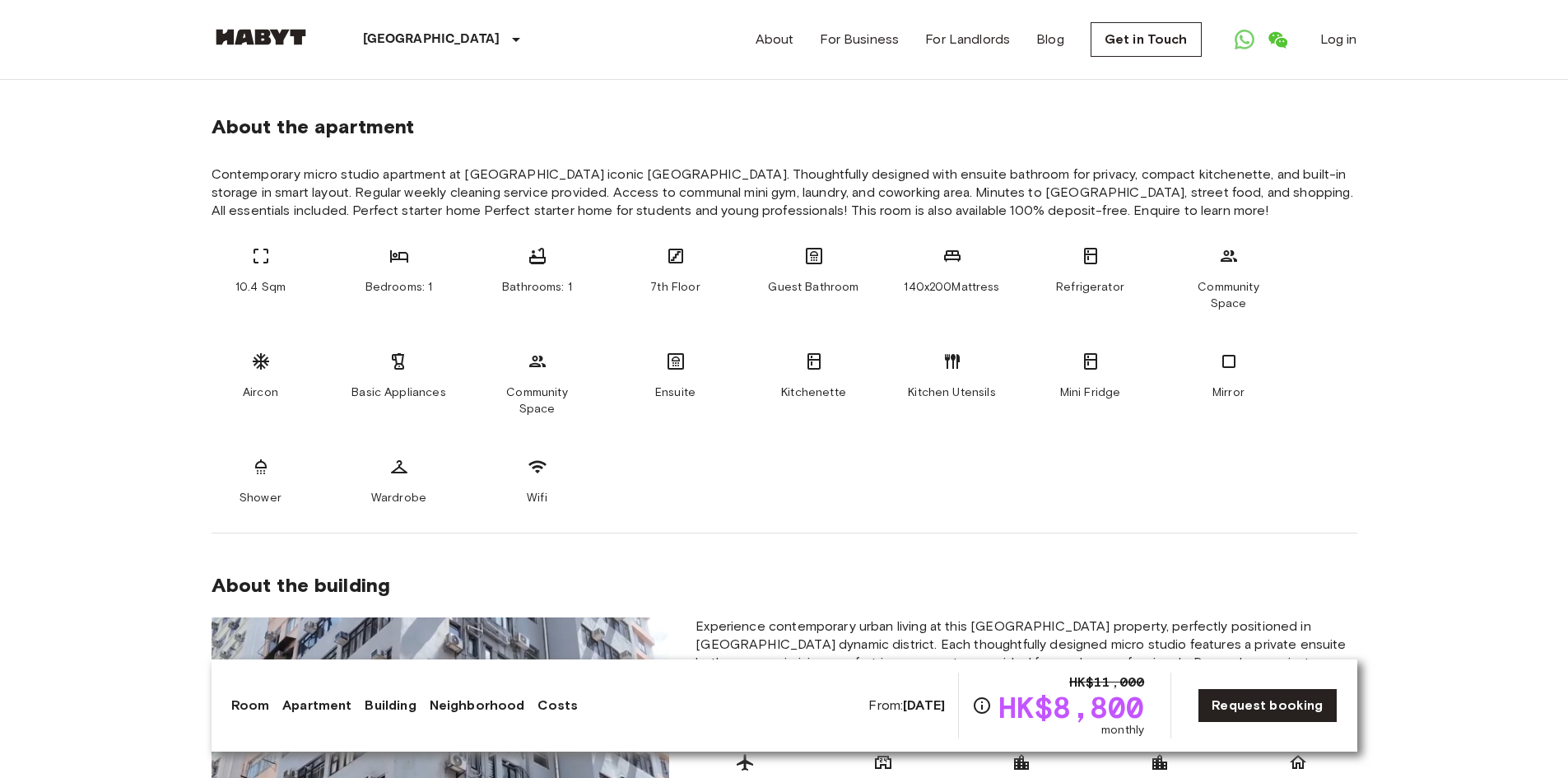
scroll to position [494, 0]
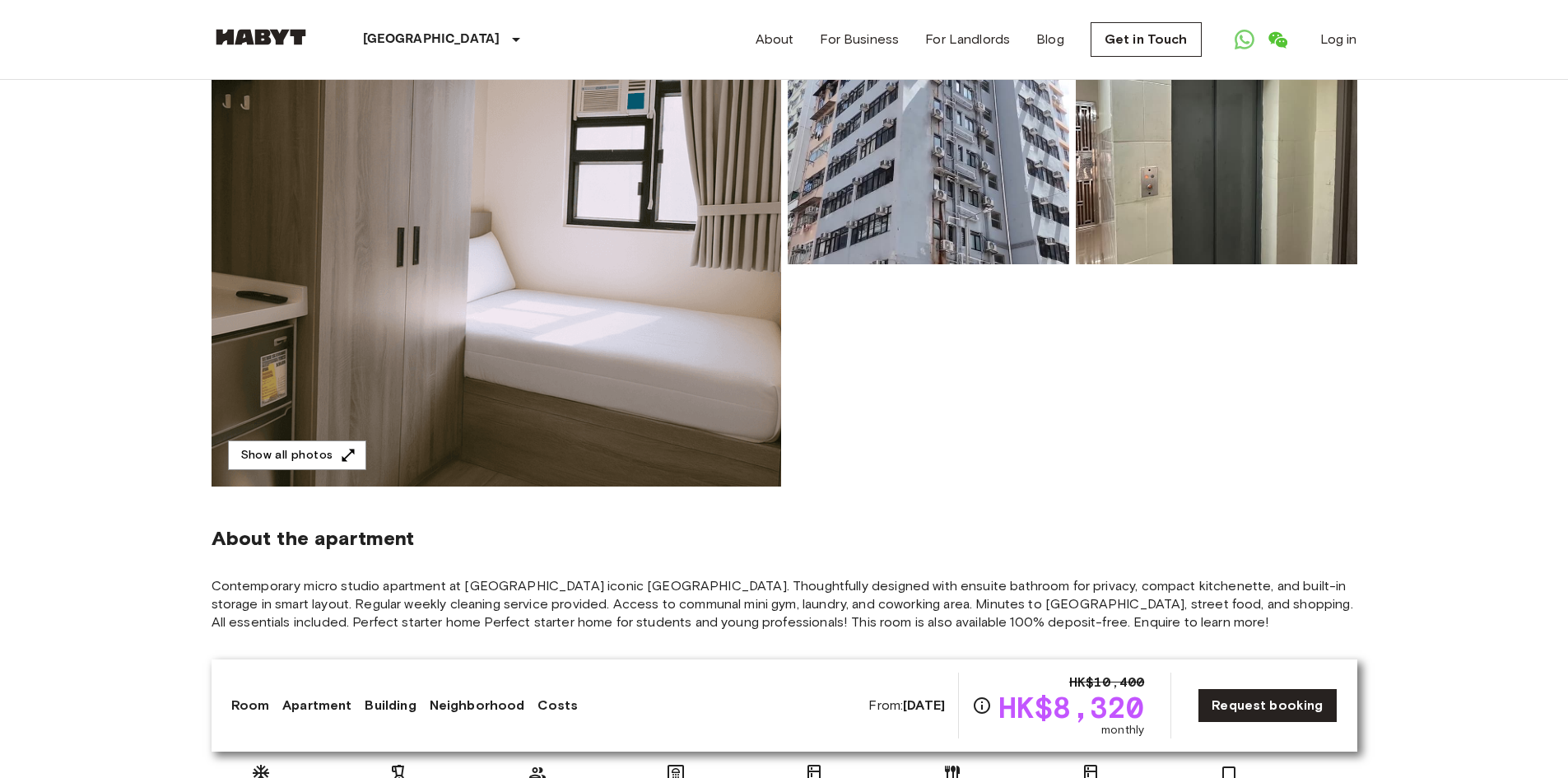
scroll to position [247, 0]
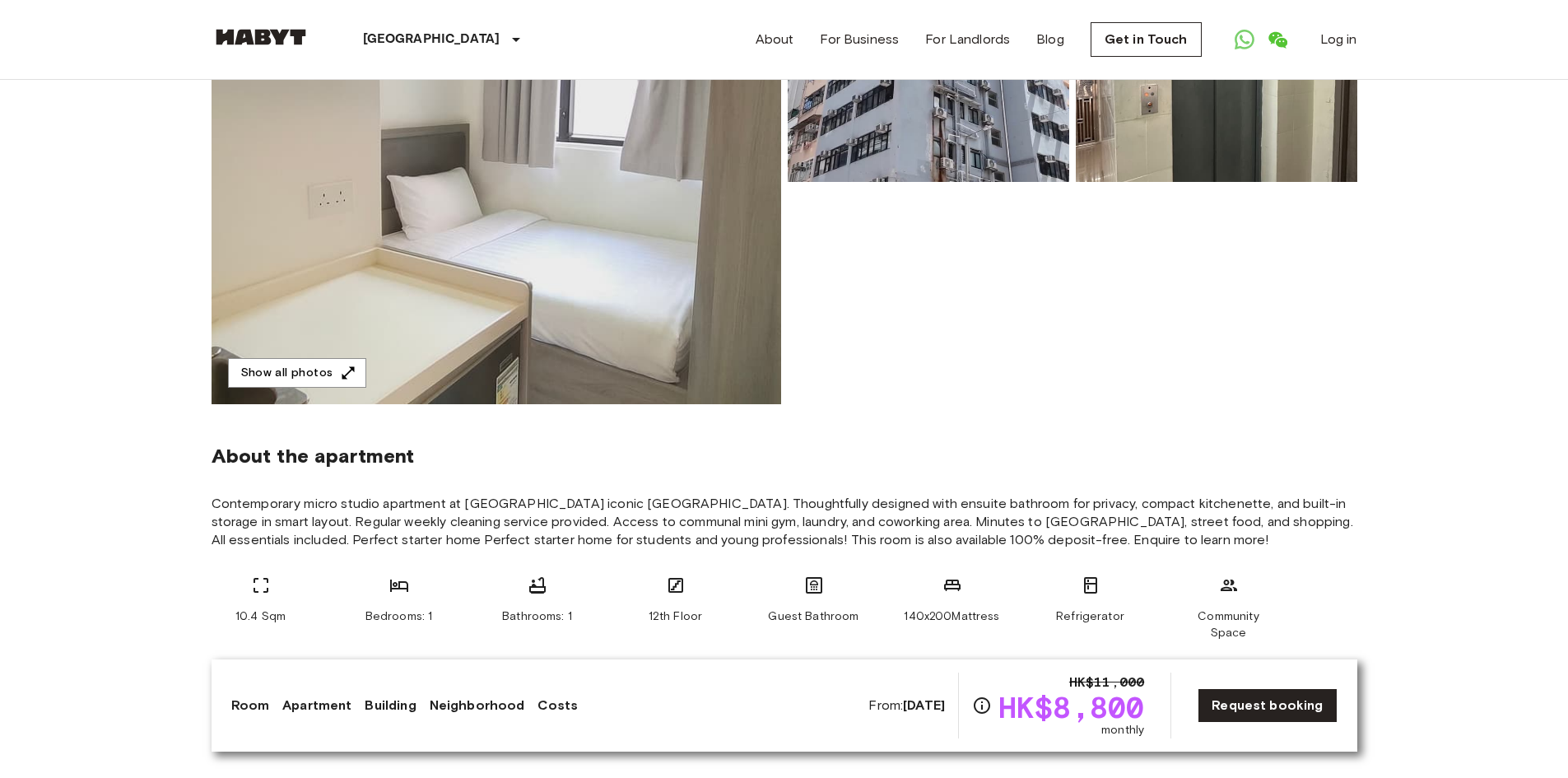
scroll to position [330, 0]
